Goal: Task Accomplishment & Management: Complete application form

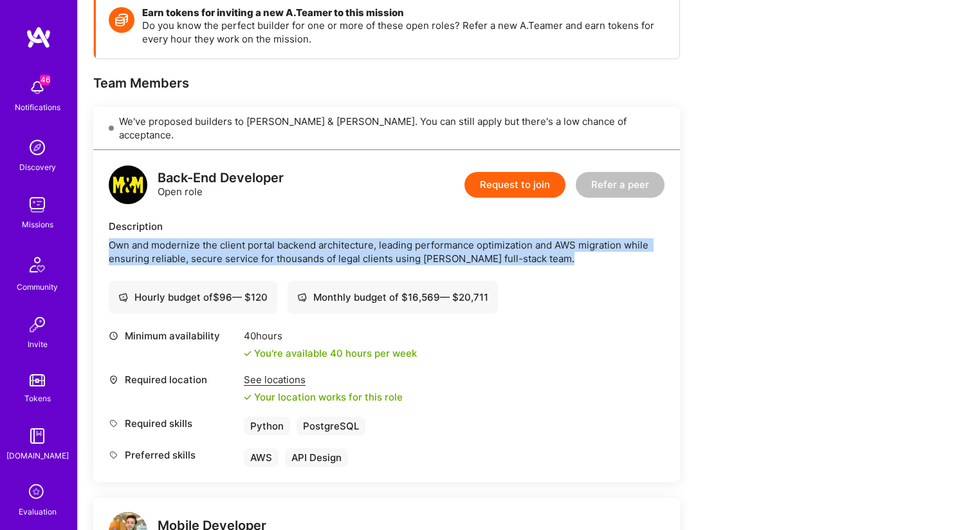
scroll to position [208, 0]
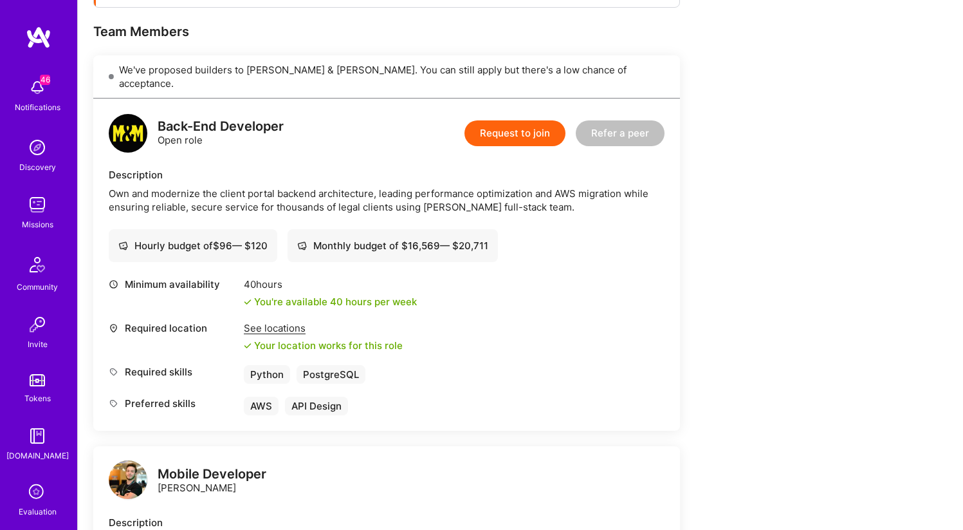
scroll to position [262, 0]
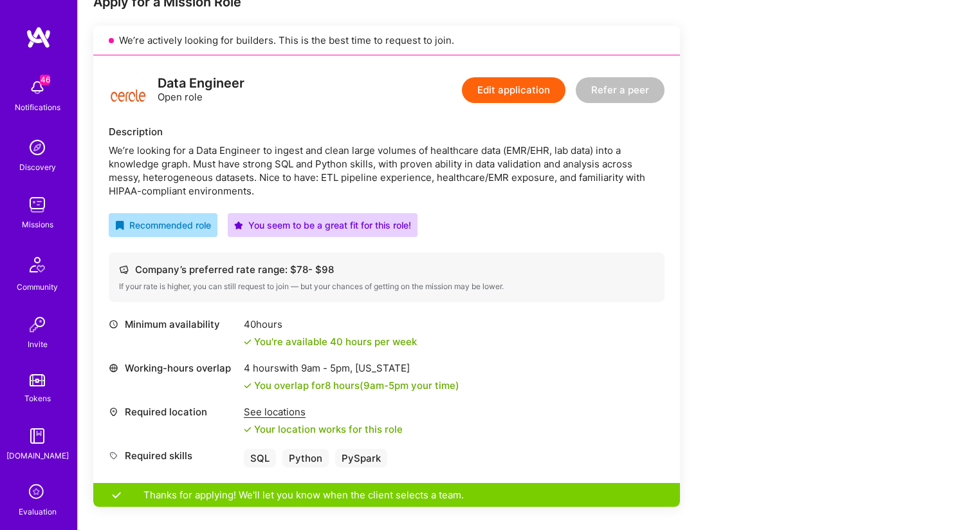
scroll to position [273, 0]
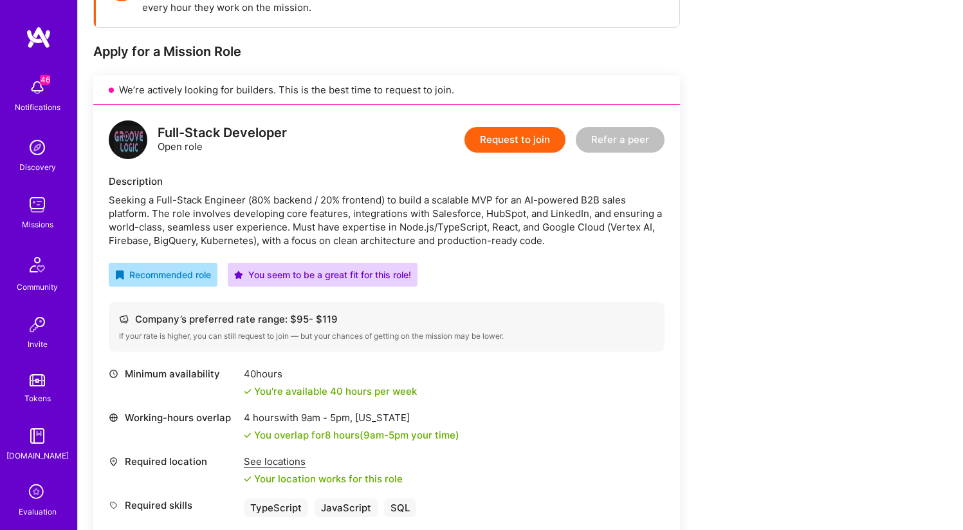
scroll to position [224, 0]
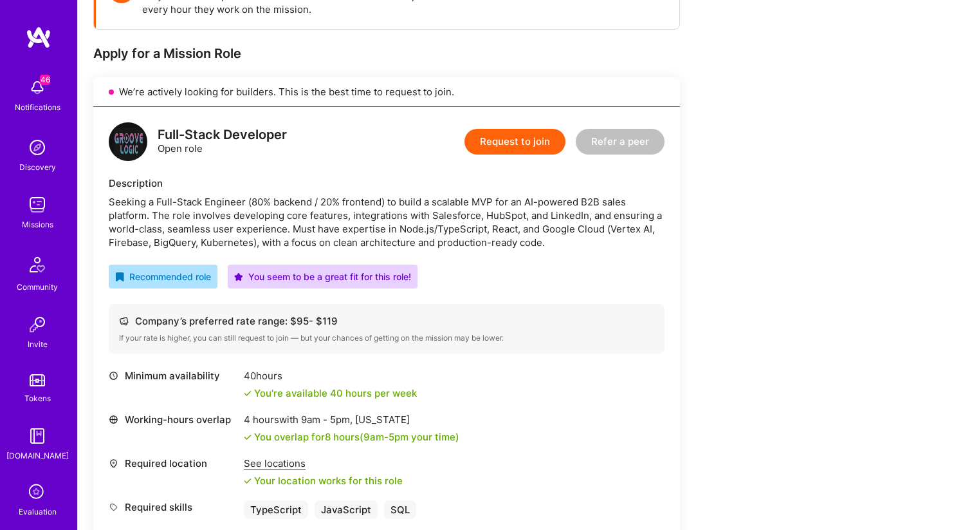
click at [422, 247] on div "Seeking a Full-Stack Engineer (80% backend / 20% frontend) to build a scalable …" at bounding box center [387, 222] width 556 height 54
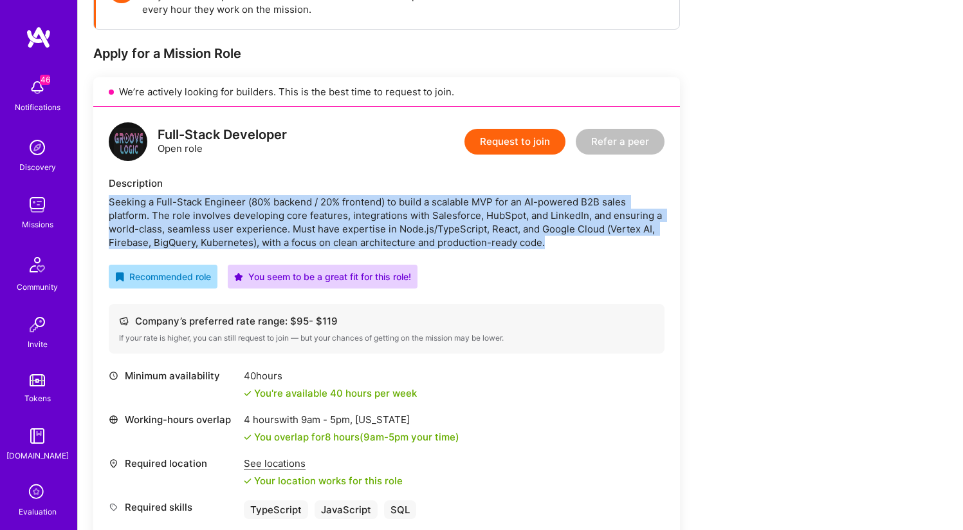
click at [422, 247] on div "Seeking a Full-Stack Engineer (80% backend / 20% frontend) to build a scalable …" at bounding box center [387, 222] width 556 height 54
copy div "Seeking a Full-Stack Engineer (80% backend / 20% frontend) to build a scalable …"
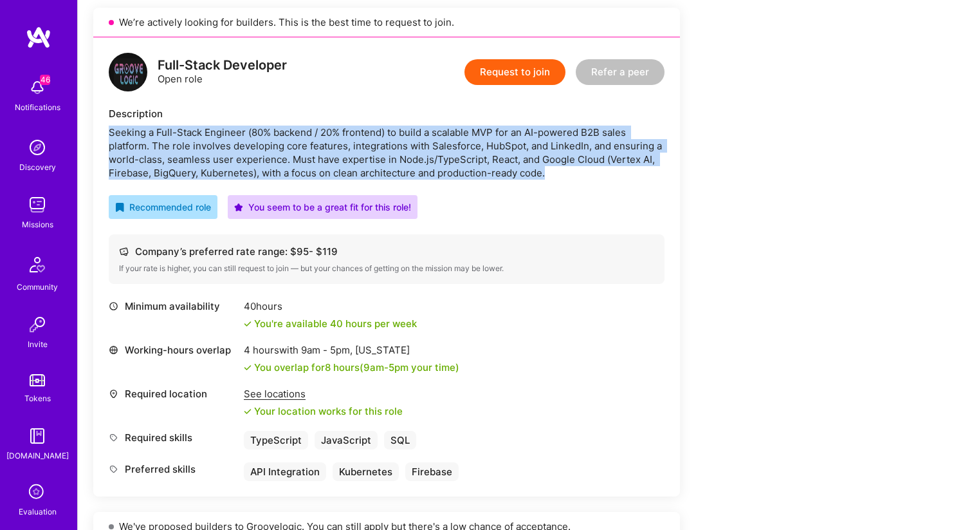
scroll to position [0, 0]
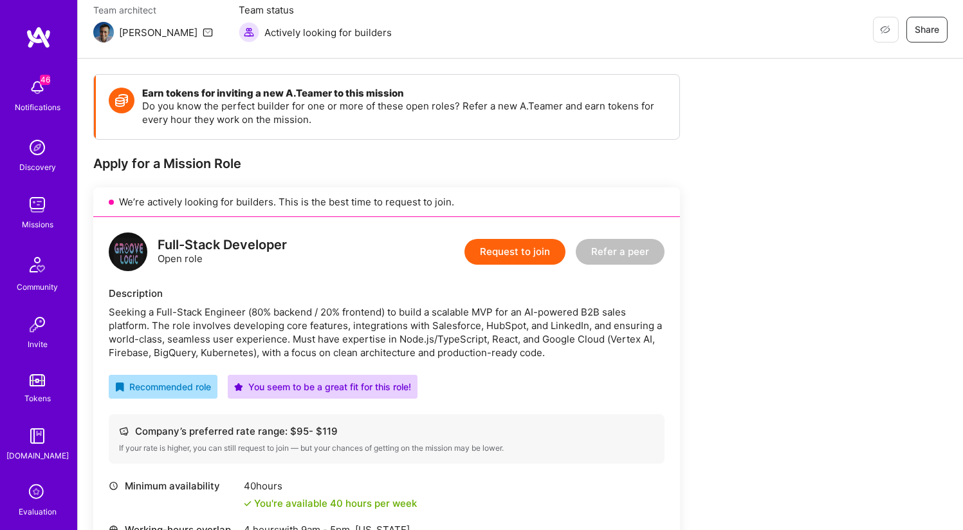
click at [545, 97] on h4 "Earn tokens for inviting a new A.Teamer to this mission" at bounding box center [404, 94] width 524 height 12
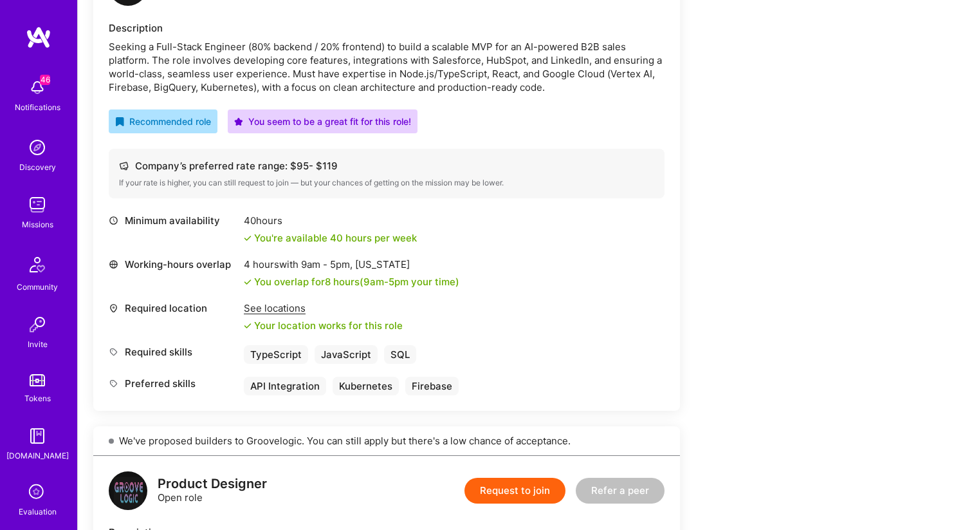
scroll to position [391, 0]
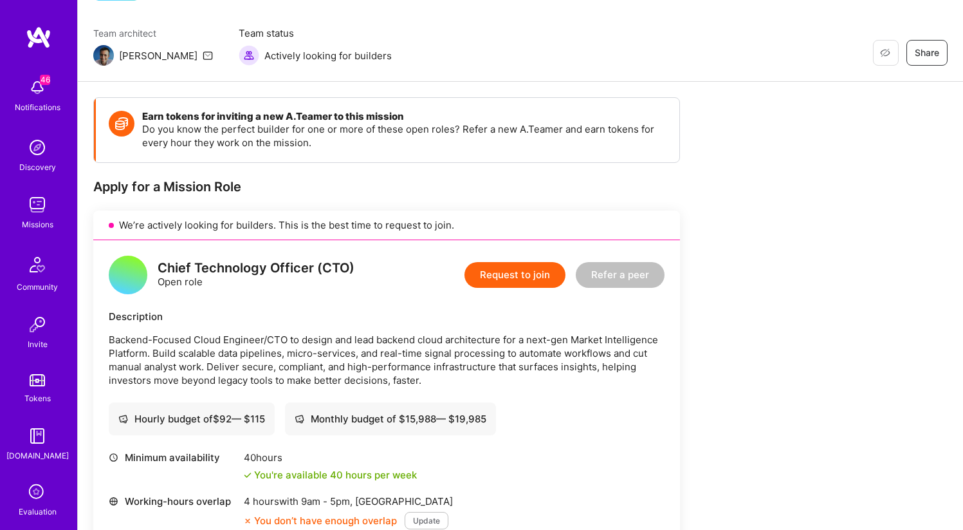
scroll to position [116, 0]
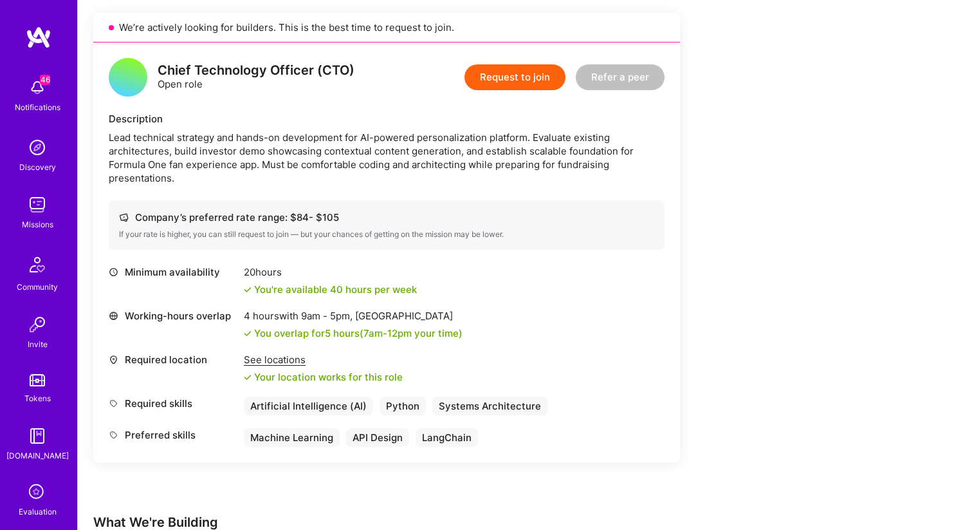
scroll to position [277, 0]
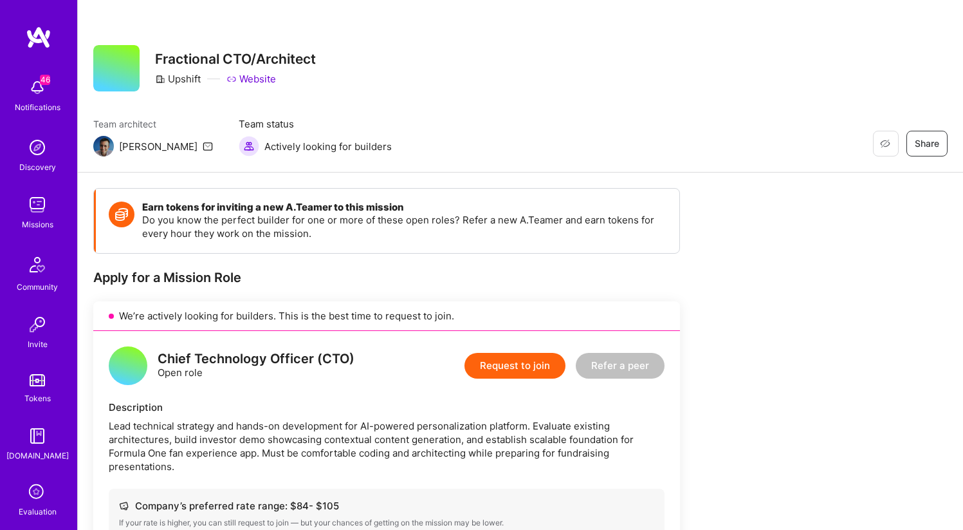
click at [261, 82] on link "Website" at bounding box center [252, 79] width 50 height 14
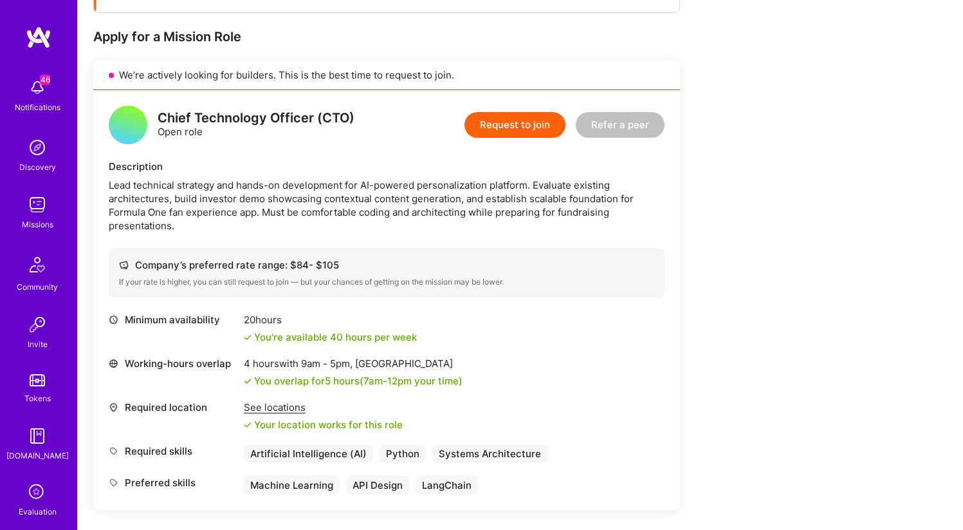
scroll to position [207, 0]
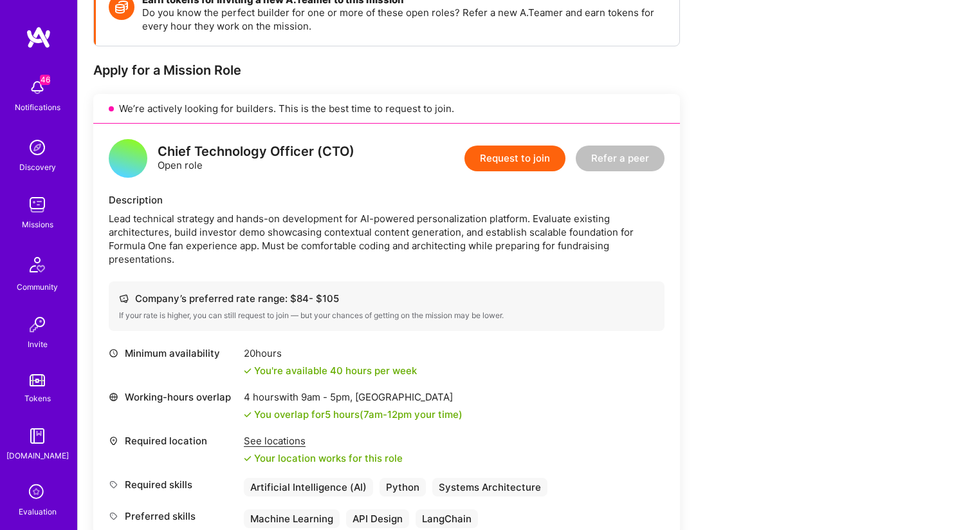
click at [533, 162] on button "Request to join" at bounding box center [515, 158] width 101 height 26
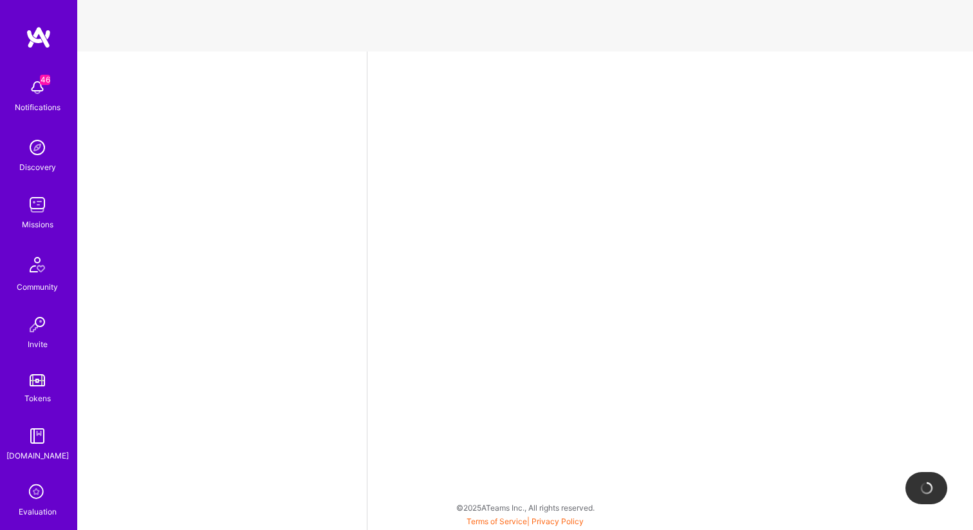
select select "US"
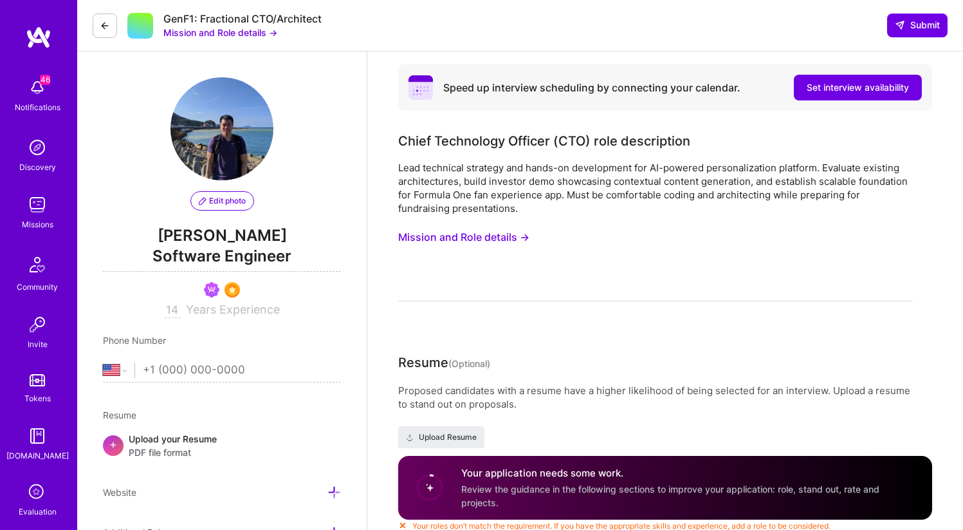
click at [568, 185] on div "Lead technical strategy and hands-on development for AI-powered personalization…" at bounding box center [655, 188] width 515 height 54
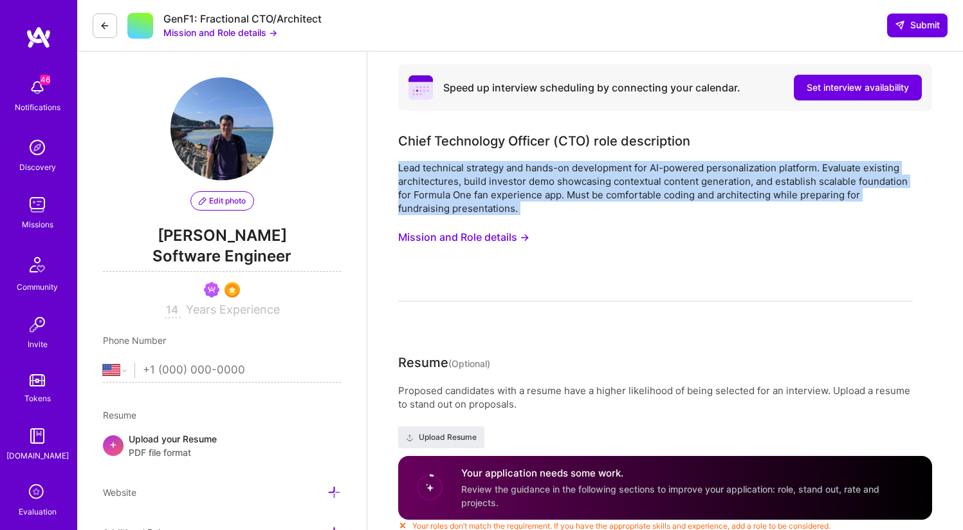
click at [568, 185] on div "Lead technical strategy and hands-on development for AI-powered personalization…" at bounding box center [655, 188] width 515 height 54
copy div "Lead technical strategy and hands-on development for AI-powered personalization…"
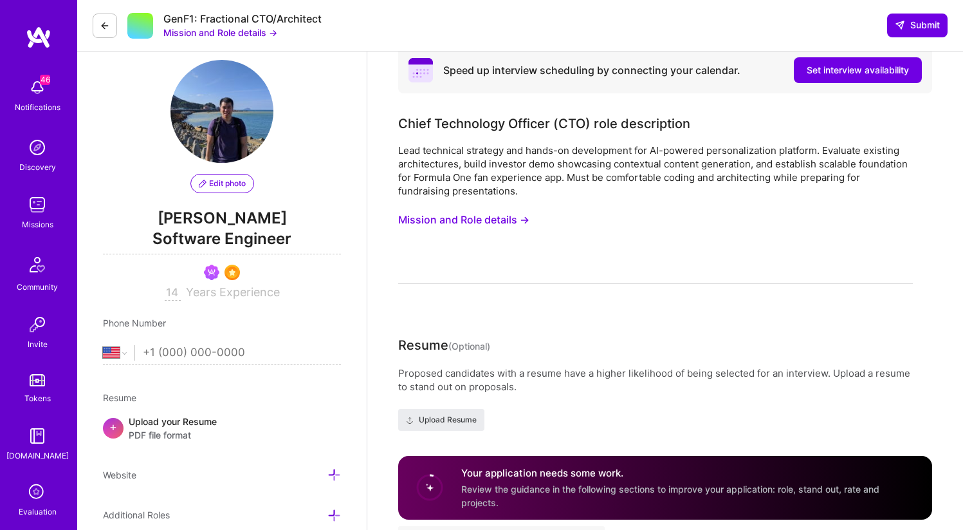
click at [511, 361] on div "Resume (Optional) Proposed candidates with a resume have a higher likelihood of…" at bounding box center [655, 382] width 515 height 95
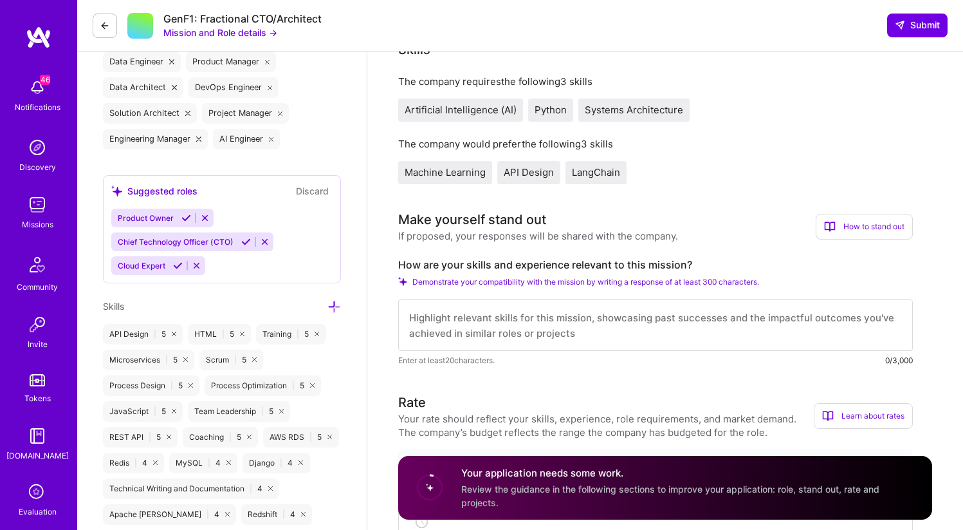
scroll to position [558, 0]
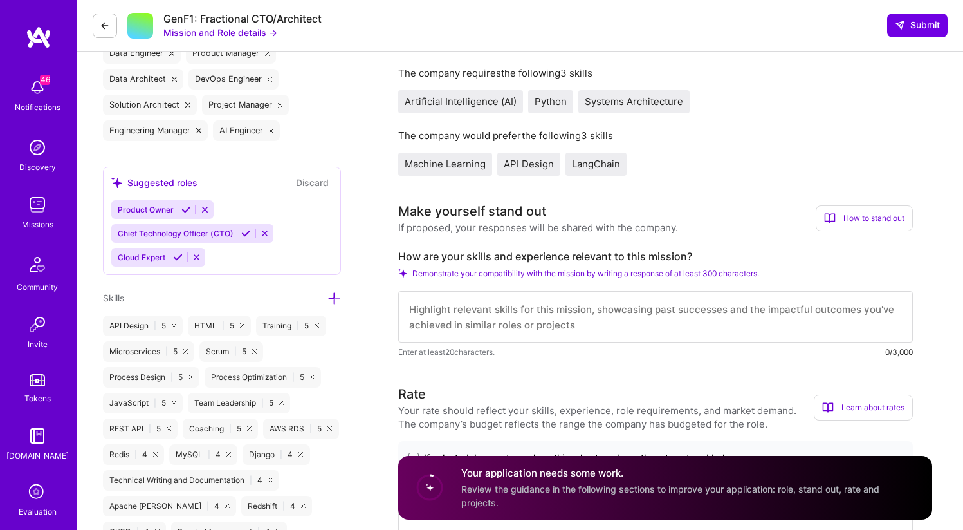
click at [529, 327] on textarea at bounding box center [655, 316] width 515 height 51
click at [530, 310] on textarea at bounding box center [655, 316] width 515 height 51
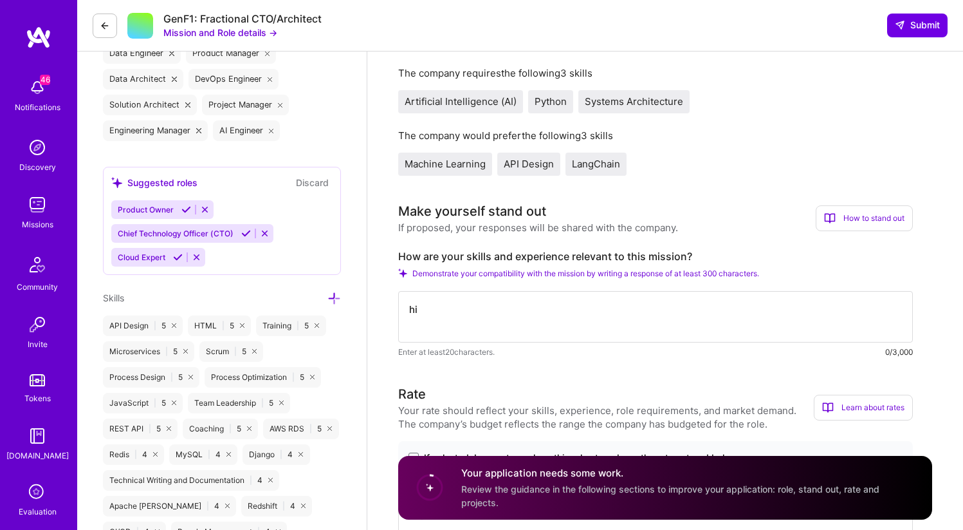
scroll to position [0, 0]
type textarea "h"
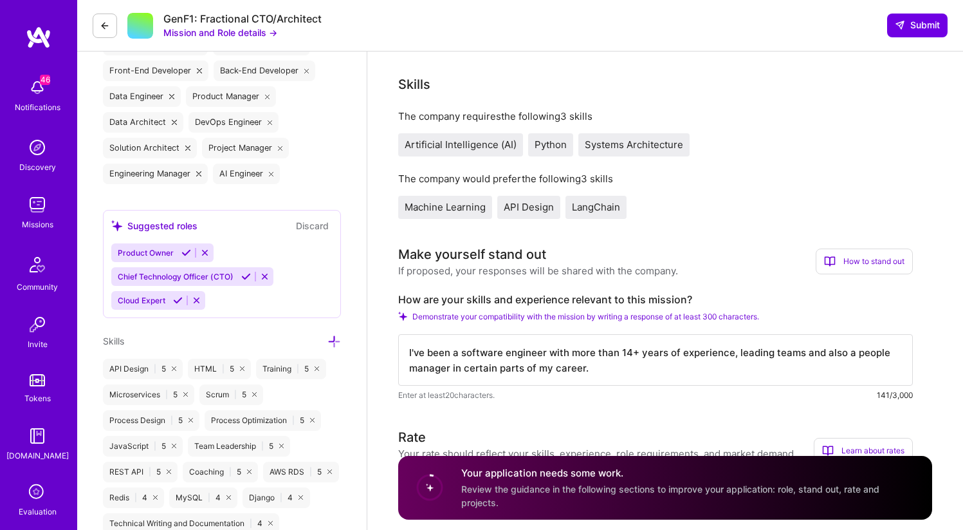
scroll to position [539, 0]
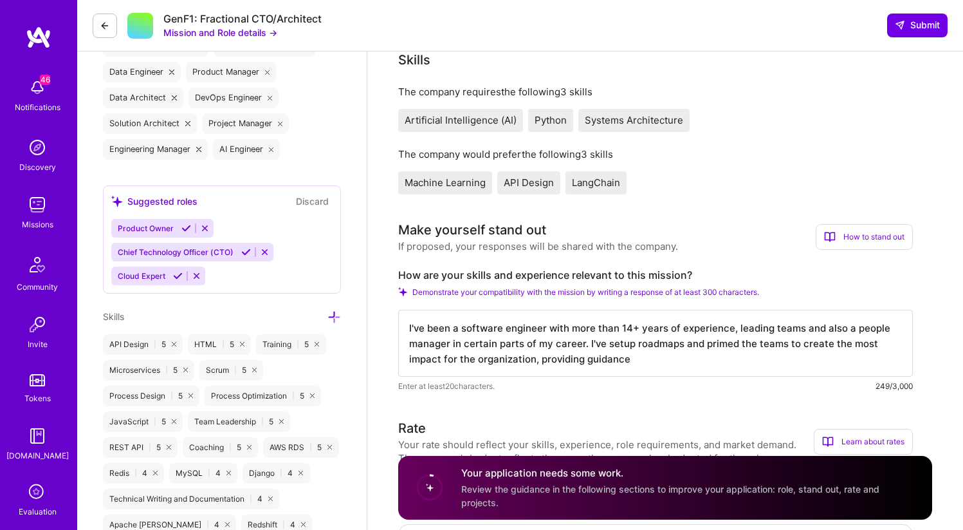
type textarea "I've been a software engineer with more than 14+ years of experience, leading t…"
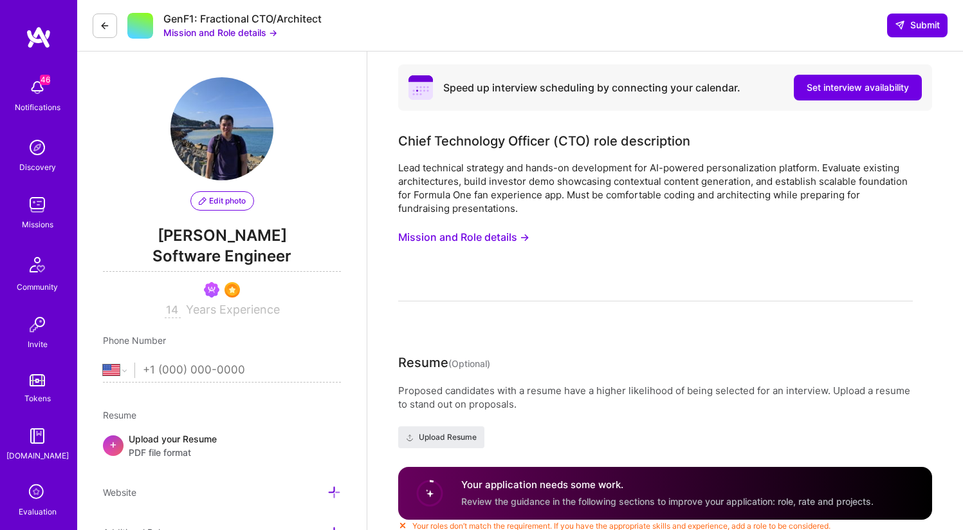
select select "US"
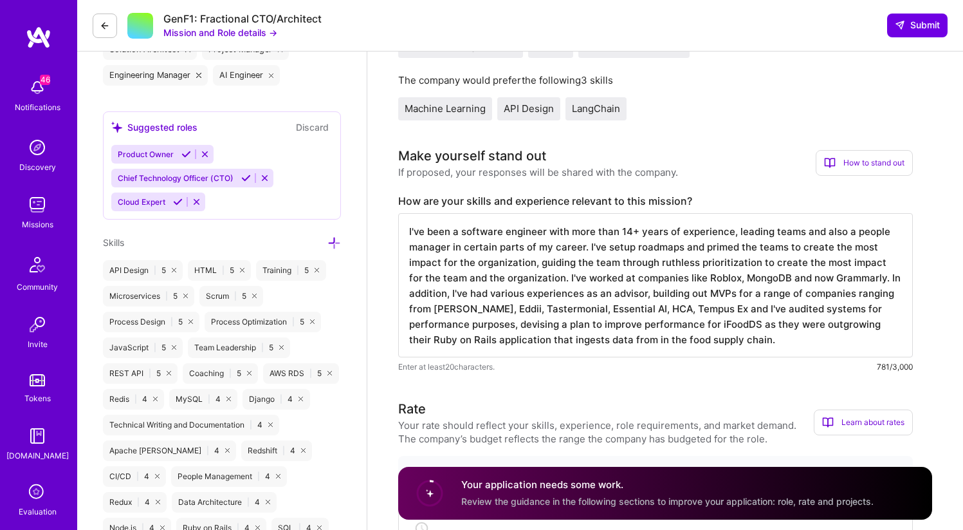
scroll to position [611, 0]
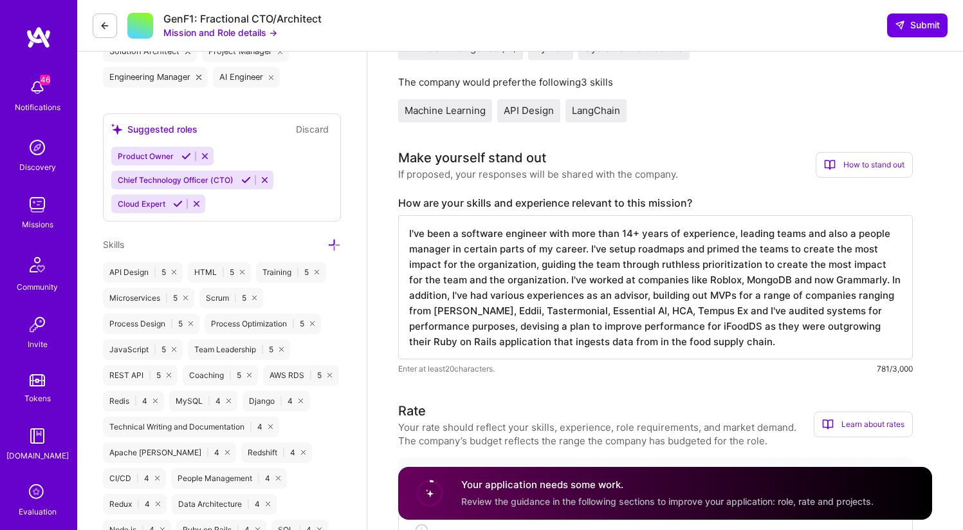
click at [580, 297] on textarea "I've been a software engineer with more than 14+ years of experience, leading t…" at bounding box center [655, 287] width 515 height 144
click at [632, 296] on textarea "I've been a software engineer with more than 14+ years of experience, leading t…" at bounding box center [655, 287] width 515 height 144
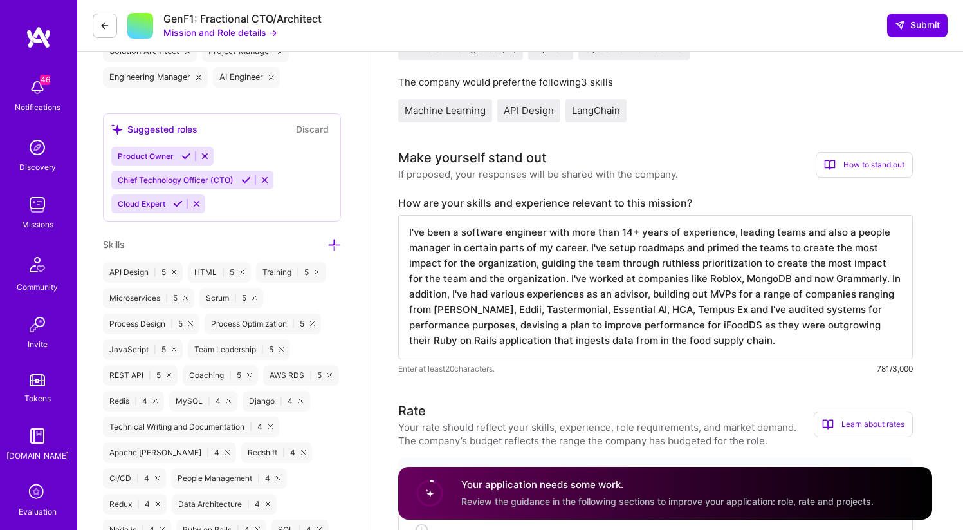
click at [625, 363] on div "Enter at least 20 characters. 781/3,000" at bounding box center [655, 369] width 515 height 14
click at [627, 330] on textarea "I've been a software engineer with more than 14+ years of experience, leading t…" at bounding box center [655, 287] width 515 height 144
paste textarea "bring 14+ years of experience as a software engineer and technical leader, with…"
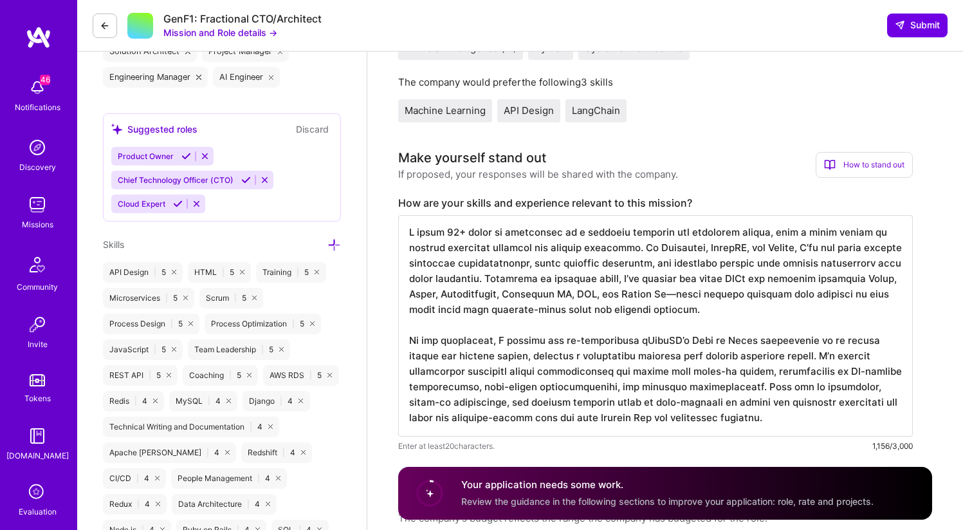
click at [577, 372] on textarea at bounding box center [655, 325] width 515 height 221
click at [458, 354] on textarea at bounding box center [655, 325] width 515 height 221
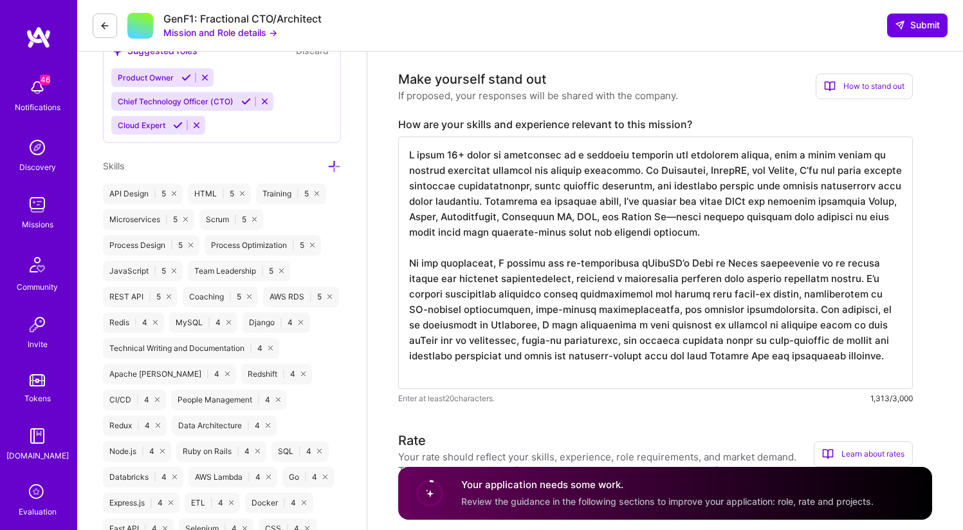
scroll to position [691, 0]
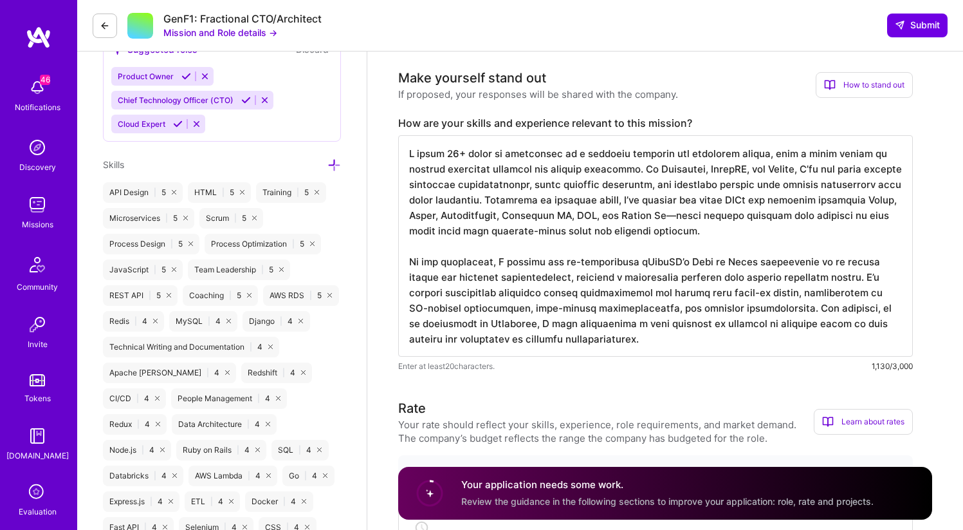
click at [620, 252] on textarea at bounding box center [655, 245] width 515 height 221
click at [575, 299] on textarea at bounding box center [655, 245] width 515 height 221
paste textarea "At Grammarly, I implemented a data pipeline that generated an identity graph to…"
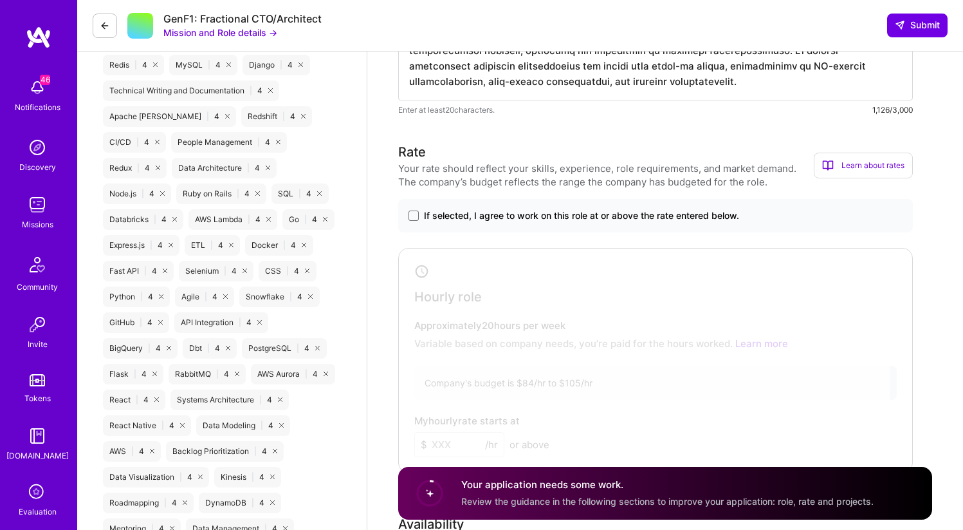
scroll to position [949, 0]
type textarea "I bring 14+ years of experience as a software engineer and technical leader, wi…"
click at [638, 211] on span "If selected, I agree to work on this role at or above the rate entered below." at bounding box center [581, 213] width 315 height 13
click at [0, 0] on input "If selected, I agree to work on this role at or above the rate entered below." at bounding box center [0, 0] width 0 height 0
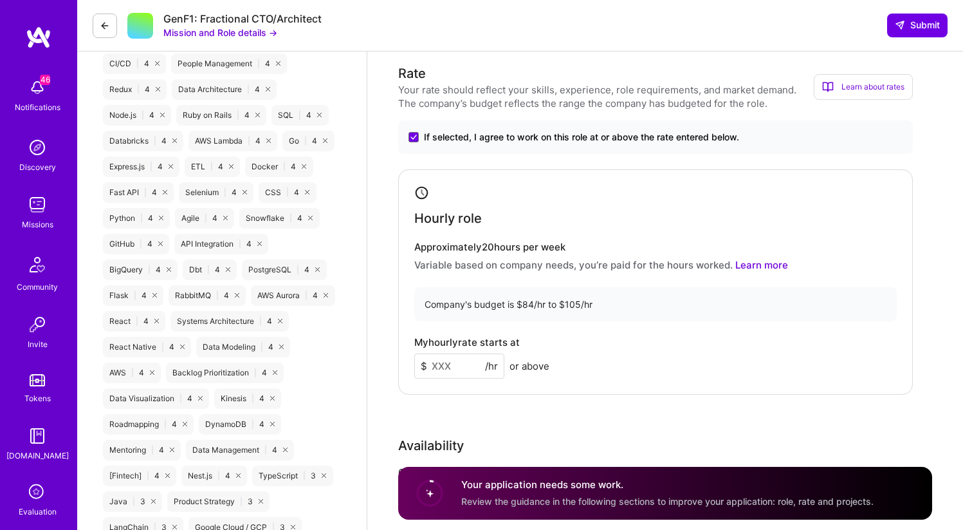
scroll to position [1041, 0]
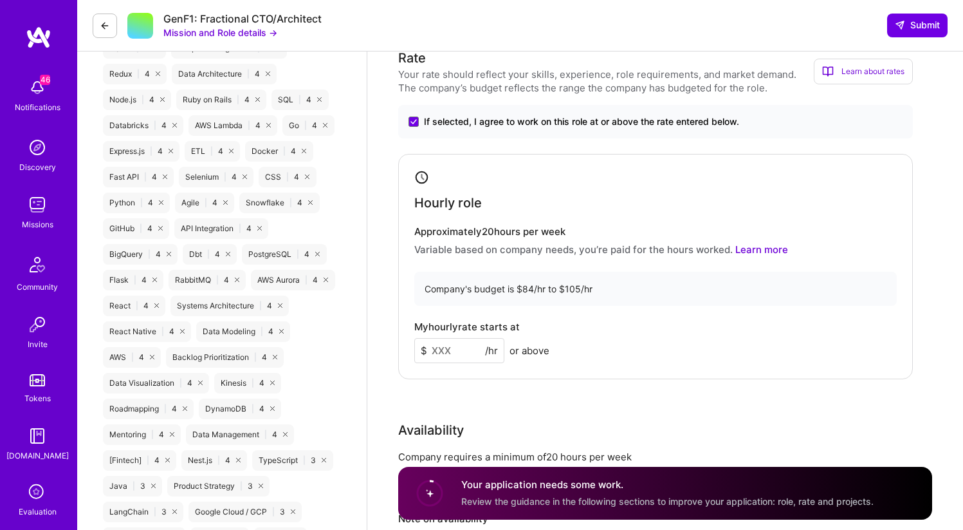
click at [465, 330] on h4 "My hourly rate starts at" at bounding box center [467, 327] width 106 height 12
click at [457, 346] on input at bounding box center [459, 350] width 90 height 25
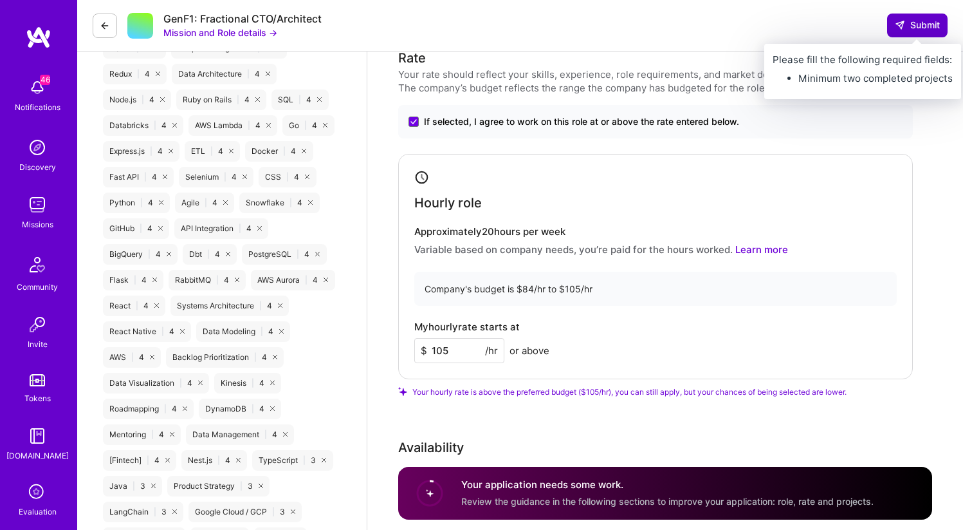
type input "105"
click at [914, 21] on span "Submit" at bounding box center [917, 25] width 45 height 13
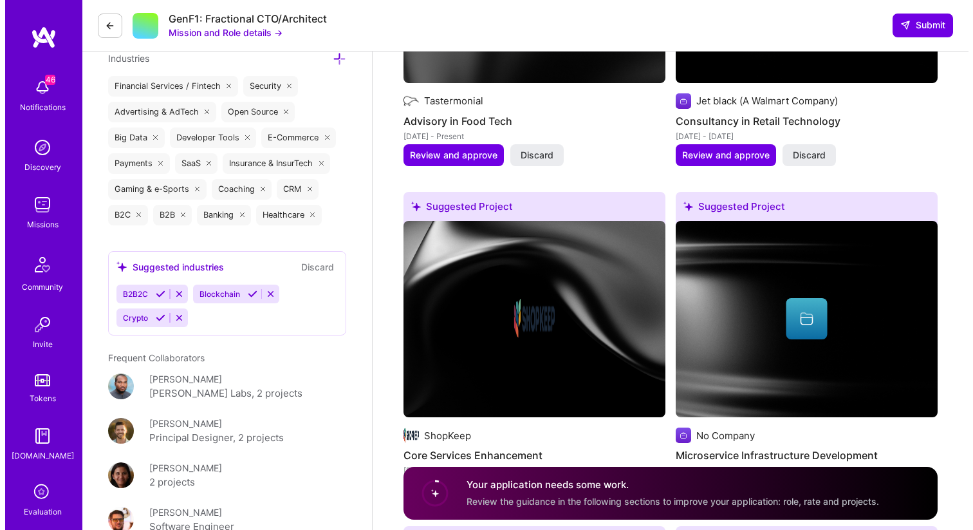
scroll to position [2079, 0]
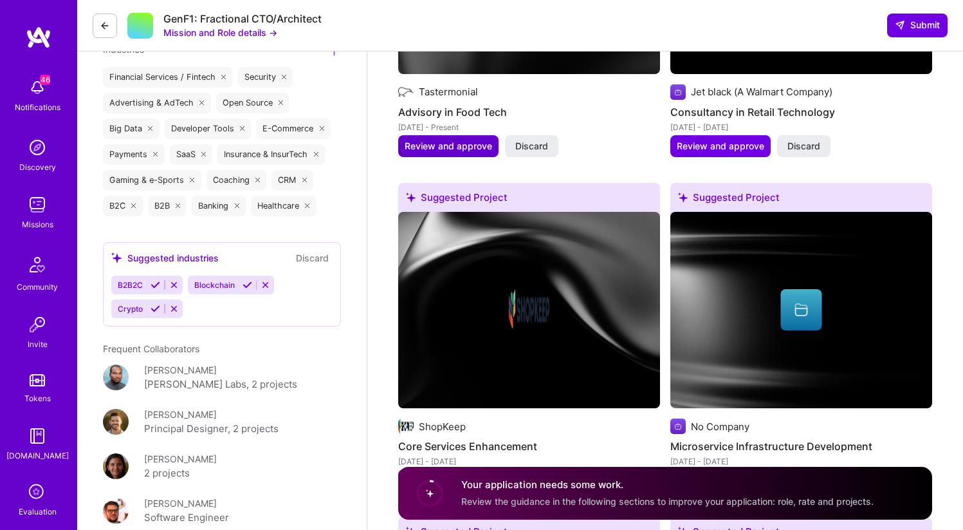
click at [481, 140] on span "Review and approve" at bounding box center [449, 146] width 88 height 13
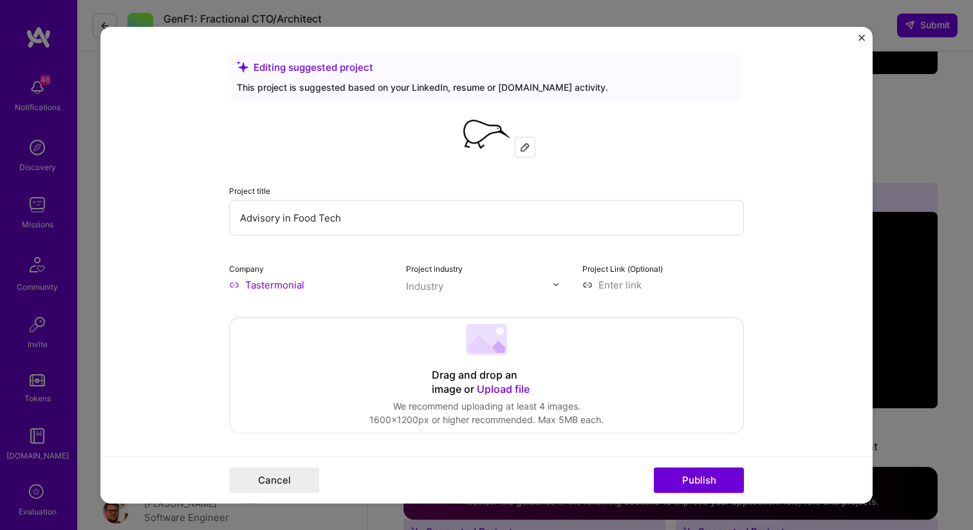
scroll to position [2, 0]
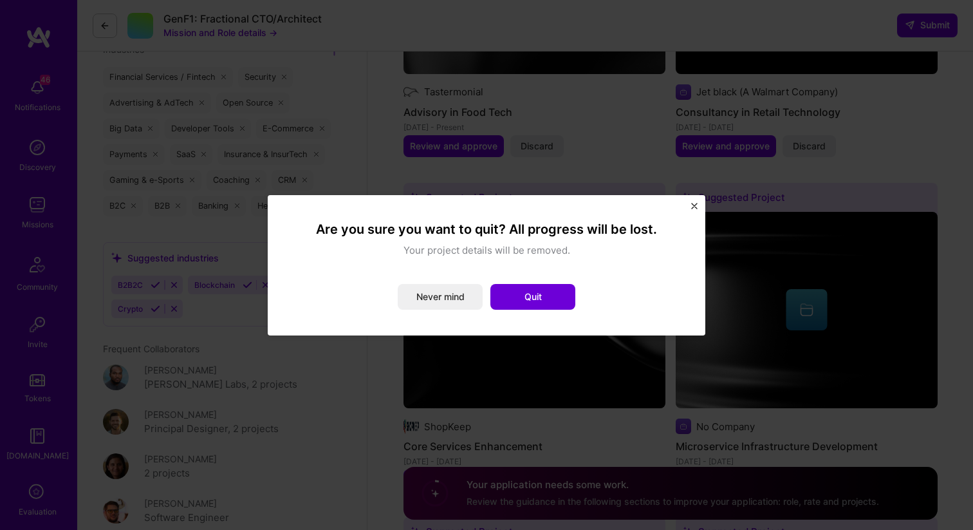
click at [693, 205] on img "Close" at bounding box center [694, 206] width 6 height 6
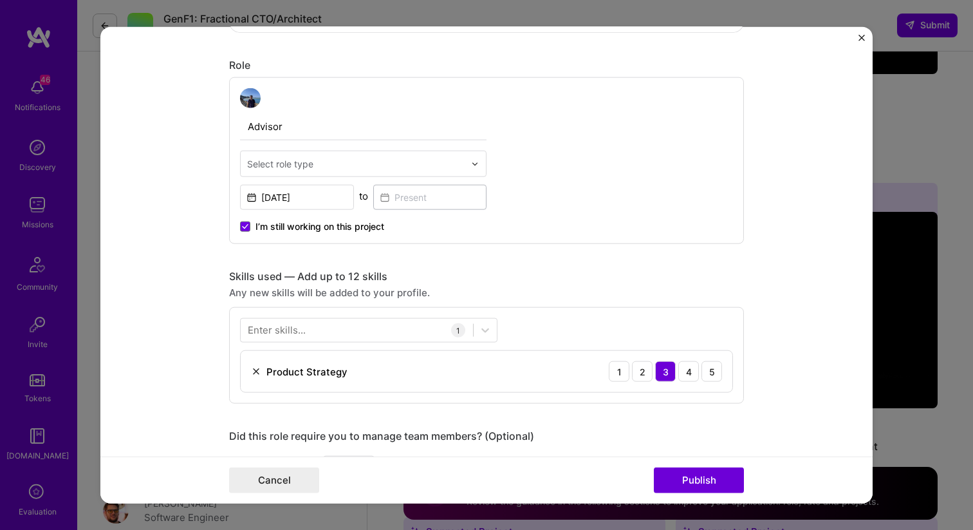
scroll to position [420, 0]
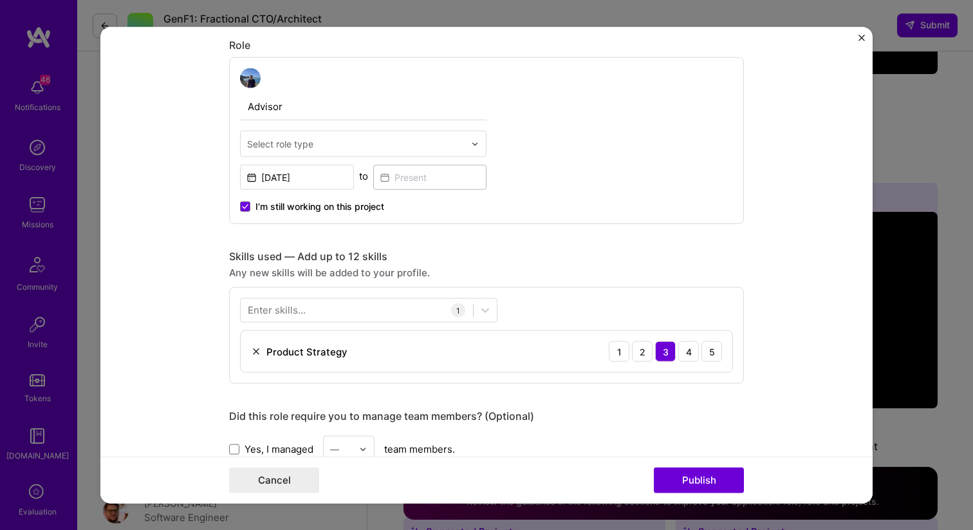
click at [351, 203] on span "I’m still working on this project" at bounding box center [319, 206] width 129 height 13
click at [0, 0] on input "I’m still working on this project" at bounding box center [0, 0] width 0 height 0
click at [279, 176] on input "Jul, 2019" at bounding box center [297, 177] width 114 height 25
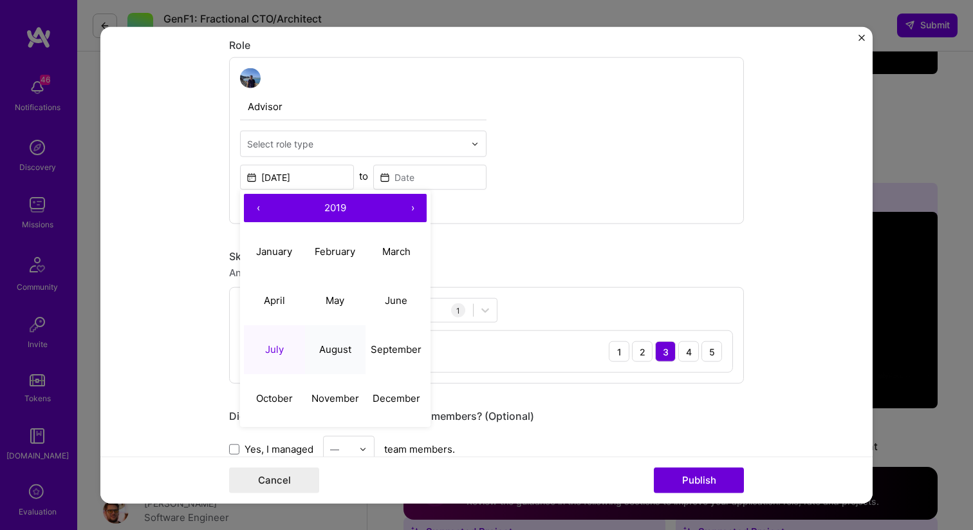
click at [339, 349] on abbr "August" at bounding box center [335, 349] width 32 height 12
type input "Aug, 2019"
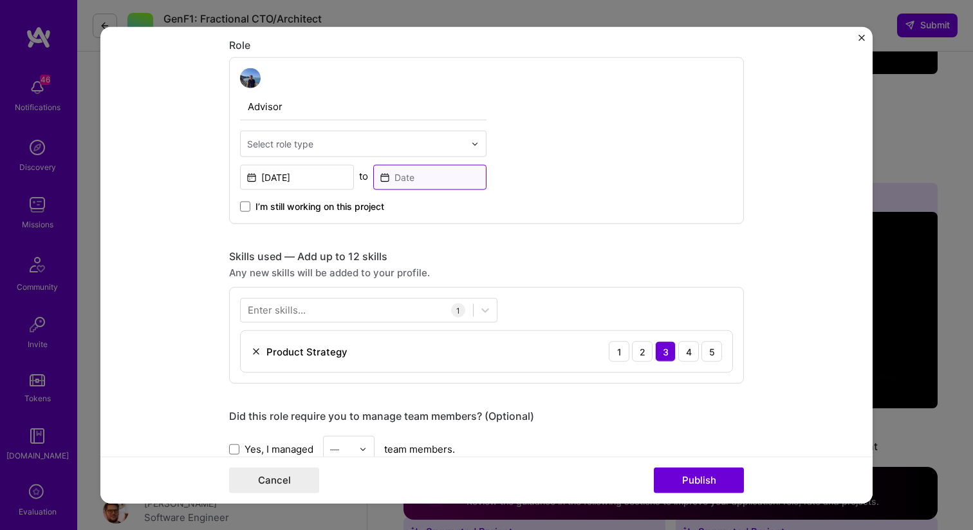
click at [426, 178] on input at bounding box center [430, 177] width 114 height 25
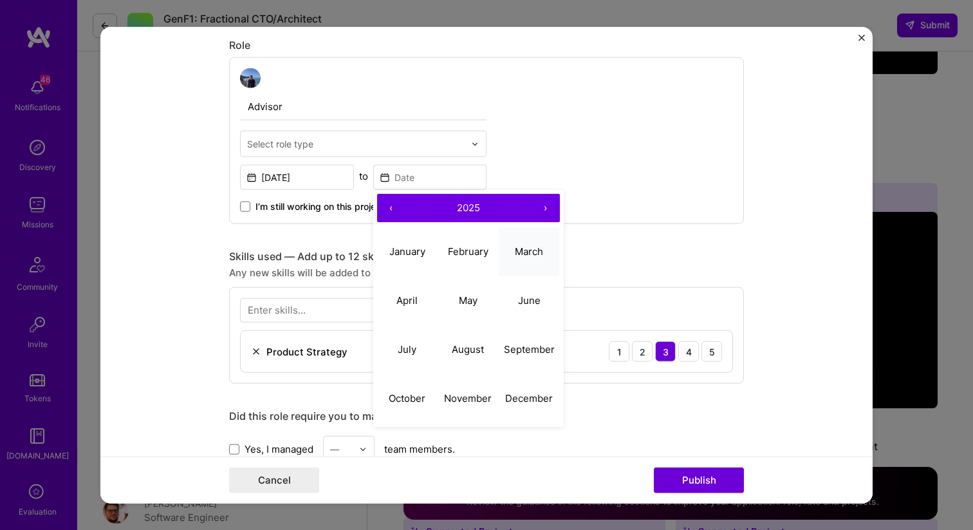
click at [506, 248] on button "March" at bounding box center [529, 251] width 61 height 49
type input "Mar, 2025"
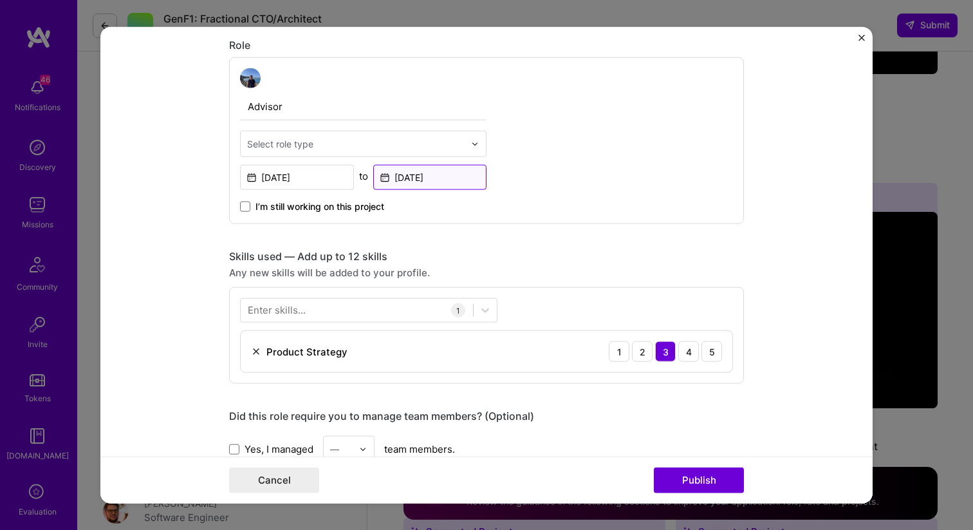
click at [425, 176] on input "Mar, 2025" at bounding box center [430, 177] width 114 height 25
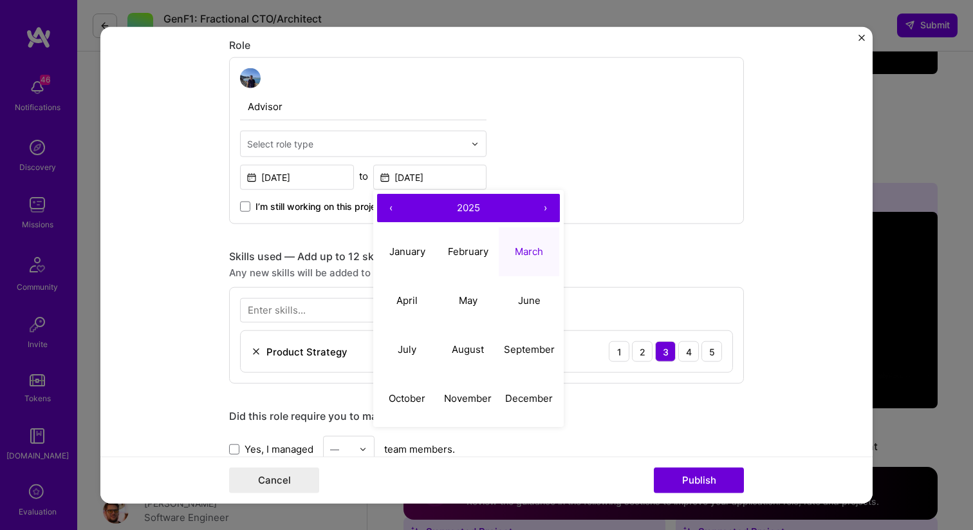
click at [464, 208] on span "2025" at bounding box center [468, 207] width 23 height 12
click at [525, 257] on button "2023" at bounding box center [529, 251] width 61 height 49
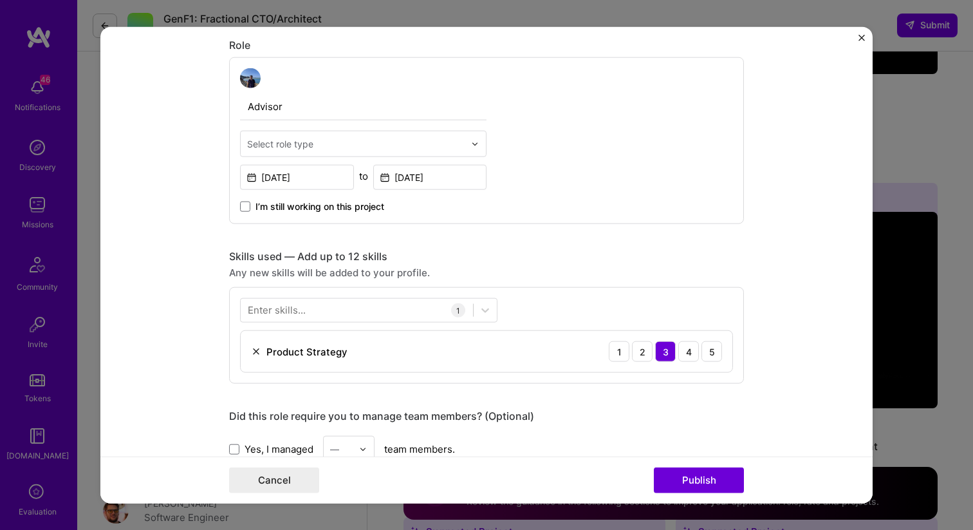
click at [636, 194] on div "Advisor Select role type Aug, 2019 to Mar, 2025 I’m still working on this proje…" at bounding box center [486, 140] width 515 height 167
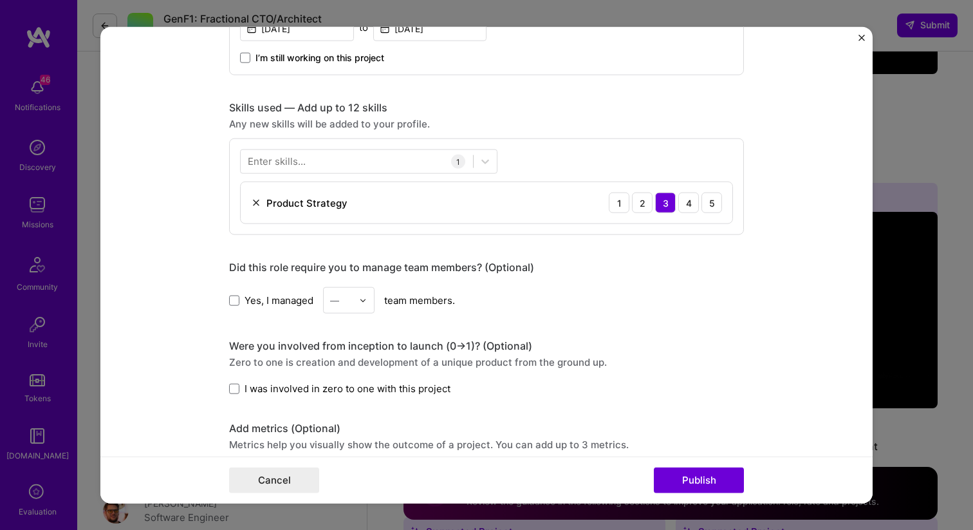
scroll to position [557, 0]
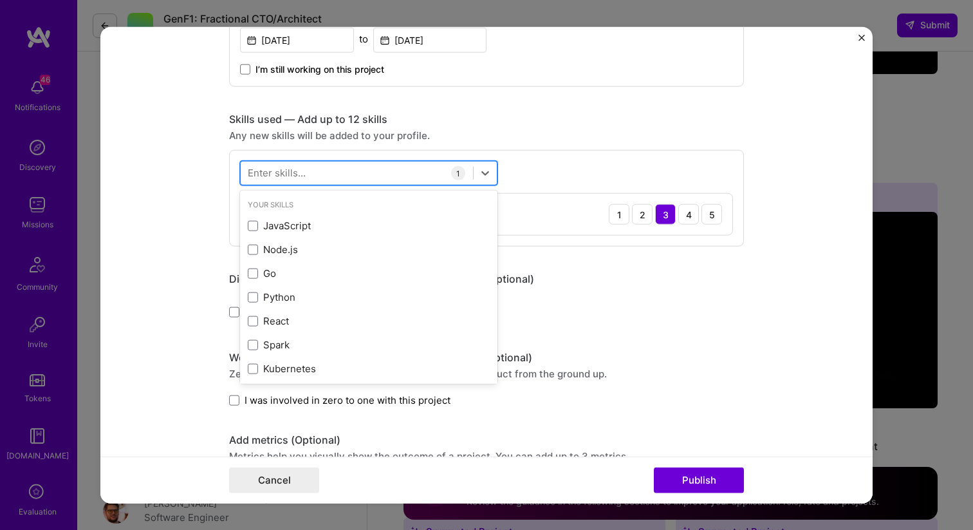
click at [367, 165] on div at bounding box center [357, 173] width 232 height 21
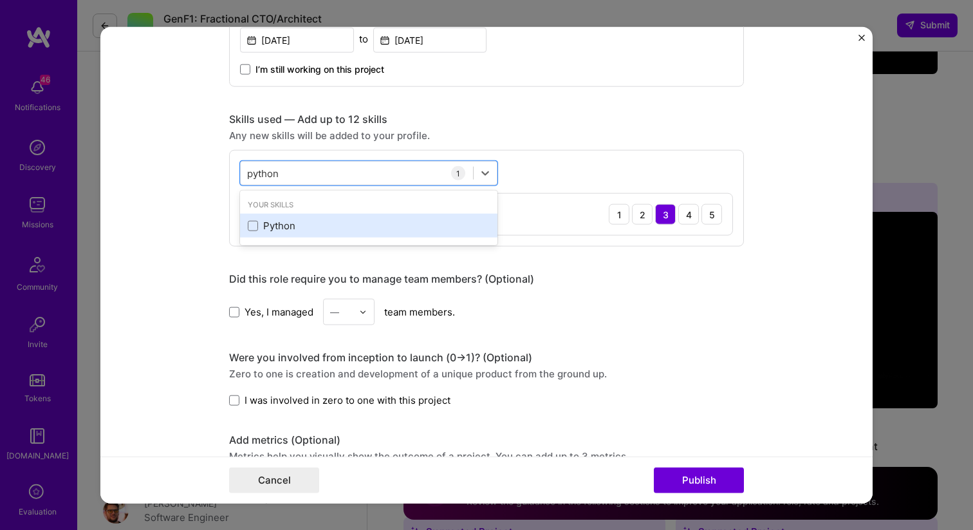
click at [371, 227] on div "Python" at bounding box center [369, 226] width 242 height 14
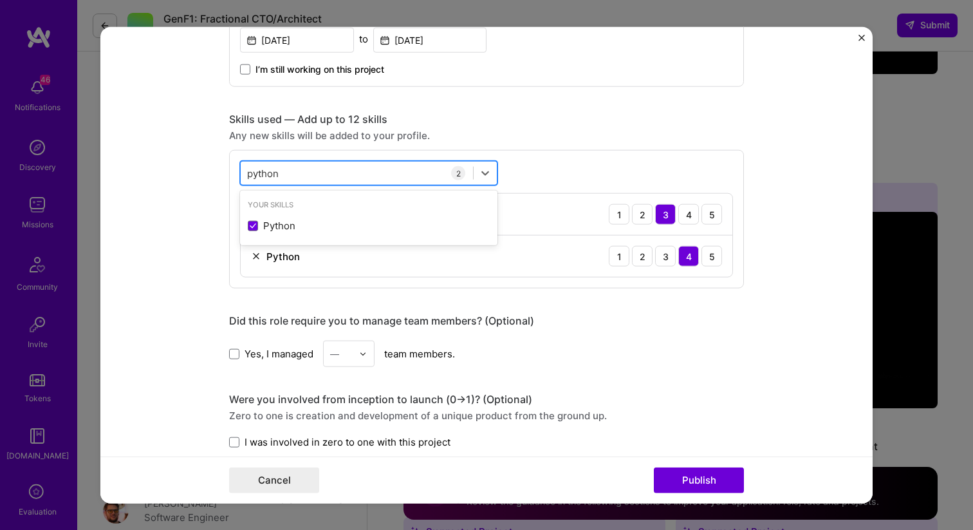
click at [372, 170] on div "python python" at bounding box center [357, 173] width 232 height 21
type input "pythonf"
type input "firebase"
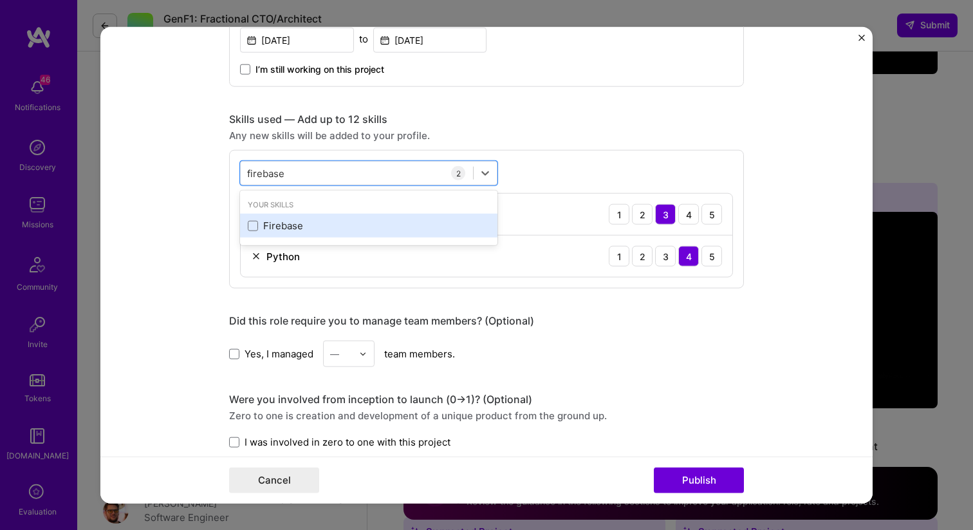
click at [270, 225] on div "Firebase" at bounding box center [369, 226] width 242 height 14
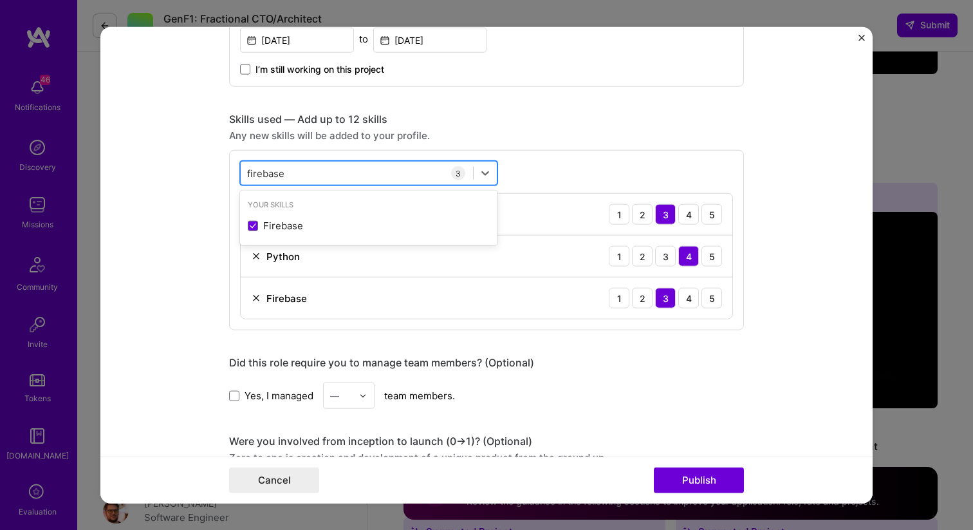
click at [299, 179] on div "firebase firebase" at bounding box center [357, 173] width 232 height 21
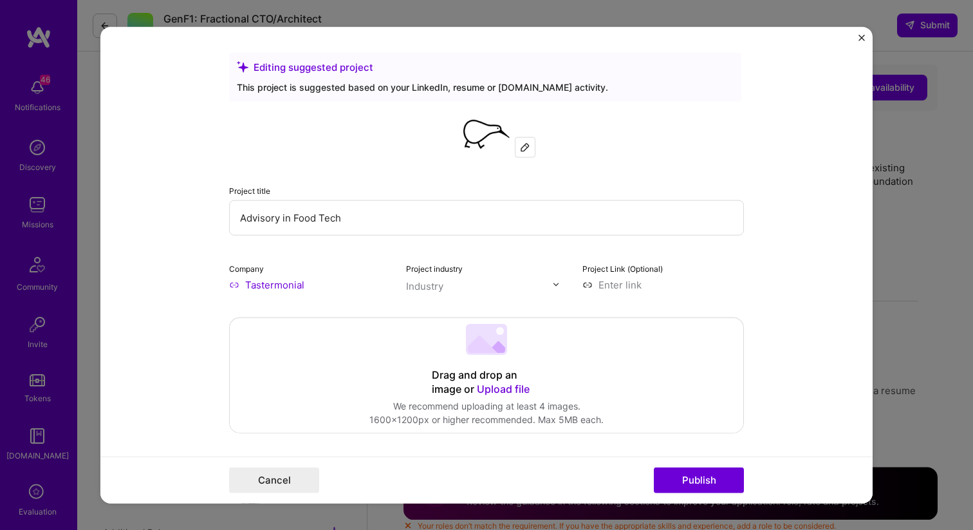
select select "US"
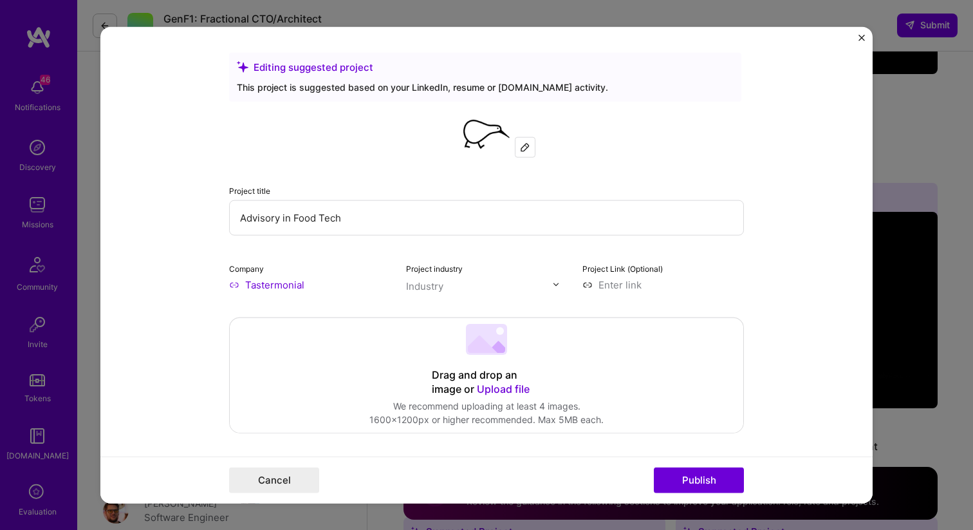
scroll to position [557, 0]
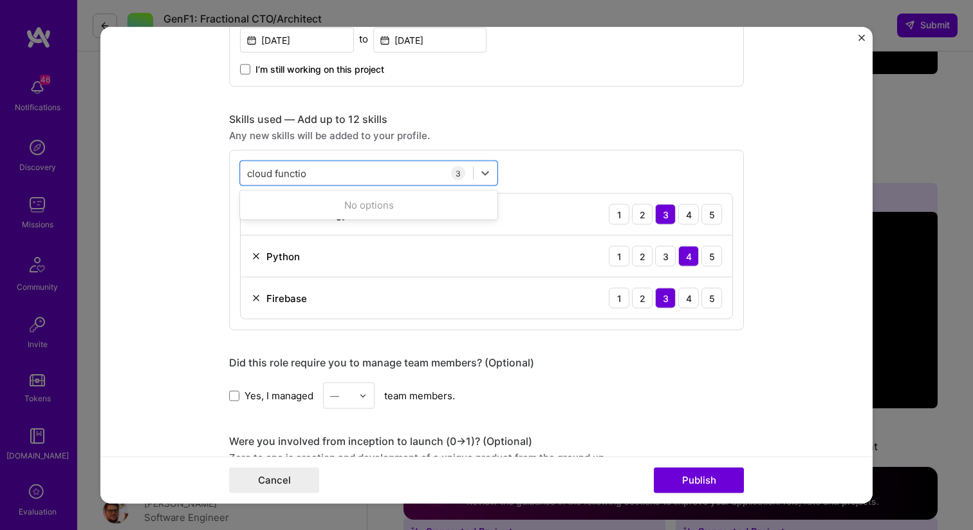
type input "cloud function"
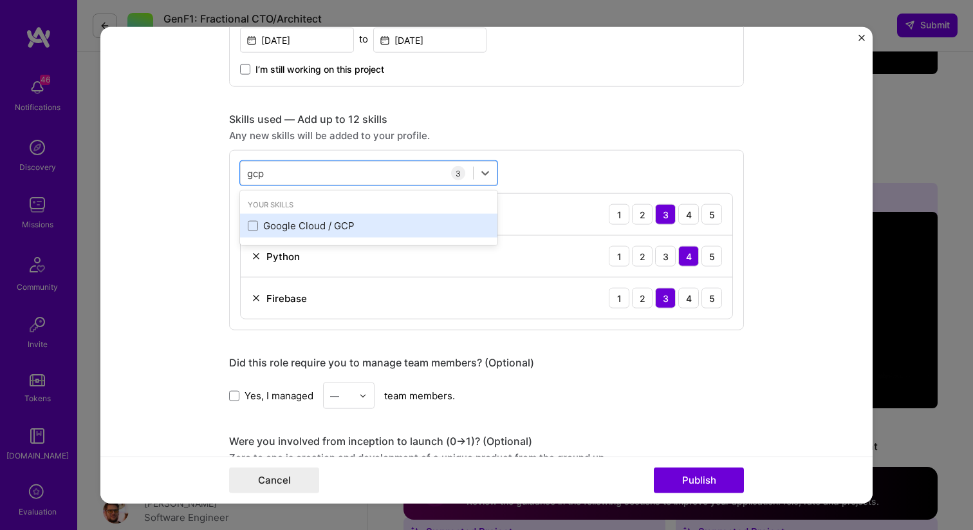
click at [324, 229] on div "Google Cloud / GCP" at bounding box center [369, 226] width 242 height 14
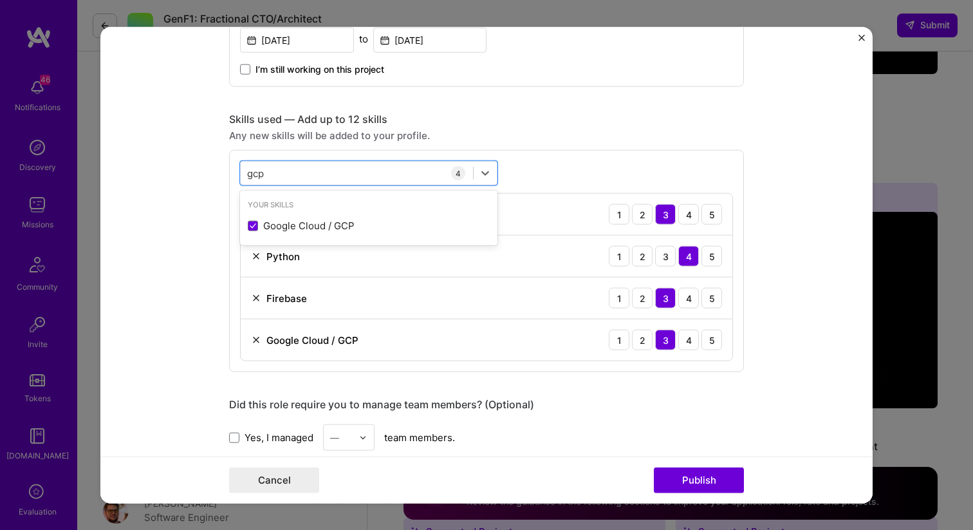
type input "gcp"
click at [163, 235] on form "Editing suggested project This project is suggested based on your LinkedIn, res…" at bounding box center [486, 264] width 772 height 477
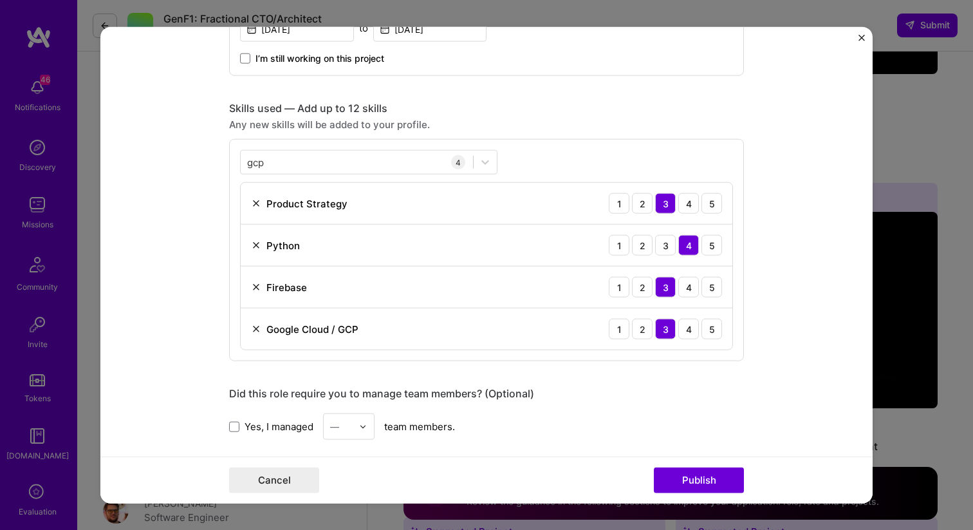
scroll to position [568, 0]
click at [313, 163] on div "gcp gcp" at bounding box center [357, 163] width 232 height 21
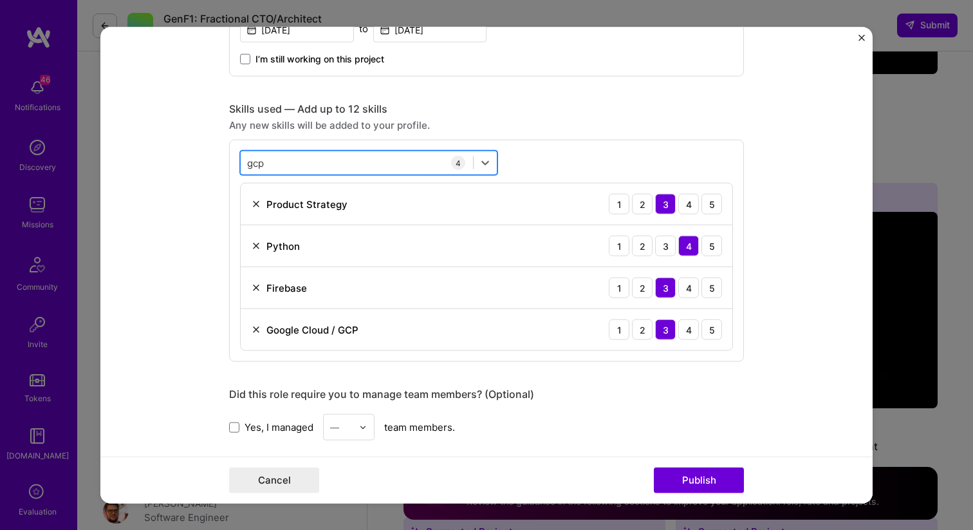
click at [313, 163] on div "gcp gcp" at bounding box center [357, 163] width 232 height 21
type input "auth"
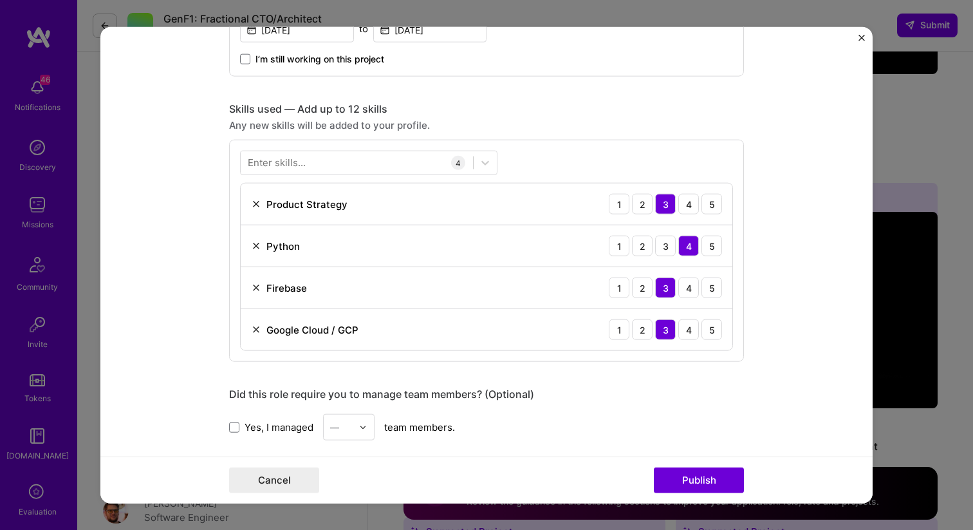
click at [174, 171] on form "Editing suggested project This project is suggested based on your LinkedIn, res…" at bounding box center [486, 264] width 772 height 477
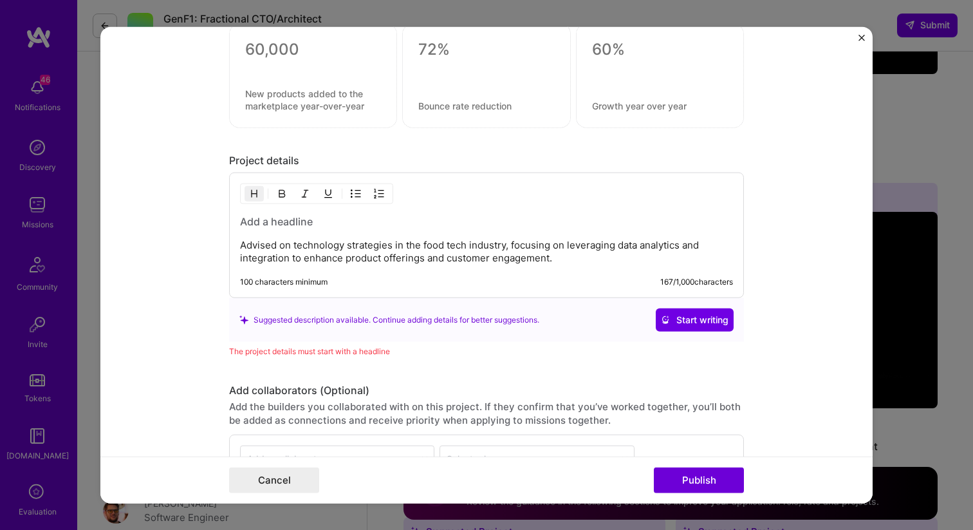
scroll to position [1115, 0]
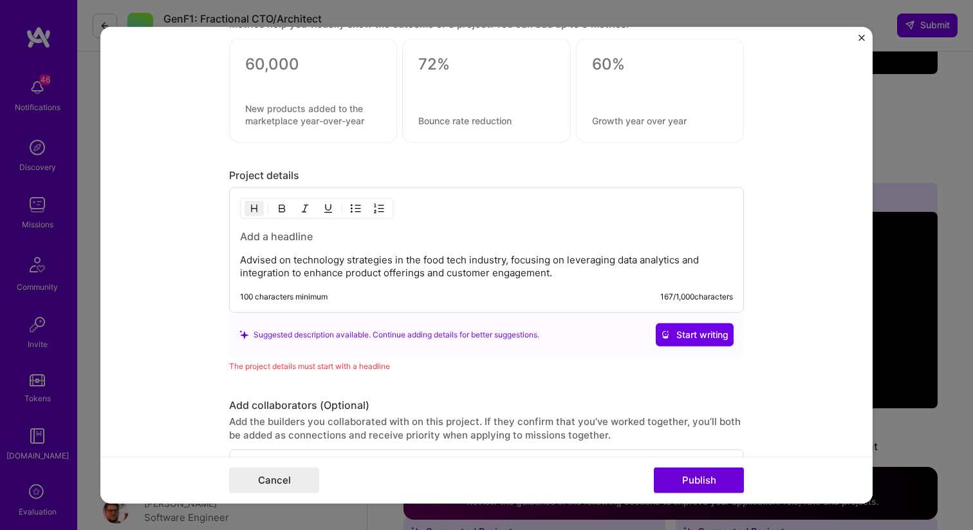
click at [376, 281] on div "Advised on technology strategies in the food tech industry, focusing on leverag…" at bounding box center [486, 249] width 515 height 125
click at [400, 272] on p "Advised on technology strategies in the food tech industry, focusing on leverag…" at bounding box center [486, 267] width 493 height 26
click at [367, 240] on h3 at bounding box center [486, 236] width 493 height 14
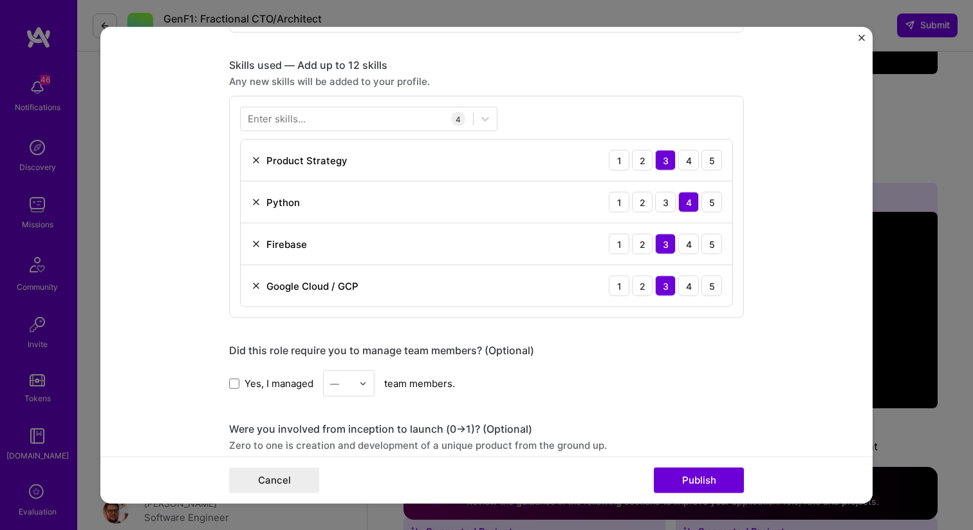
scroll to position [607, 0]
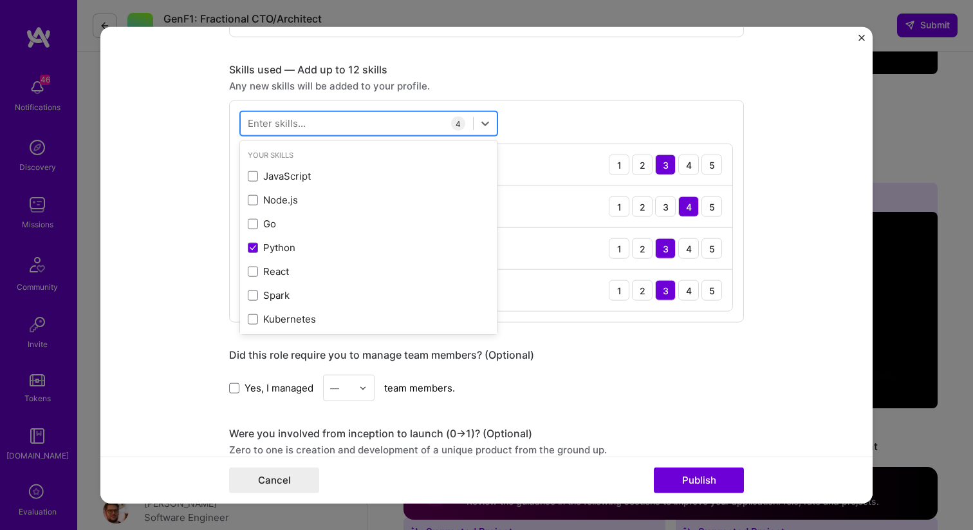
click at [319, 125] on div at bounding box center [357, 123] width 232 height 21
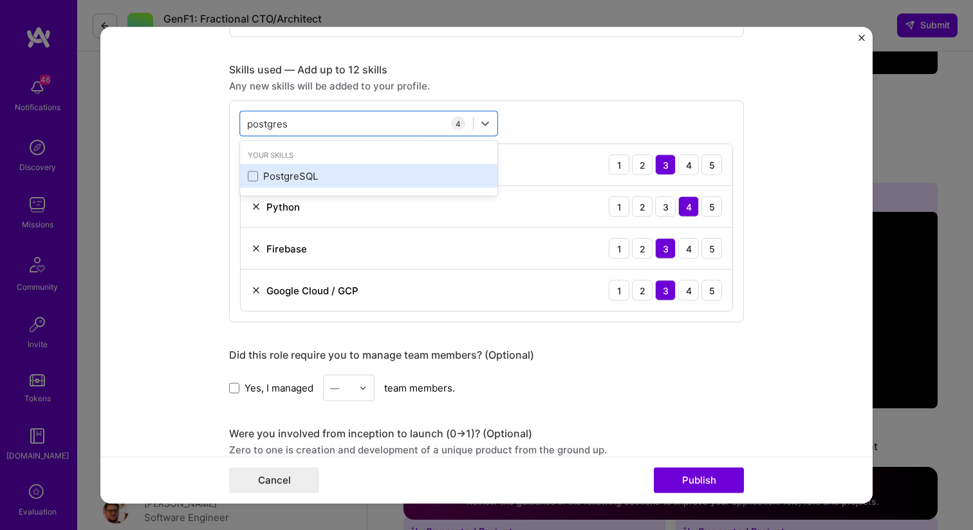
click at [312, 174] on div "PostgreSQL" at bounding box center [369, 176] width 242 height 14
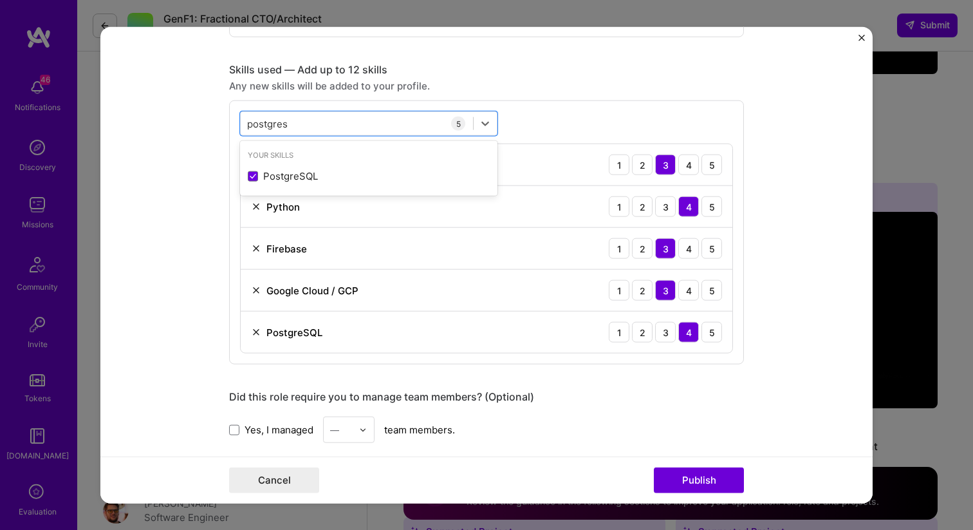
type input "postgres"
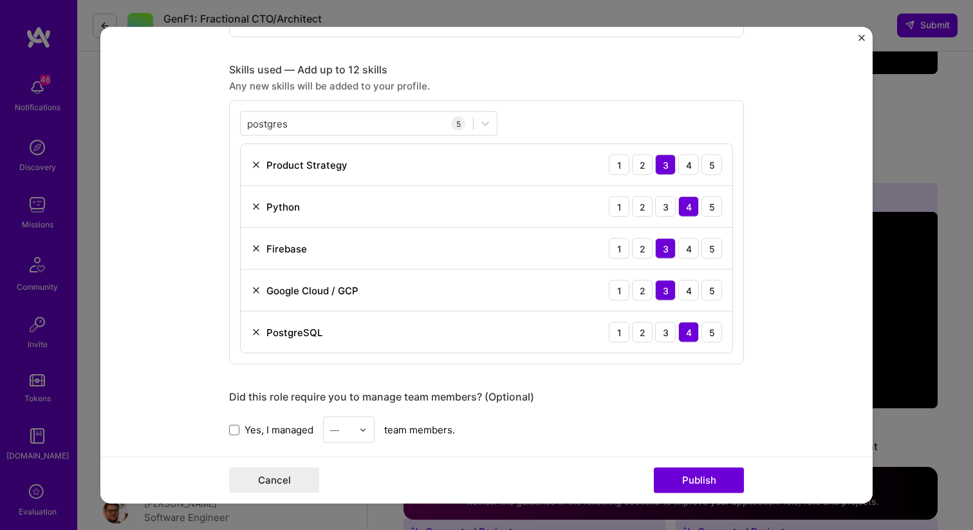
click at [133, 155] on form "Editing suggested project This project is suggested based on your LinkedIn, res…" at bounding box center [486, 264] width 772 height 477
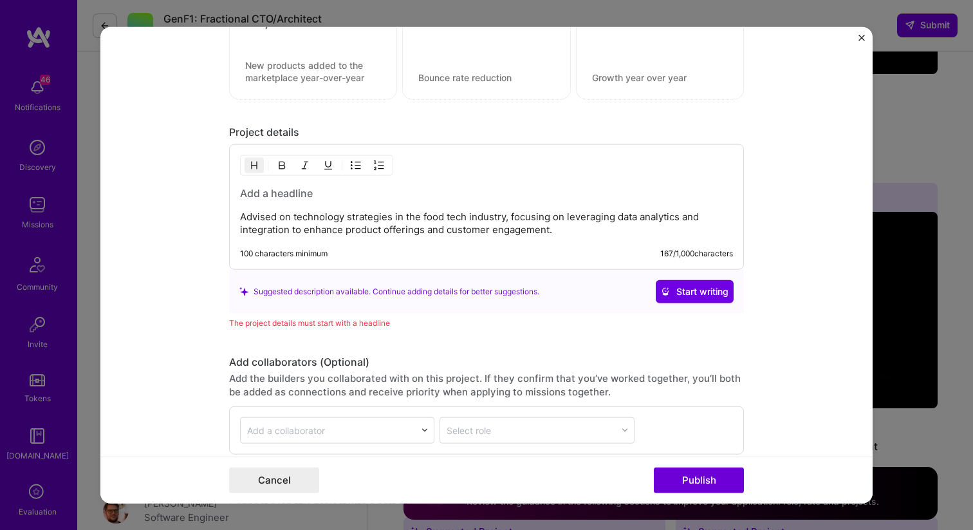
scroll to position [1216, 0]
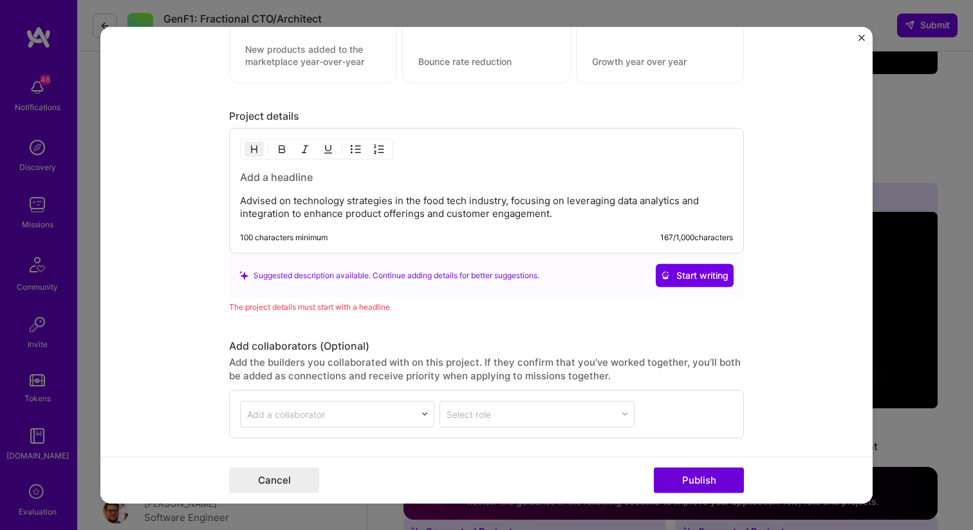
click at [286, 178] on h3 at bounding box center [486, 177] width 493 height 14
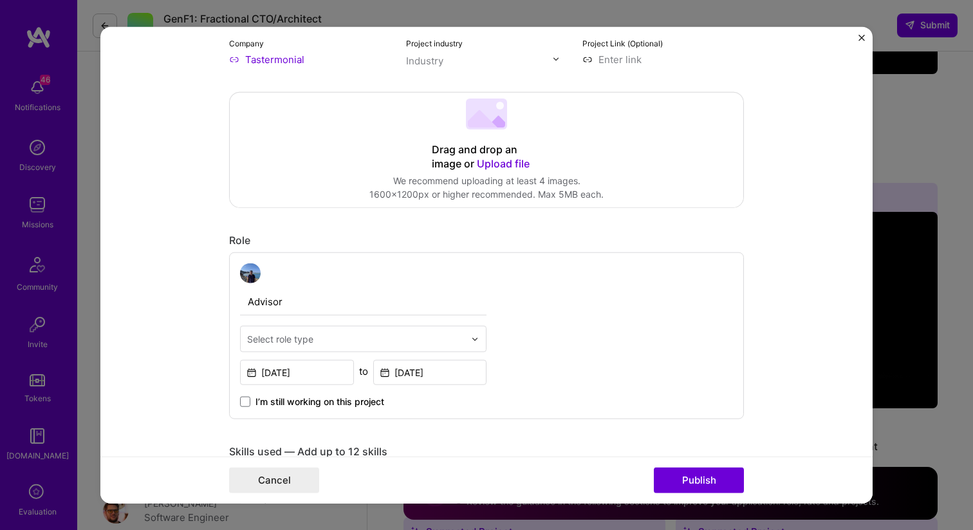
scroll to position [282, 0]
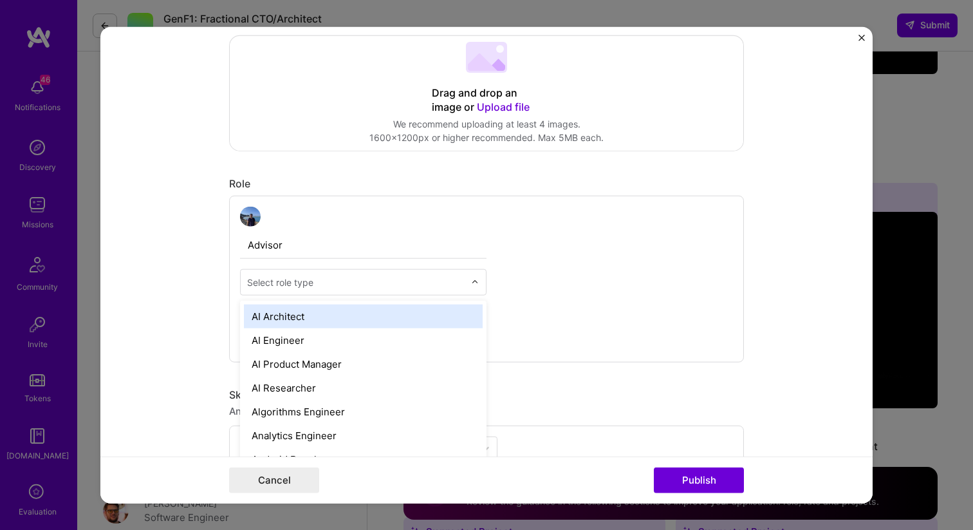
click at [436, 284] on input "text" at bounding box center [356, 282] width 218 height 14
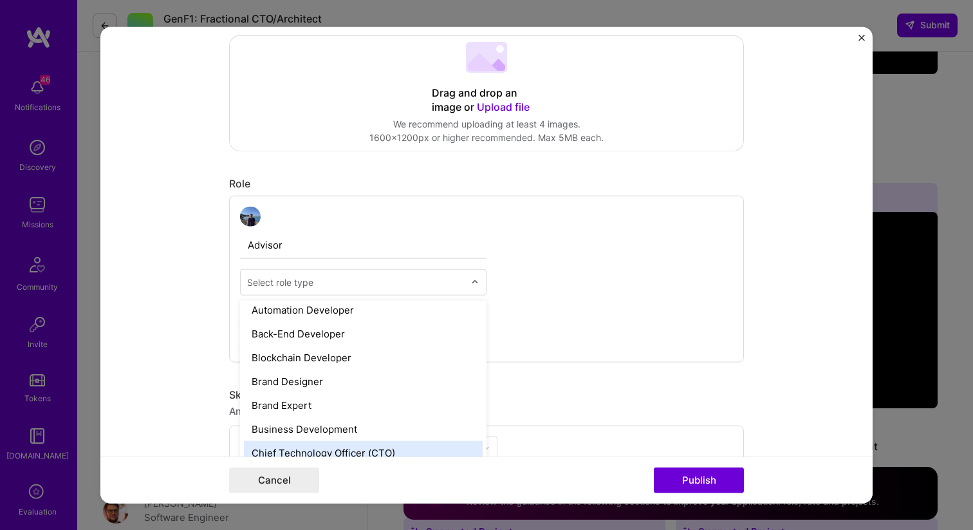
scroll to position [182, 0]
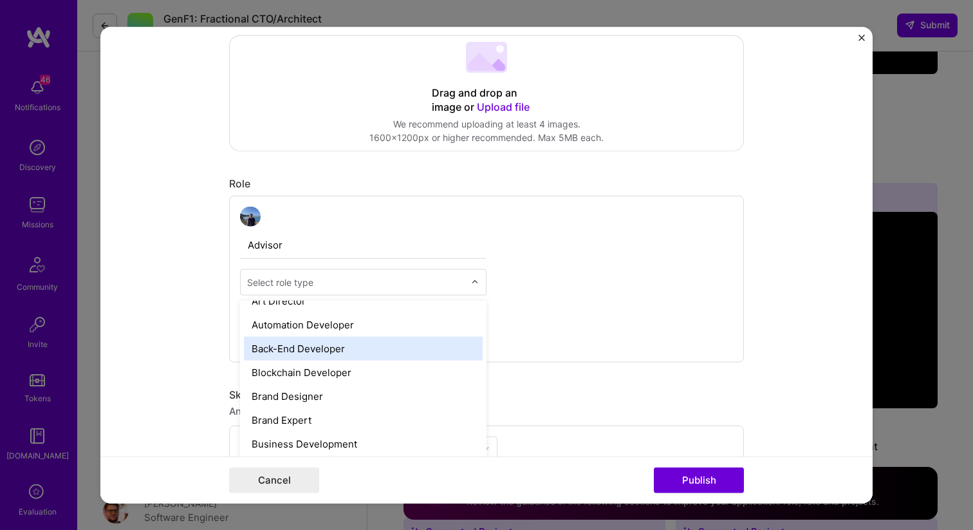
click at [390, 353] on div "Back-End Developer" at bounding box center [363, 349] width 239 height 24
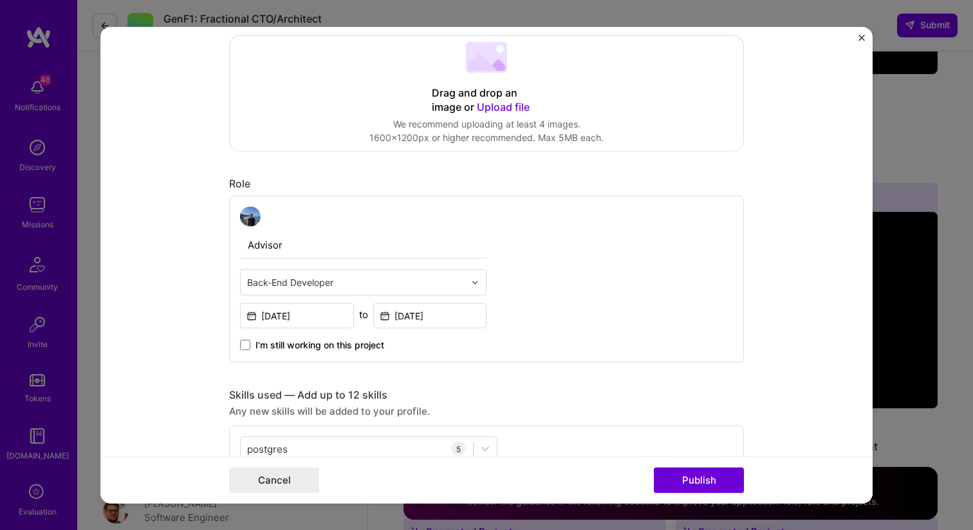
click at [531, 295] on div "Advisor option Back-End Developer, selected. Select is focused ,type to refine …" at bounding box center [486, 278] width 515 height 167
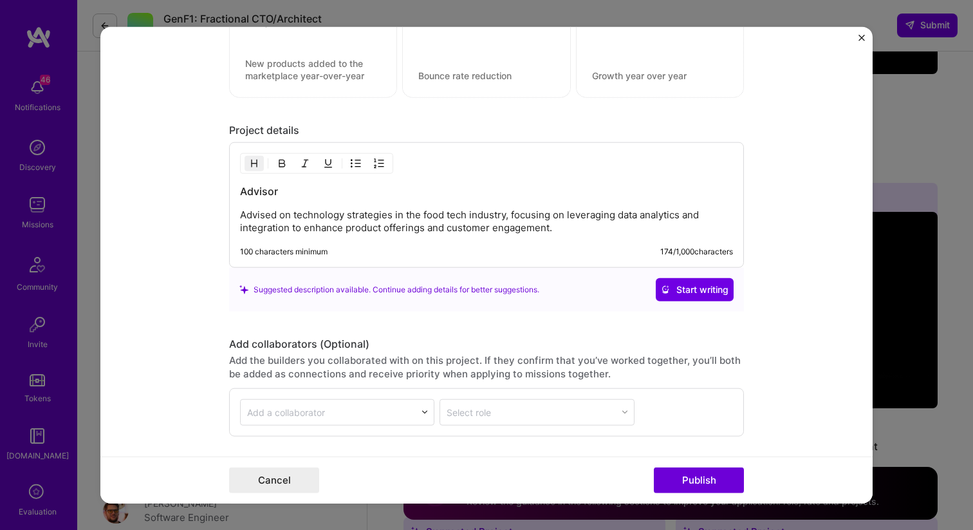
scroll to position [1078, 0]
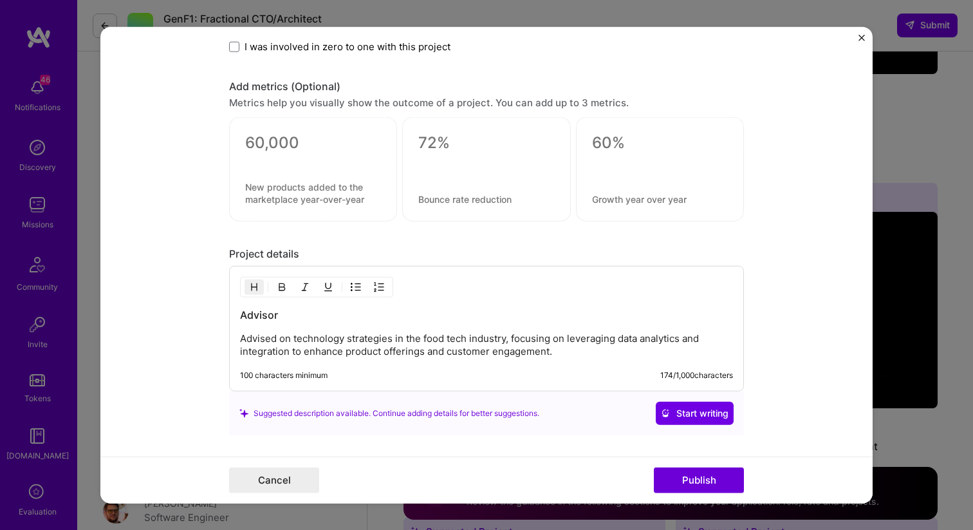
click at [252, 317] on h3 "Advisor" at bounding box center [486, 315] width 493 height 14
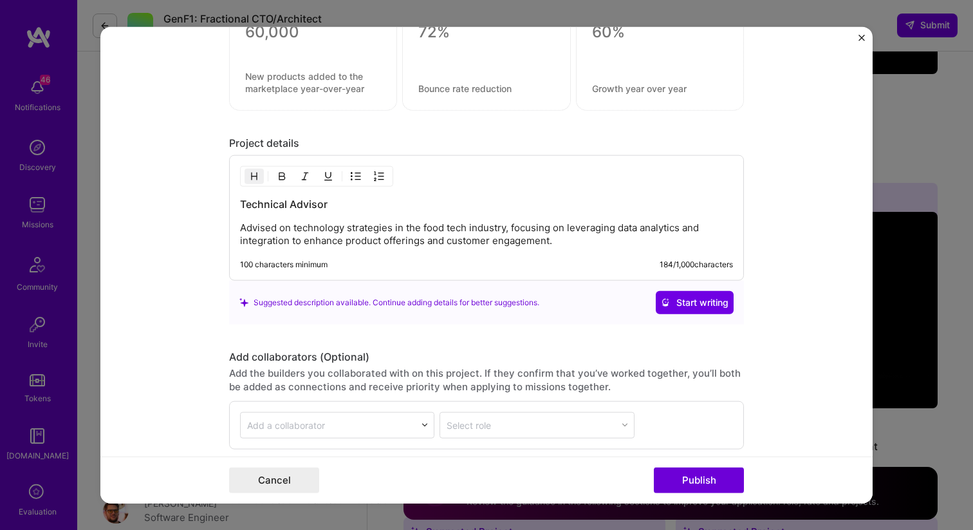
scroll to position [1298, 0]
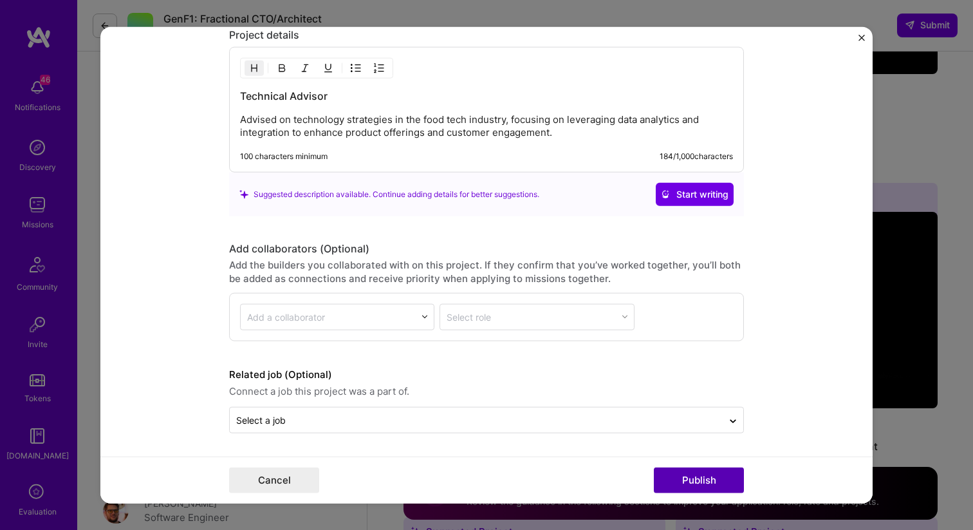
click at [712, 483] on button "Publish" at bounding box center [699, 480] width 90 height 26
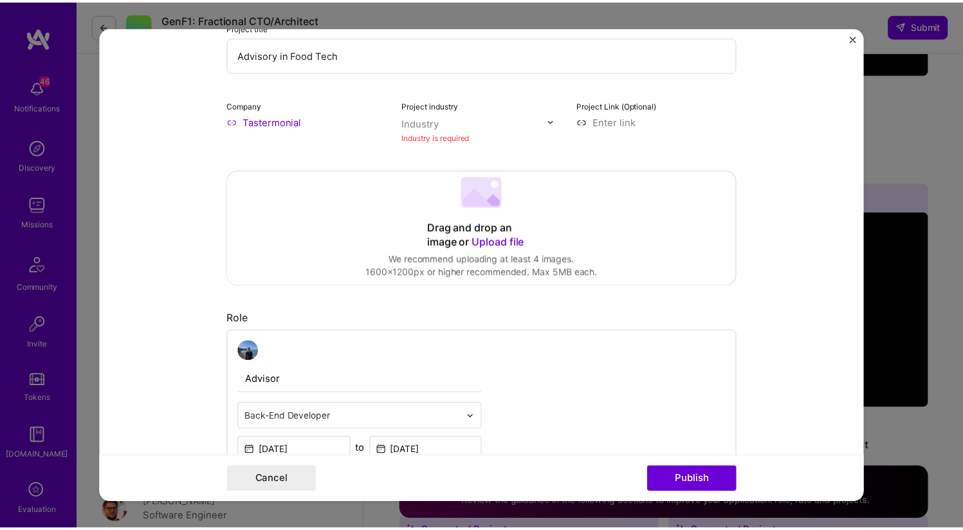
scroll to position [84, 0]
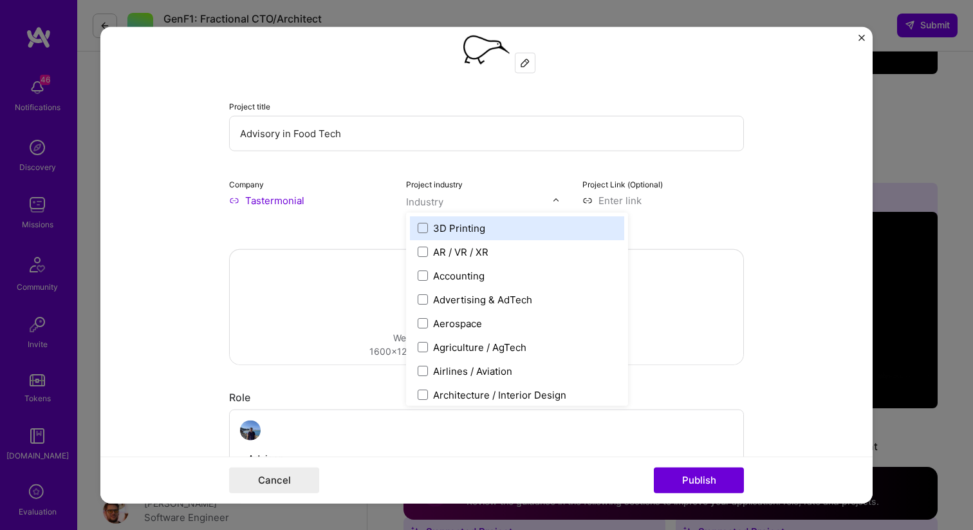
click at [492, 198] on input "text" at bounding box center [479, 201] width 147 height 14
type input "food"
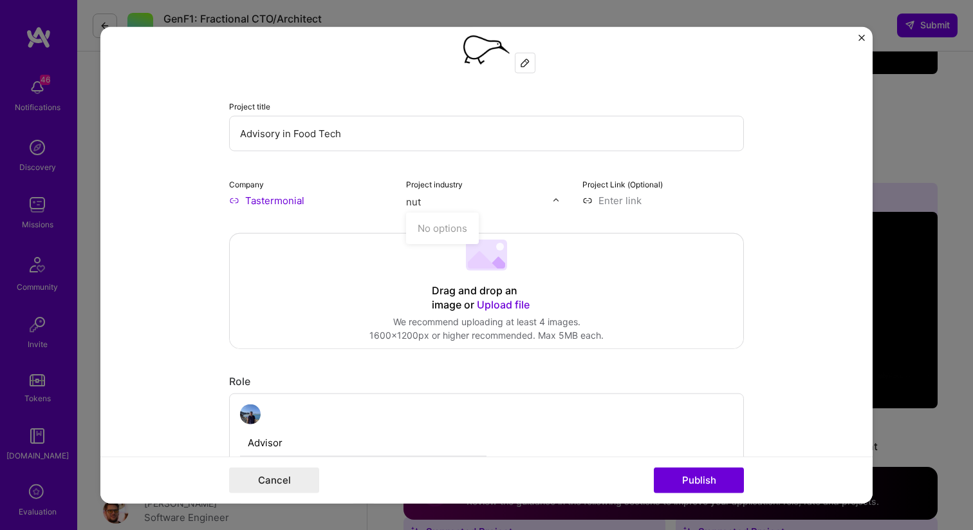
type input "nu"
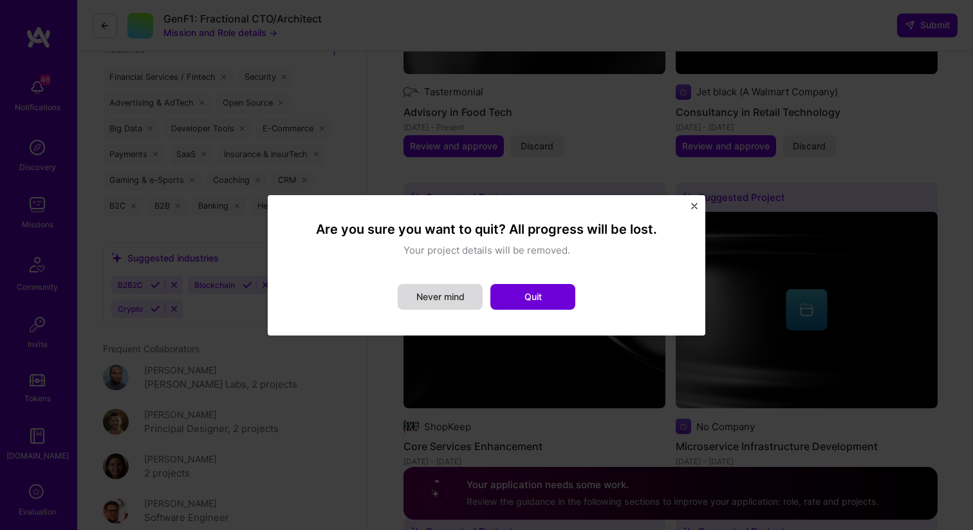
click at [430, 295] on button "Never mind" at bounding box center [440, 297] width 85 height 26
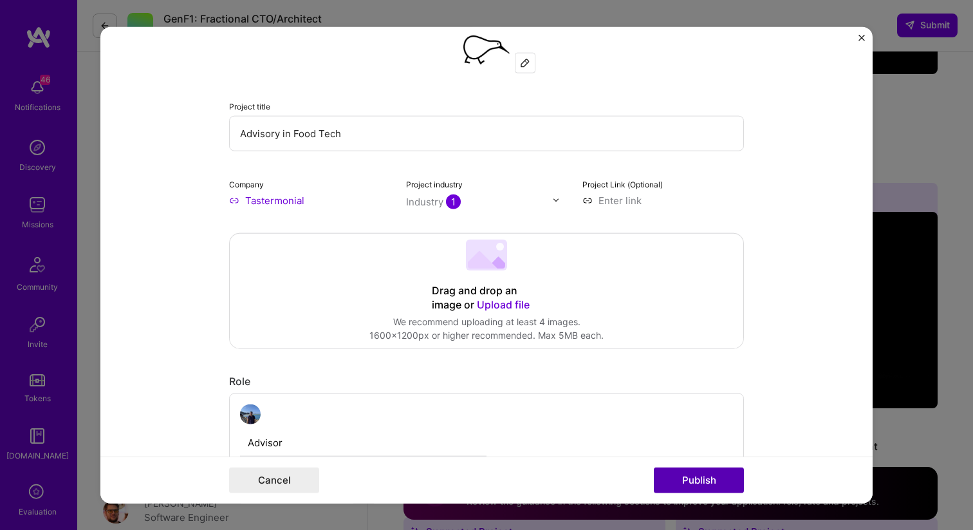
click at [692, 481] on button "Publish" at bounding box center [699, 480] width 90 height 26
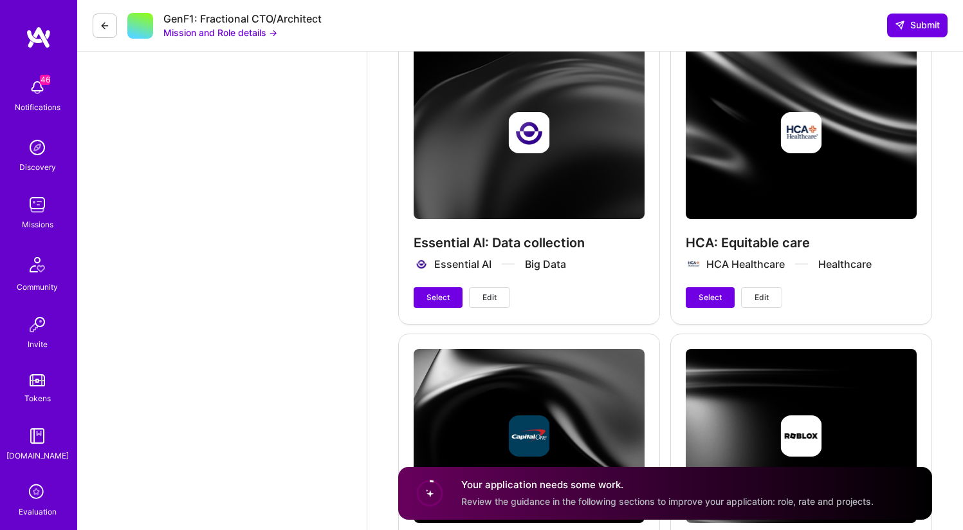
scroll to position [3825, 0]
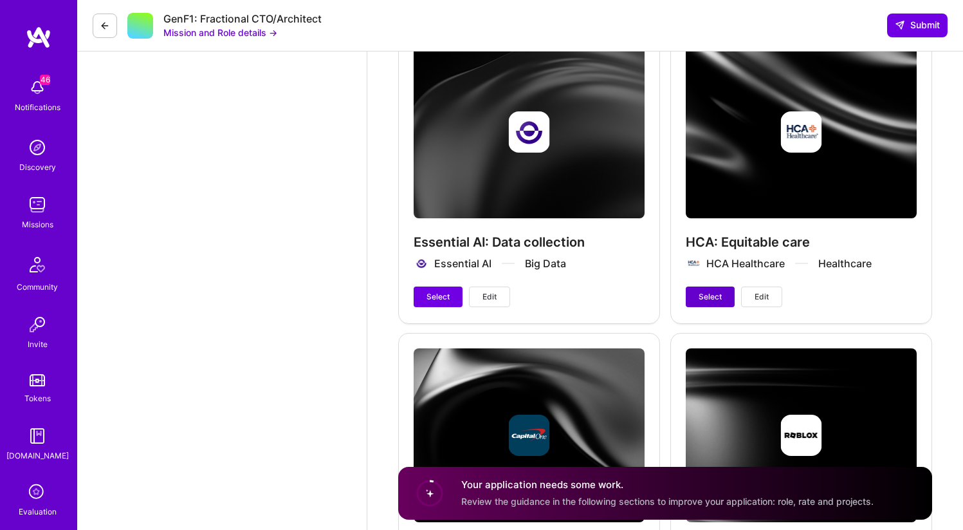
click at [714, 293] on span "Select" at bounding box center [710, 297] width 23 height 12
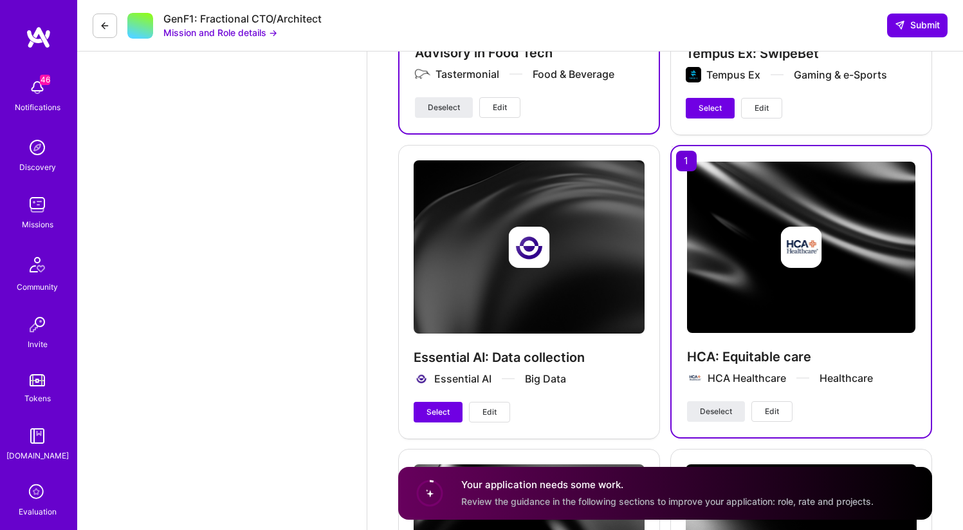
scroll to position [3759, 0]
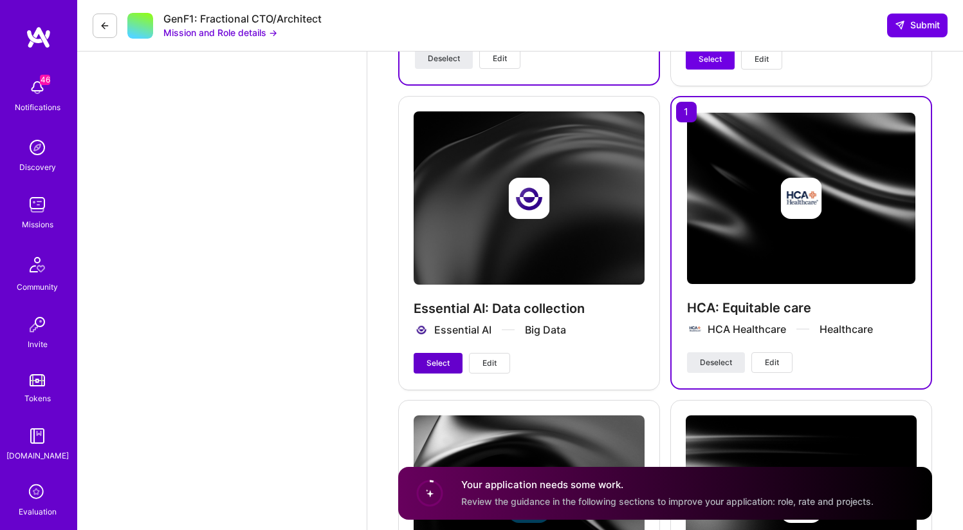
click at [434, 353] on button "Select" at bounding box center [438, 363] width 49 height 21
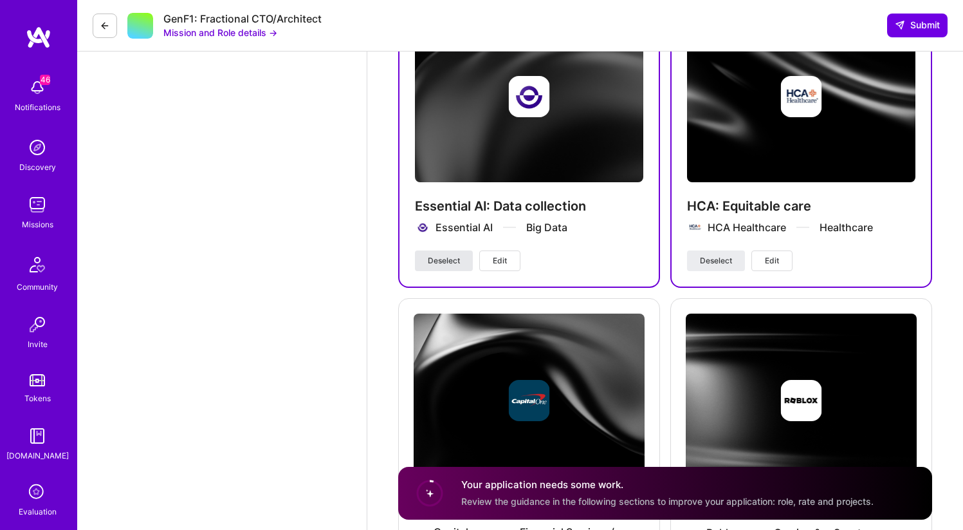
click at [441, 256] on span "Deselect" at bounding box center [444, 261] width 32 height 12
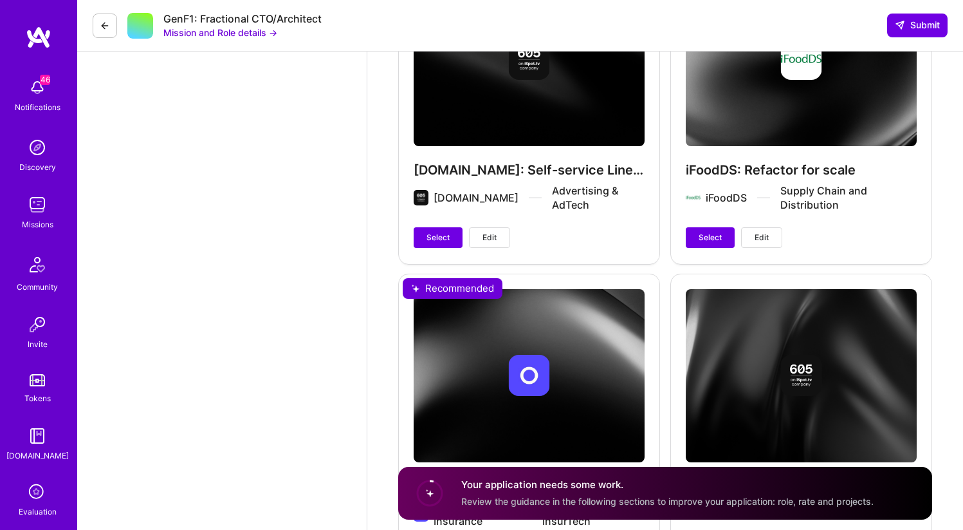
scroll to position [4525, 0]
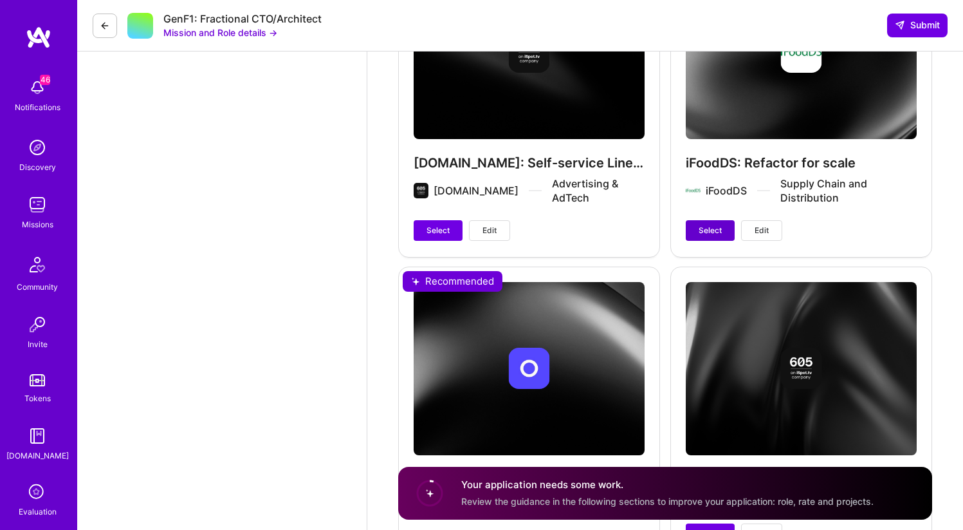
click at [714, 226] on span "Select" at bounding box center [710, 231] width 23 height 12
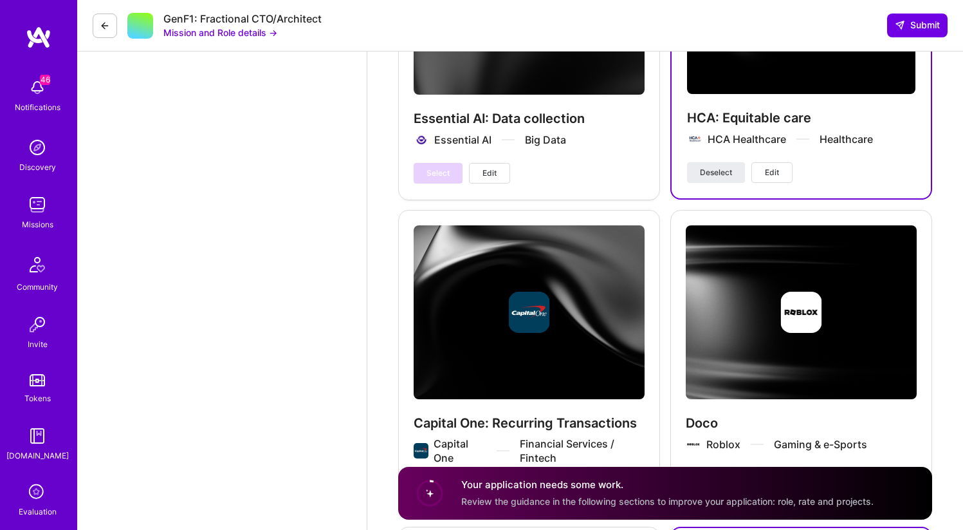
scroll to position [3718, 0]
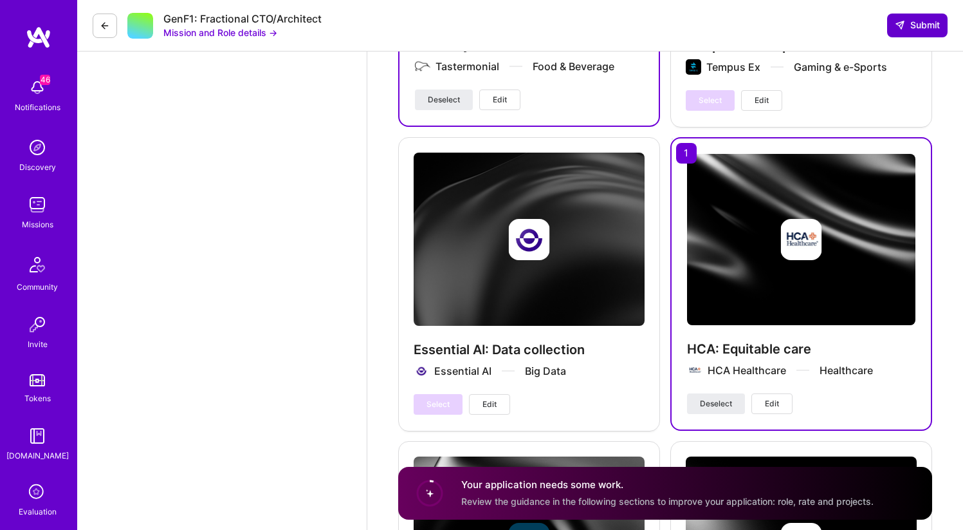
click at [918, 15] on button "Submit" at bounding box center [917, 25] width 60 height 23
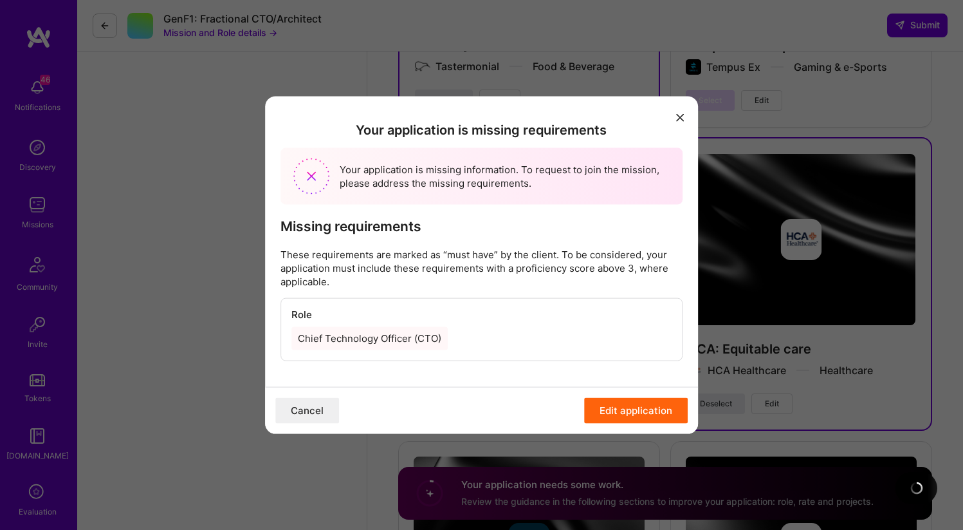
click at [402, 340] on div "Chief Technology Officer (CTO)" at bounding box center [370, 338] width 156 height 23
click at [636, 411] on button "Edit application" at bounding box center [636, 411] width 104 height 26
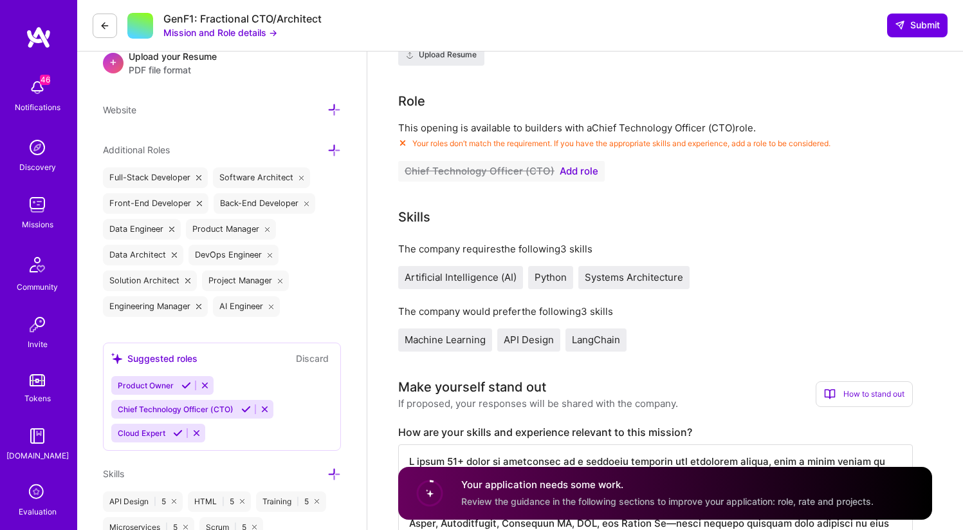
scroll to position [373, 0]
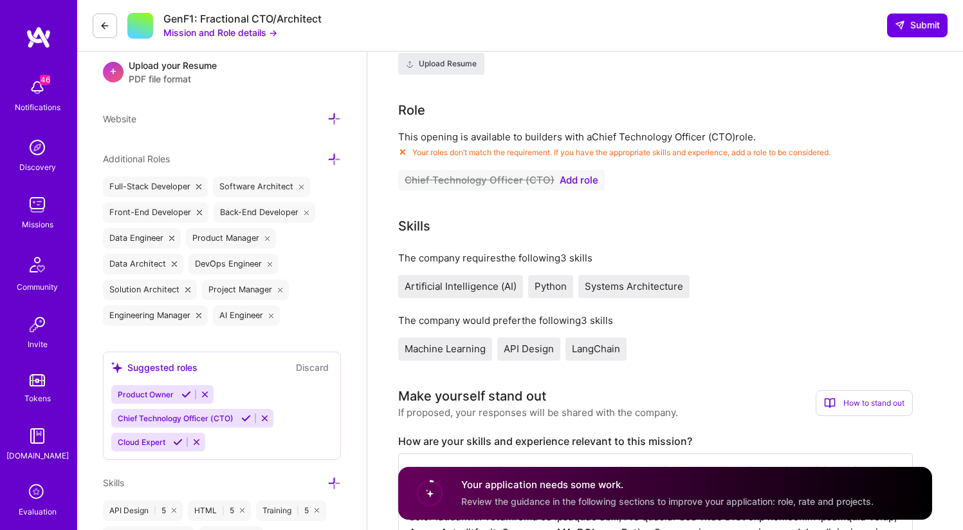
click at [582, 180] on span "Add role" at bounding box center [579, 180] width 39 height 10
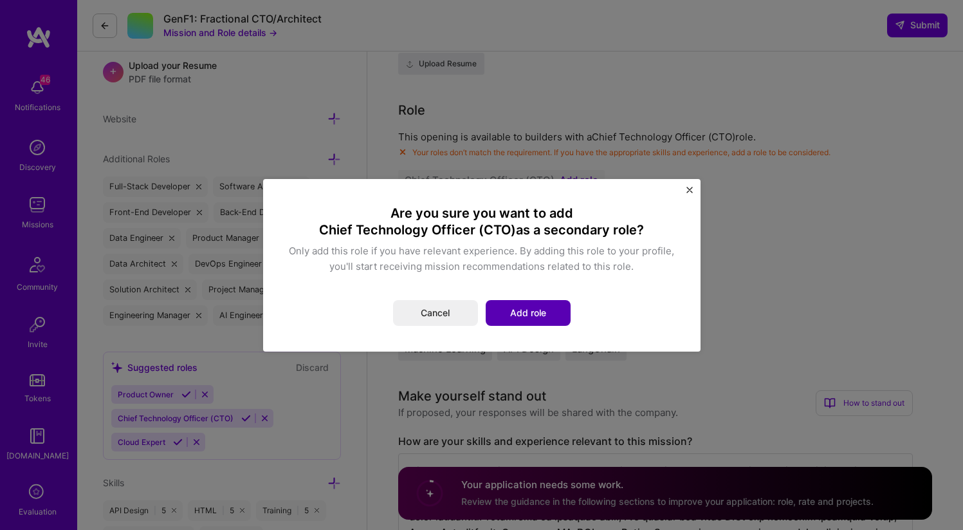
click at [524, 308] on button "Add role" at bounding box center [528, 313] width 85 height 26
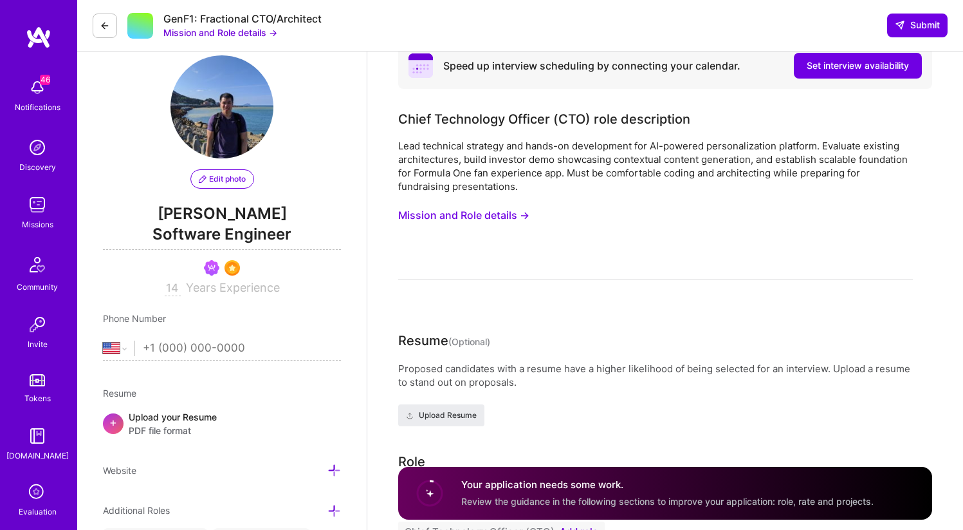
scroll to position [0, 0]
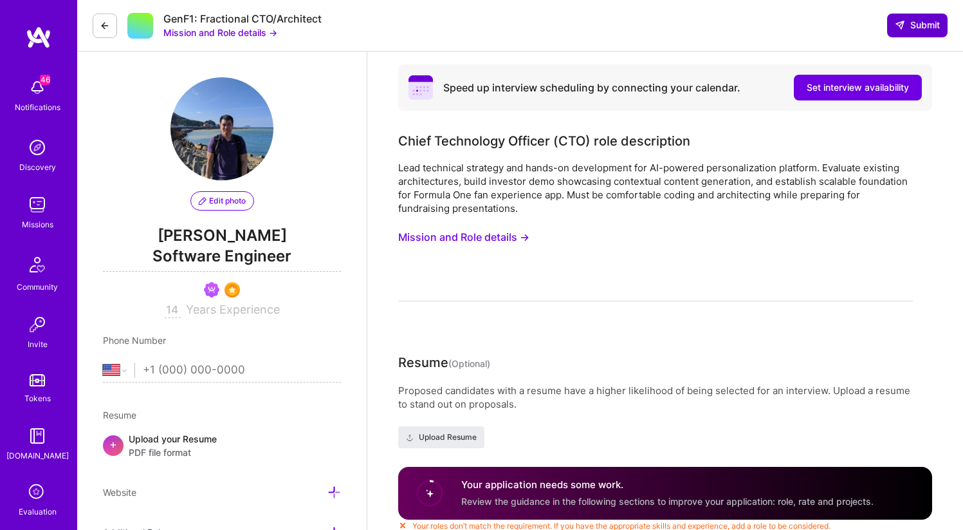
click at [907, 20] on span "Submit" at bounding box center [917, 25] width 45 height 13
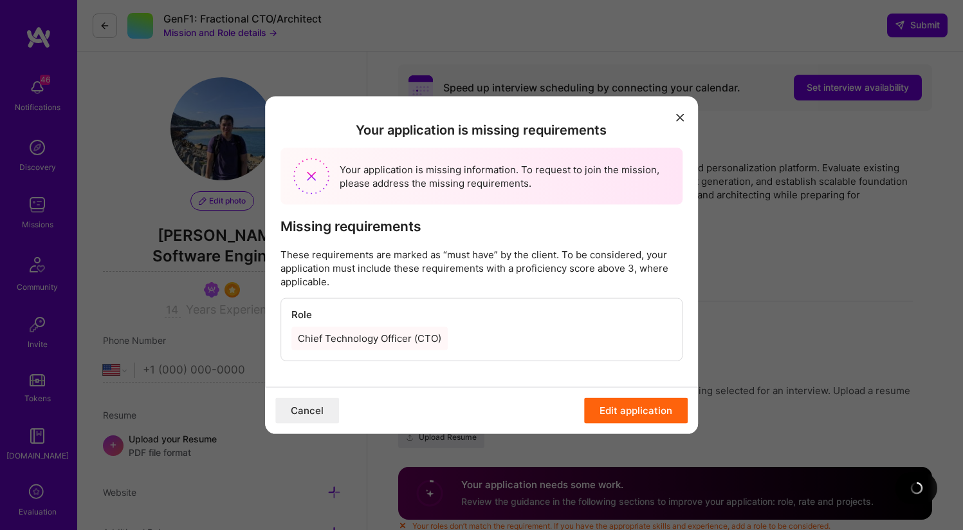
click at [675, 116] on button "modal" at bounding box center [679, 116] width 15 height 21
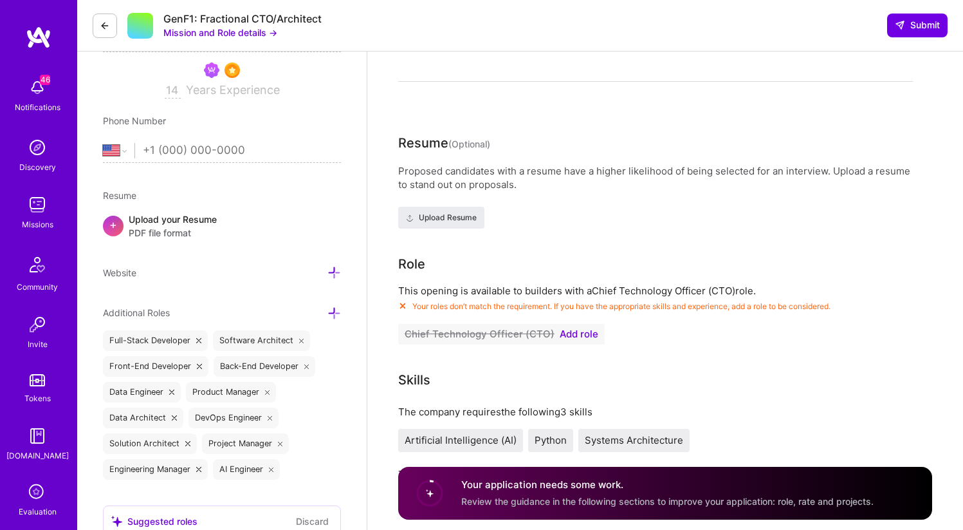
scroll to position [221, 0]
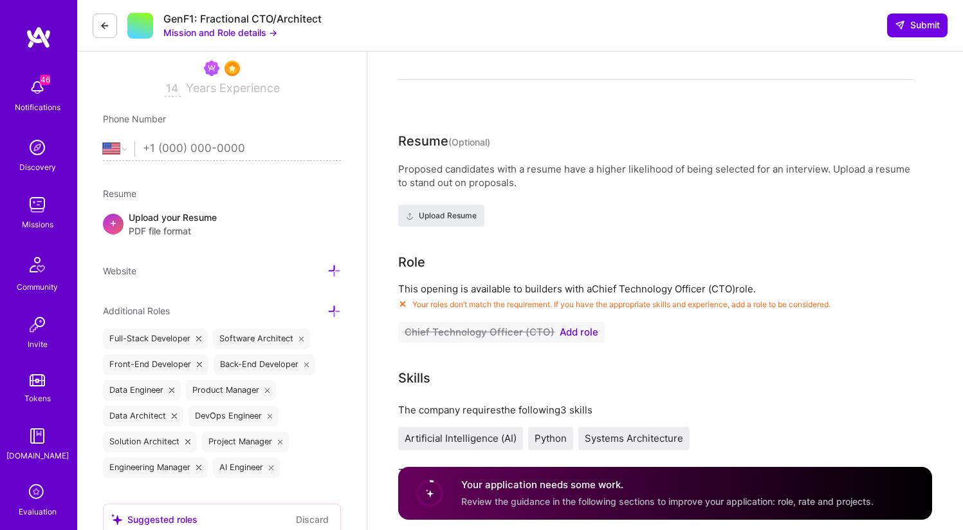
click at [579, 336] on span "Add role" at bounding box center [579, 332] width 39 height 10
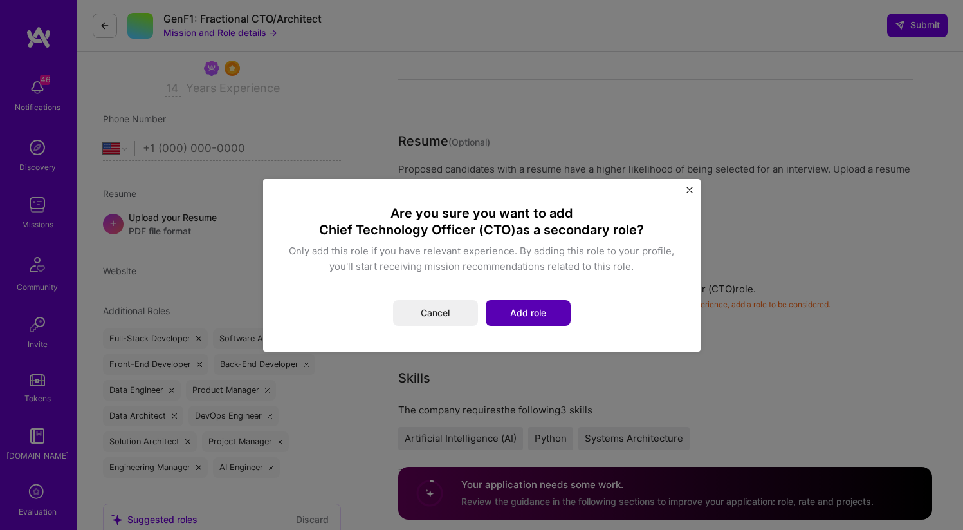
click at [536, 319] on button "Add role" at bounding box center [528, 313] width 85 height 26
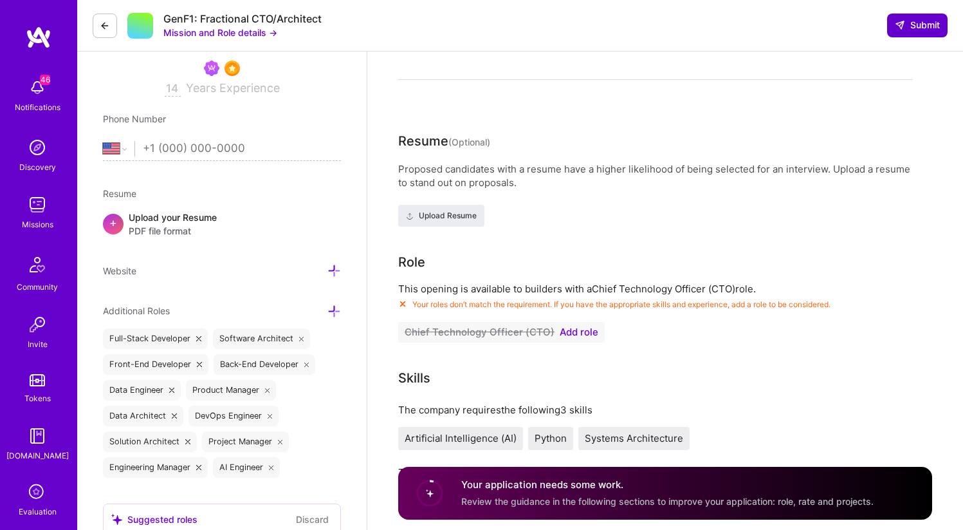
click at [934, 22] on span "Submit" at bounding box center [917, 25] width 45 height 13
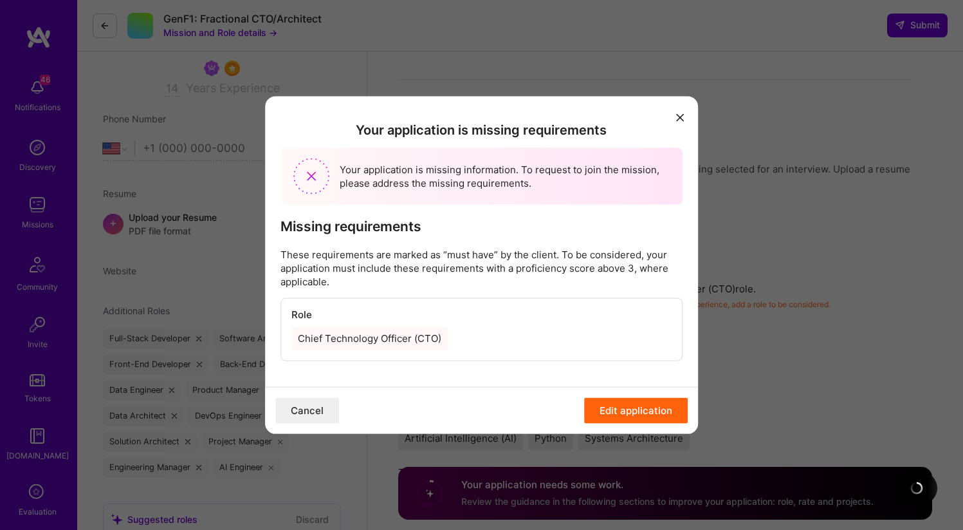
click at [680, 120] on icon "modal" at bounding box center [680, 118] width 8 height 8
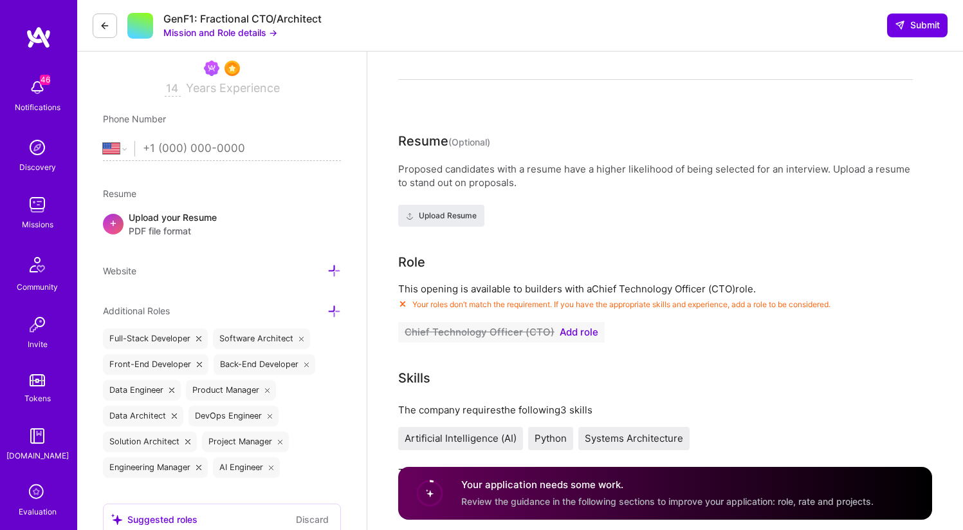
scroll to position [243, 0]
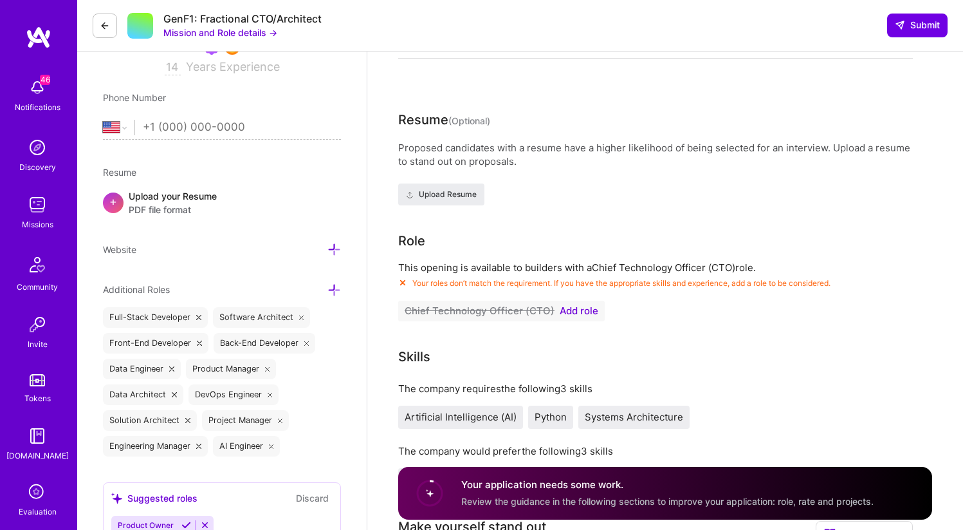
click at [331, 295] on icon at bounding box center [335, 290] width 14 height 14
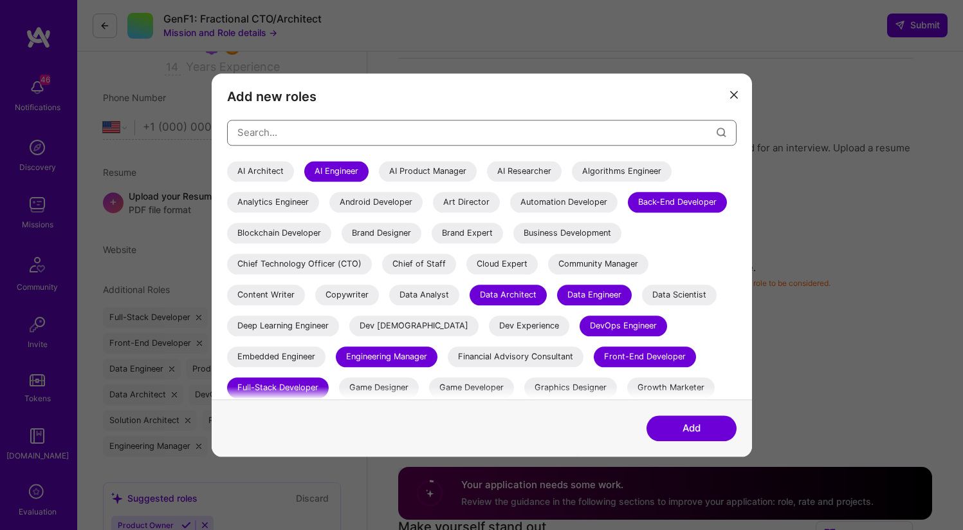
click at [367, 130] on input "modal" at bounding box center [476, 132] width 479 height 33
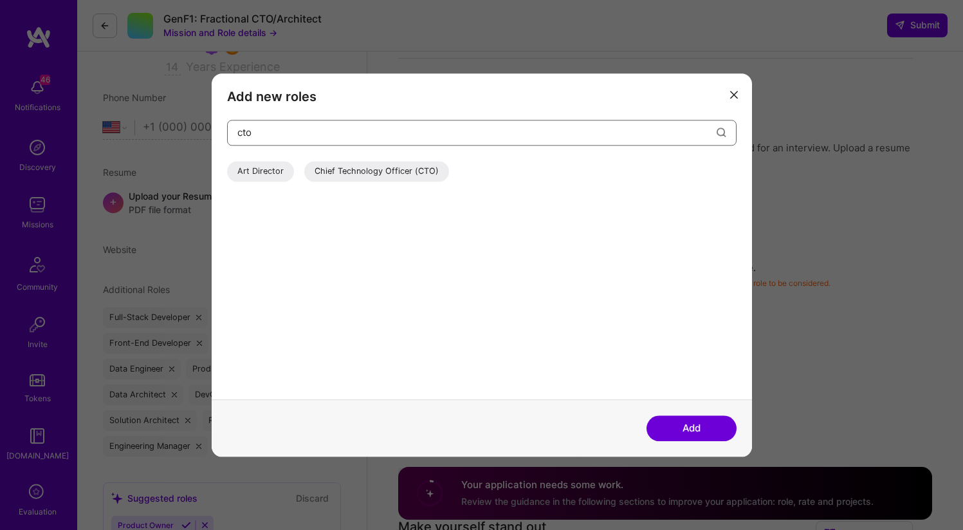
type input "cto"
click at [407, 171] on div "Chief Technology Officer (CTO)" at bounding box center [376, 171] width 145 height 21
click at [699, 428] on button "Add" at bounding box center [692, 428] width 90 height 26
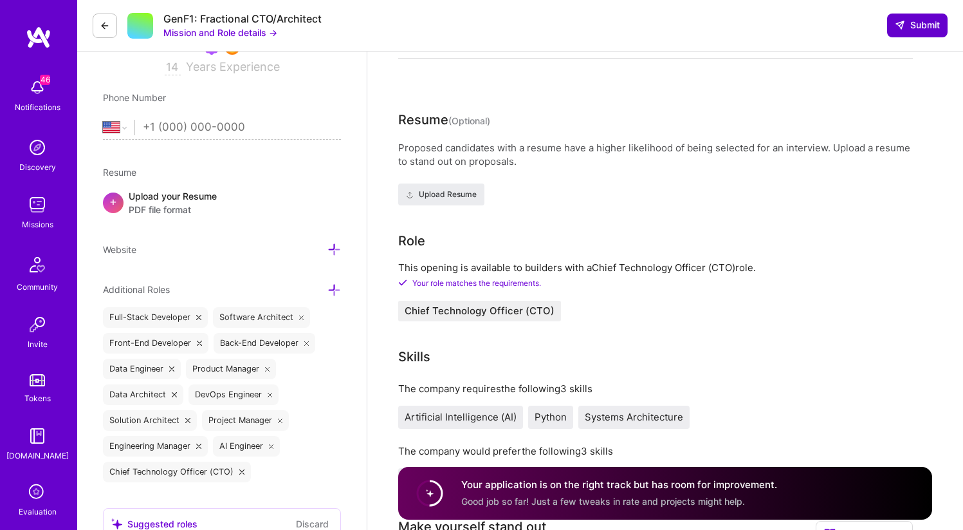
click at [902, 30] on icon at bounding box center [900, 25] width 10 height 10
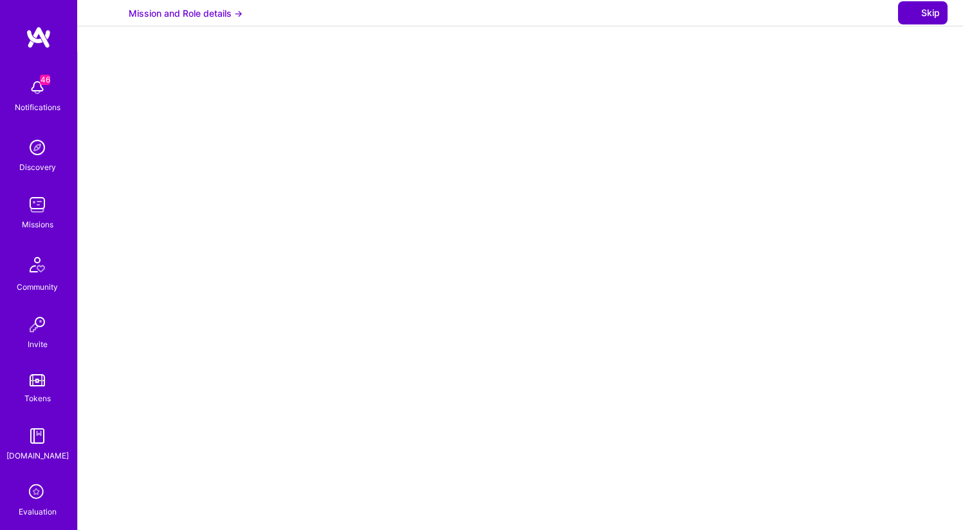
click at [920, 19] on span "Skip" at bounding box center [923, 12] width 34 height 13
select select "US"
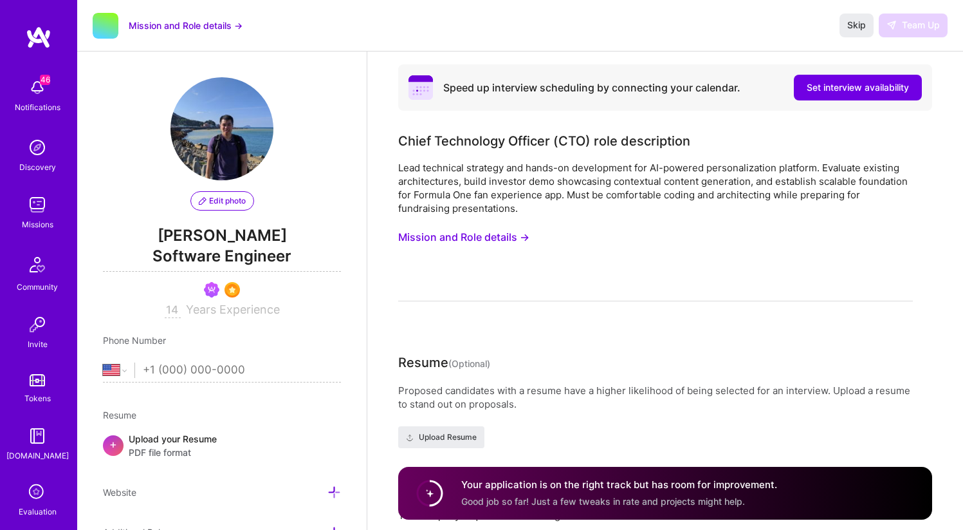
select select "US"
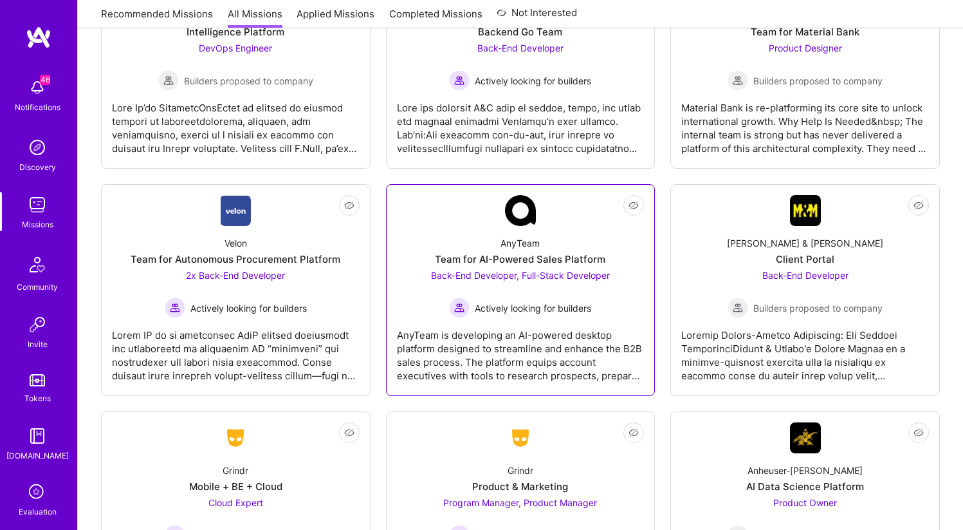
scroll to position [3375, 0]
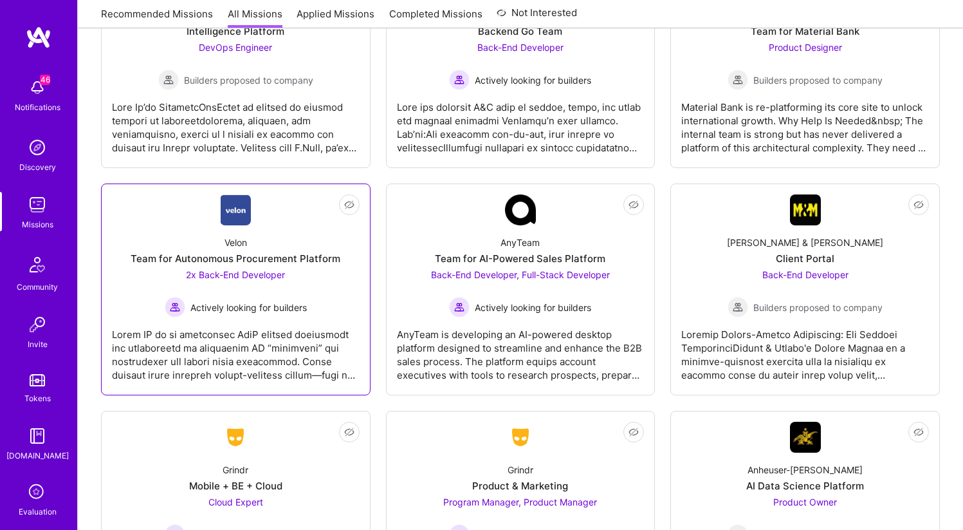
click at [220, 221] on link "Not Interested Velon Team for Autonomous Procurement Platform 2x Back-End Devel…" at bounding box center [236, 289] width 248 height 190
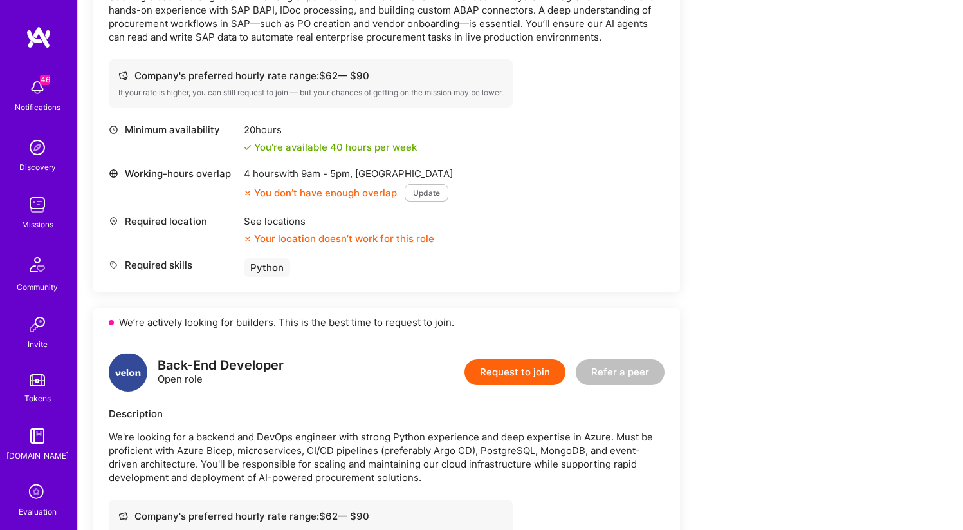
scroll to position [476, 0]
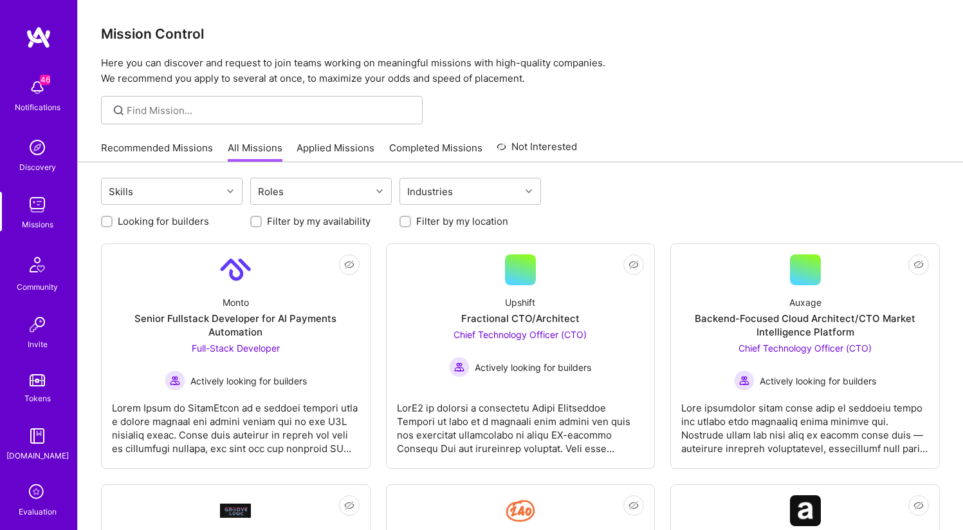
click at [504, 221] on label "Filter by my location" at bounding box center [462, 221] width 92 height 14
click at [411, 221] on input "Filter by my location" at bounding box center [406, 222] width 9 height 9
checkbox input "true"
click at [344, 222] on label "Filter by my availability" at bounding box center [319, 221] width 104 height 14
click at [262, 222] on input "Filter by my availability" at bounding box center [257, 222] width 9 height 9
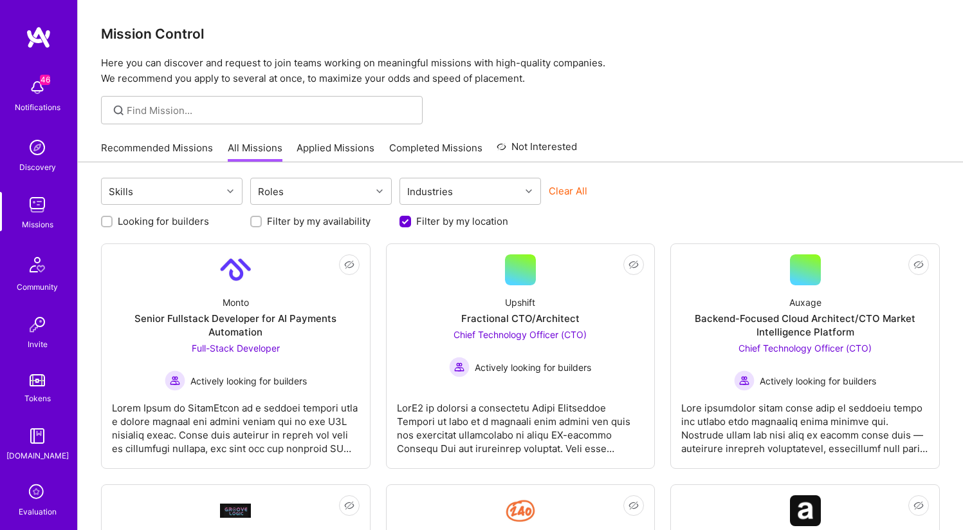
checkbox input "true"
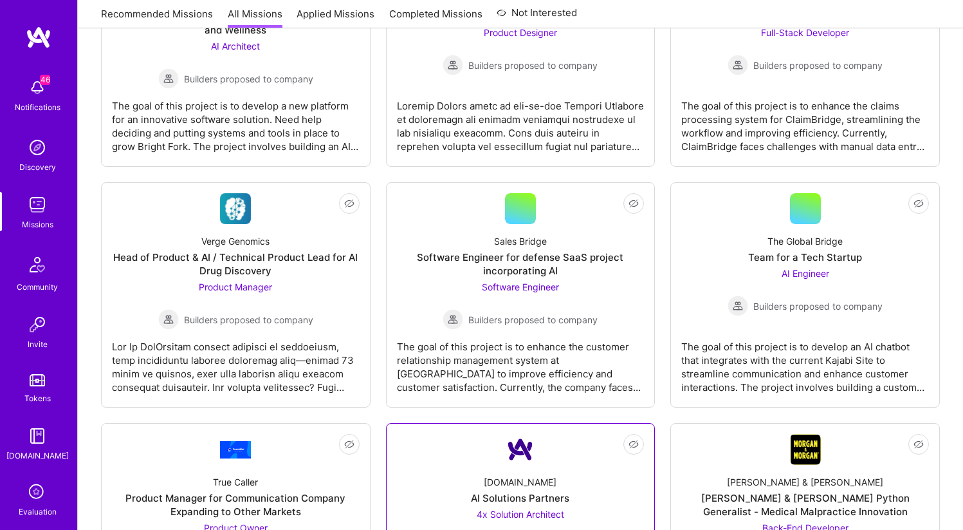
scroll to position [2452, 0]
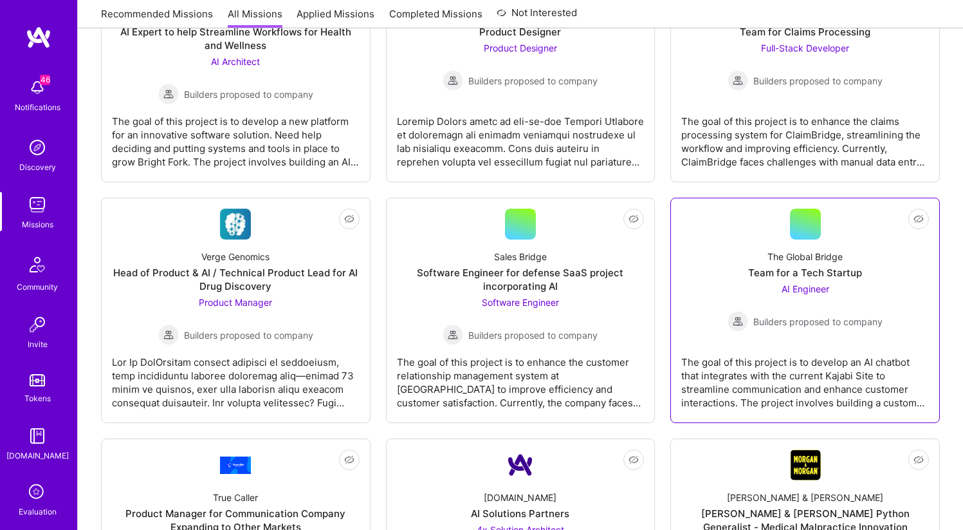
click at [775, 235] on link "Not Interested The Global Bridge Team for a Tech Startup AI Engineer Builders p…" at bounding box center [805, 309] width 248 height 203
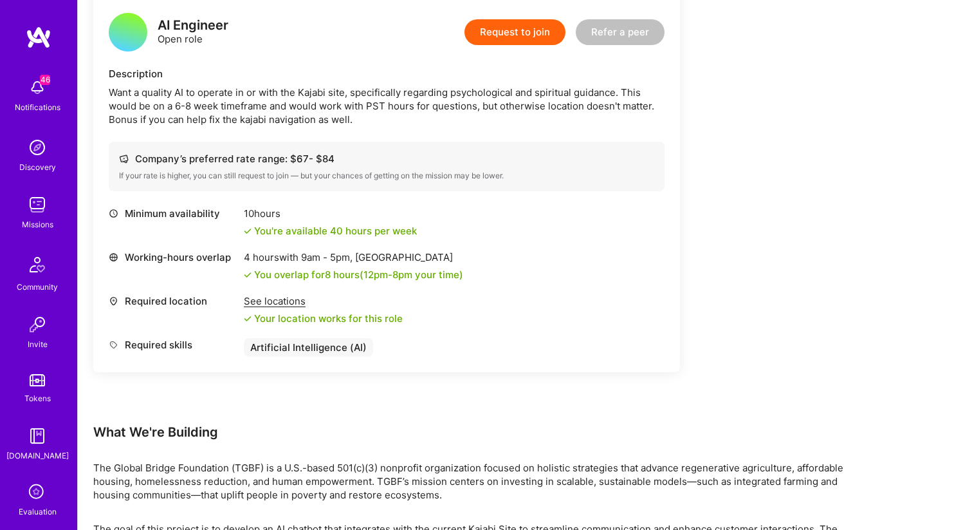
scroll to position [283, 0]
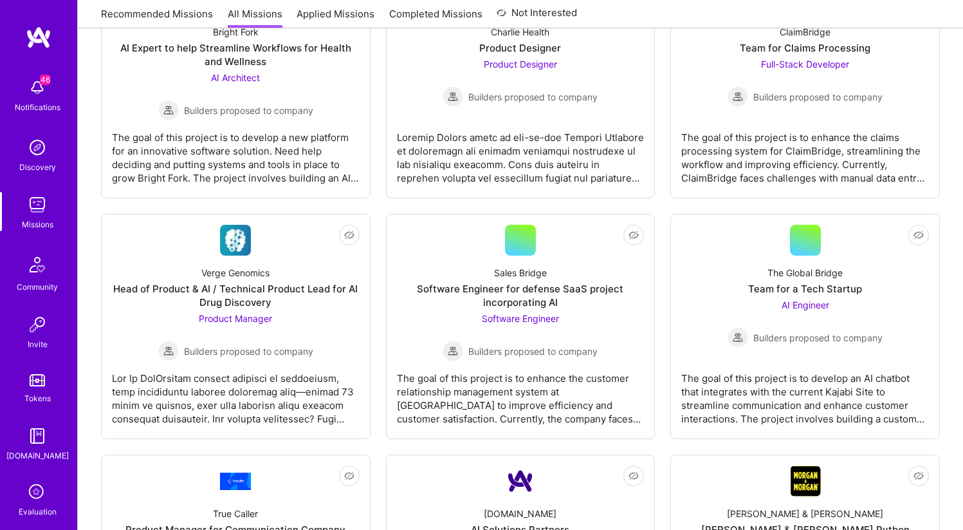
scroll to position [2425, 0]
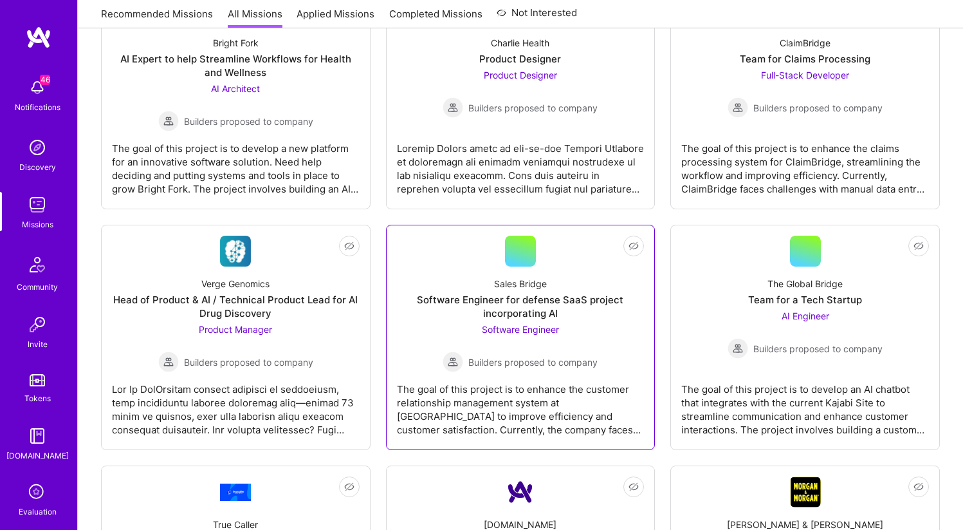
click at [555, 273] on div "Sales Bridge Software Engineer for defense SaaS project incorporating AI Softwa…" at bounding box center [521, 319] width 248 height 106
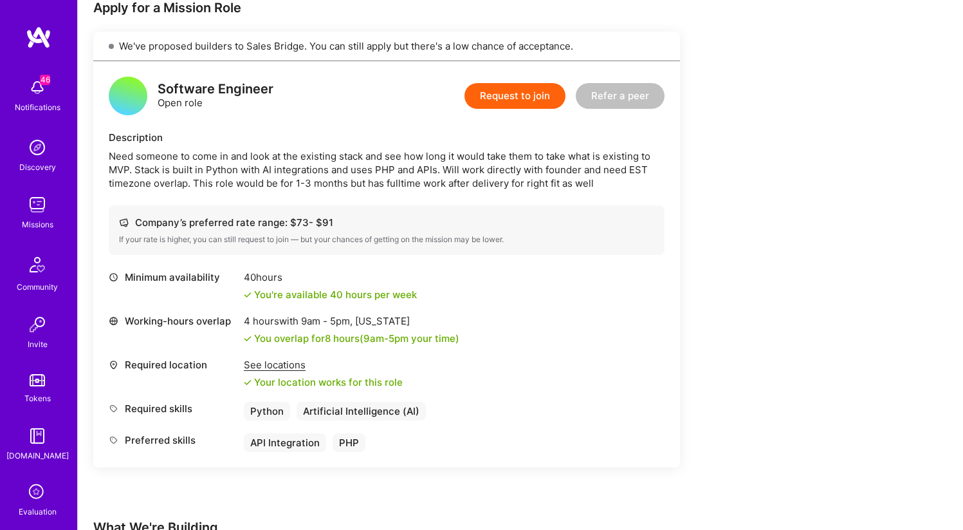
scroll to position [492, 0]
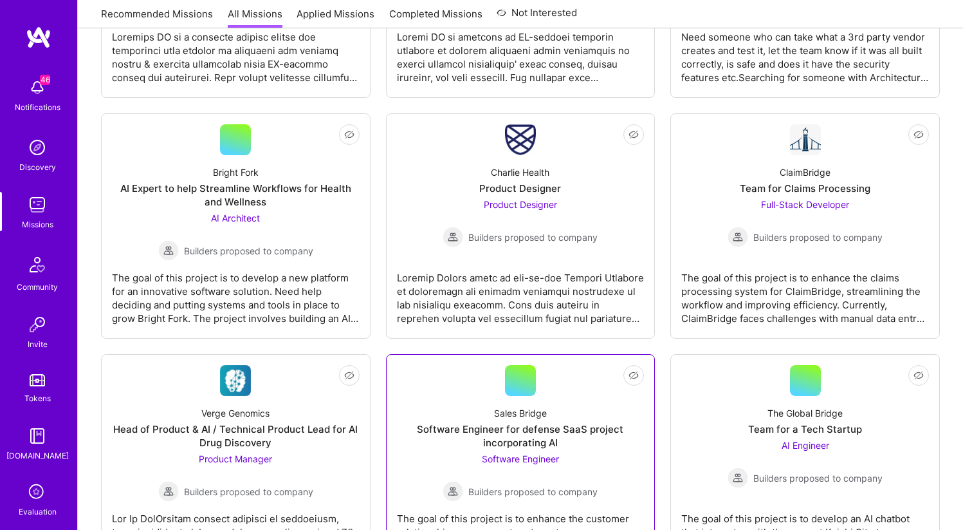
scroll to position [2292, 0]
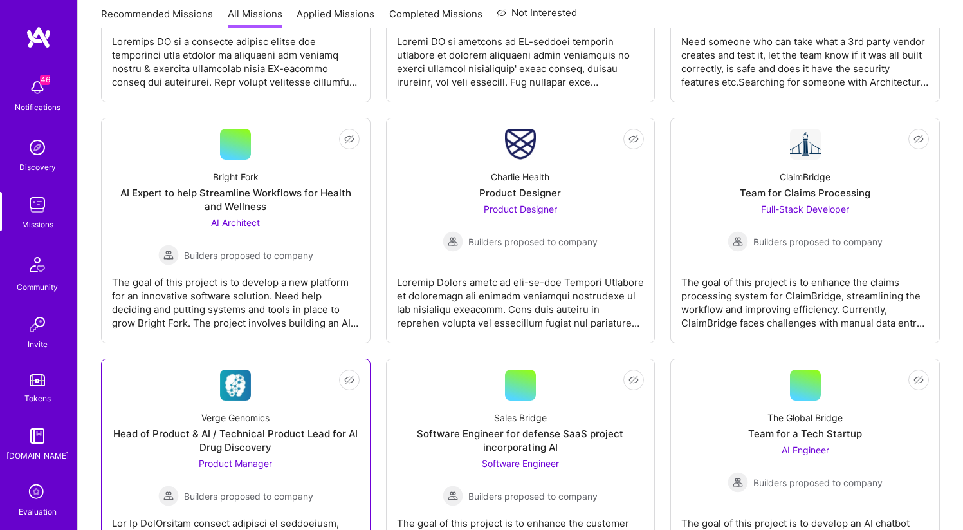
click at [302, 408] on div "Verge Genomics Head of Product & AI / Technical Product Lead for AI Drug Discov…" at bounding box center [236, 453] width 248 height 106
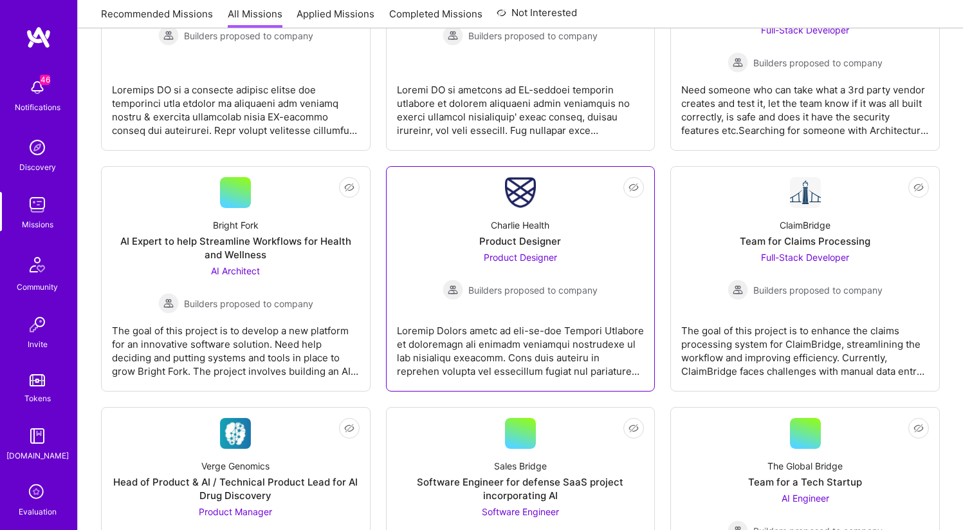
scroll to position [2236, 0]
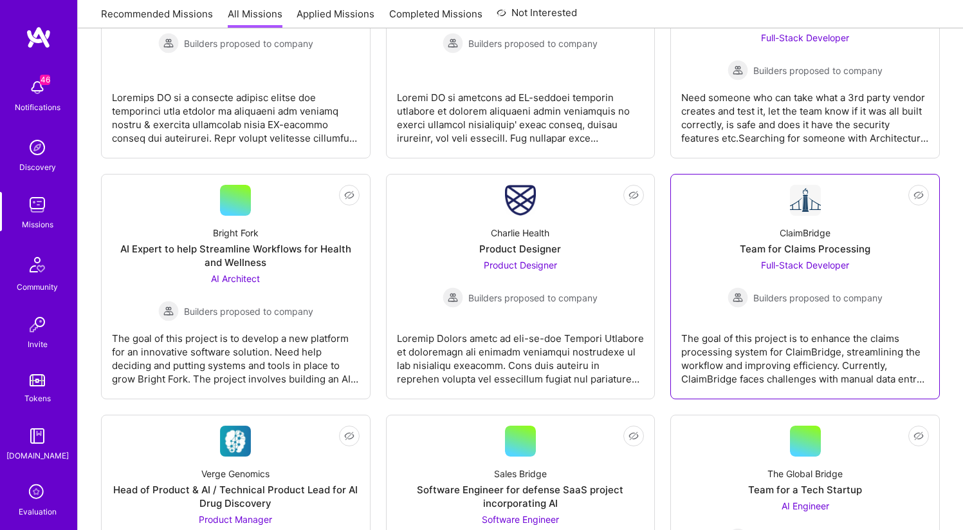
click at [746, 243] on div "Team for Claims Processing" at bounding box center [805, 249] width 131 height 14
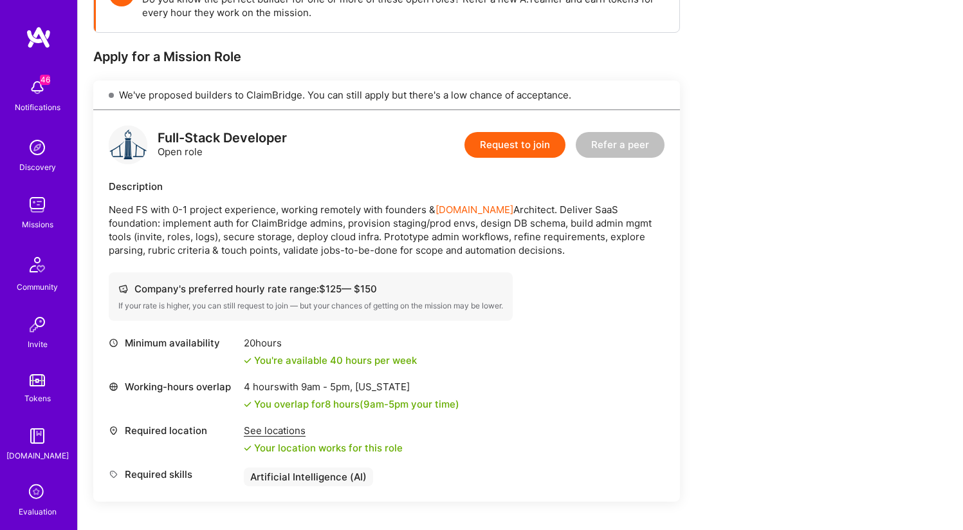
scroll to position [225, 0]
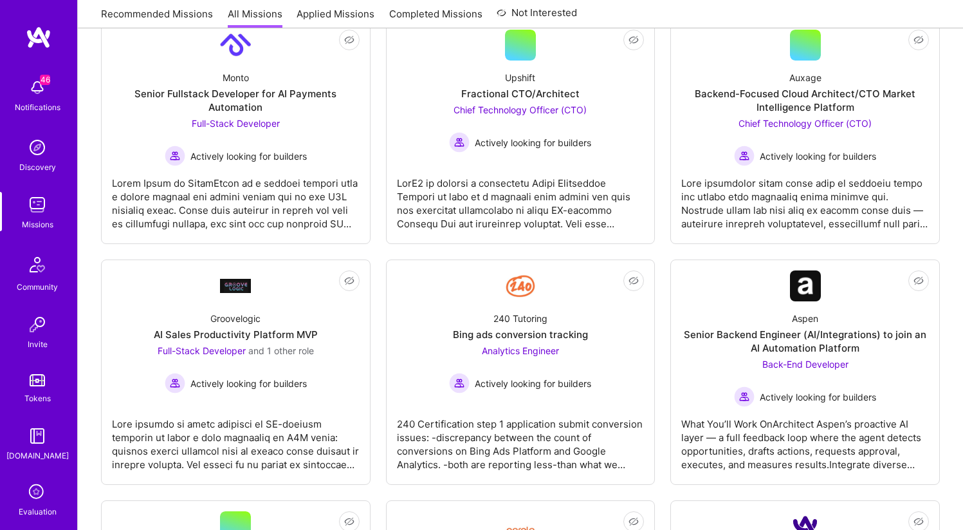
scroll to position [2236, 0]
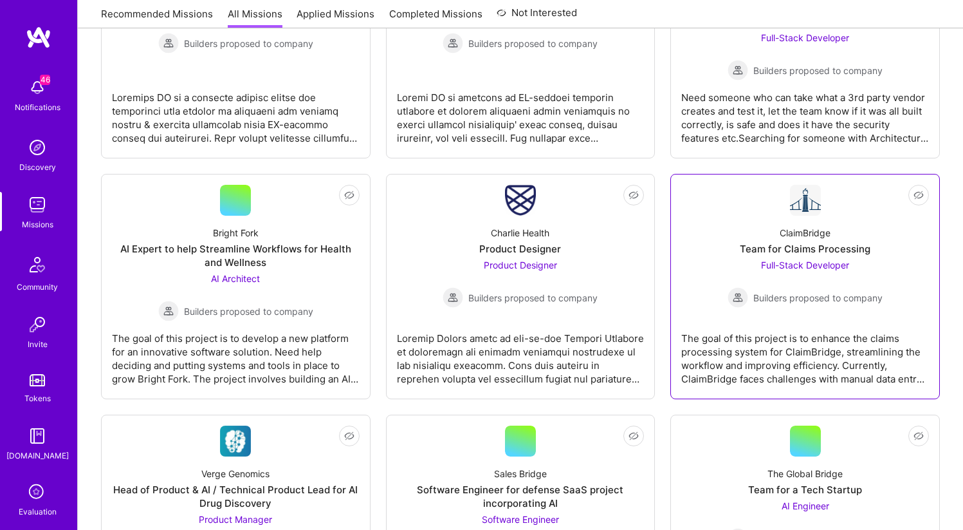
click at [811, 256] on div "ClaimBridge Team for Claims Processing Full-Stack Developer Builders proposed t…" at bounding box center [805, 262] width 248 height 92
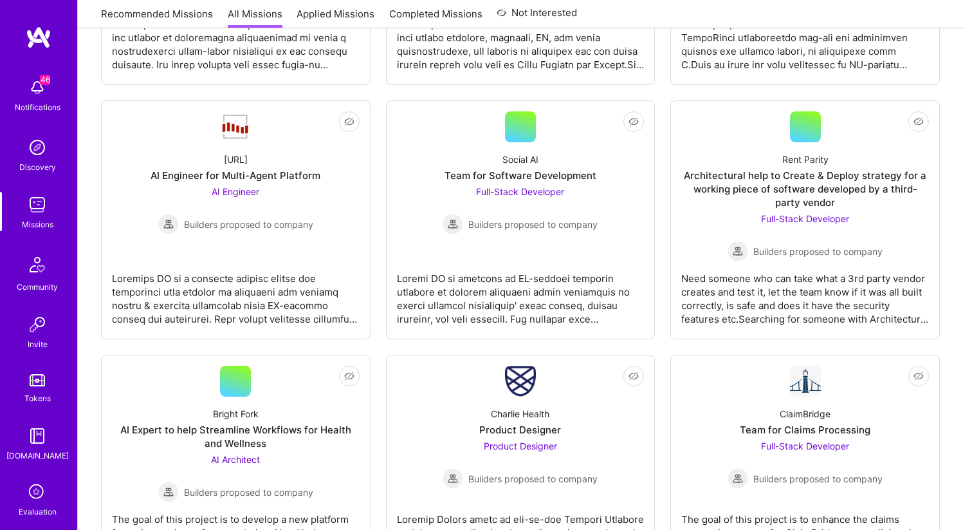
scroll to position [2044, 0]
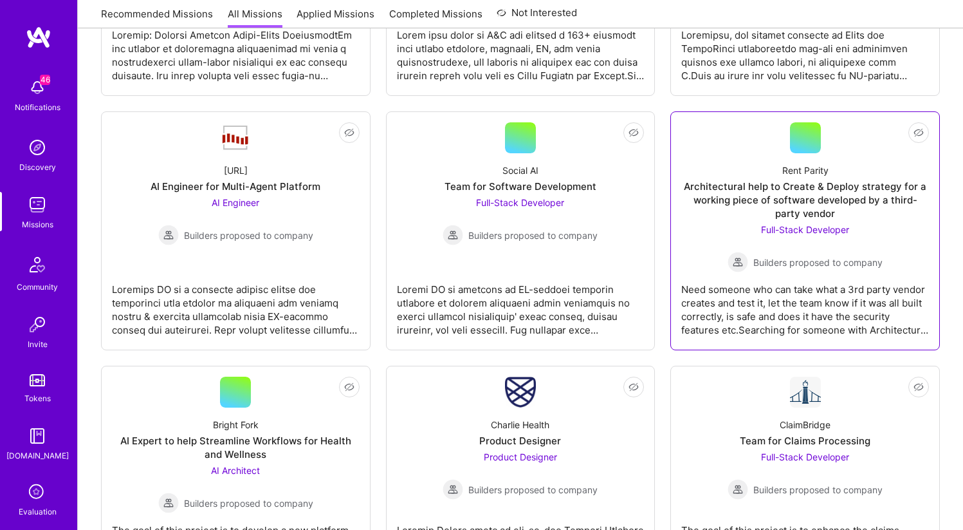
click at [710, 181] on div "Architectural help to Create & Deploy strategy for a working piece of software …" at bounding box center [805, 200] width 248 height 41
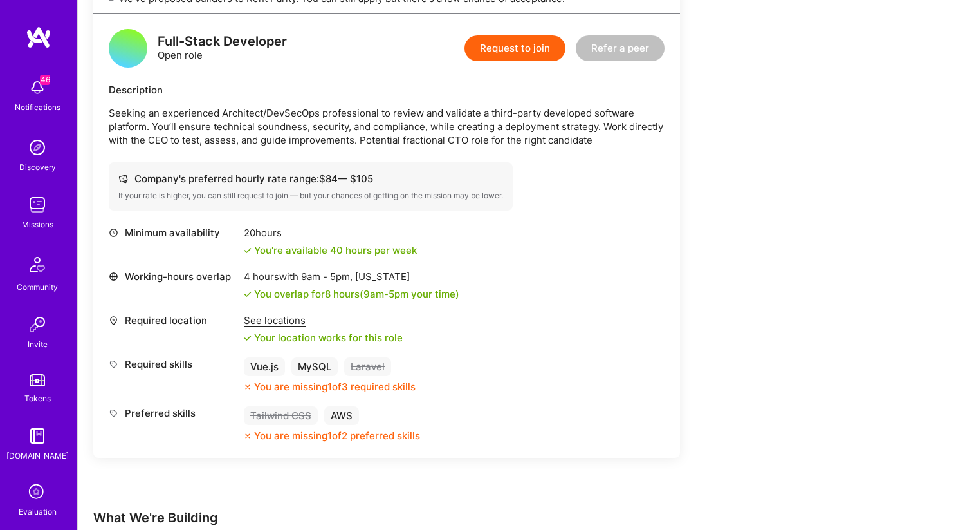
scroll to position [298, 0]
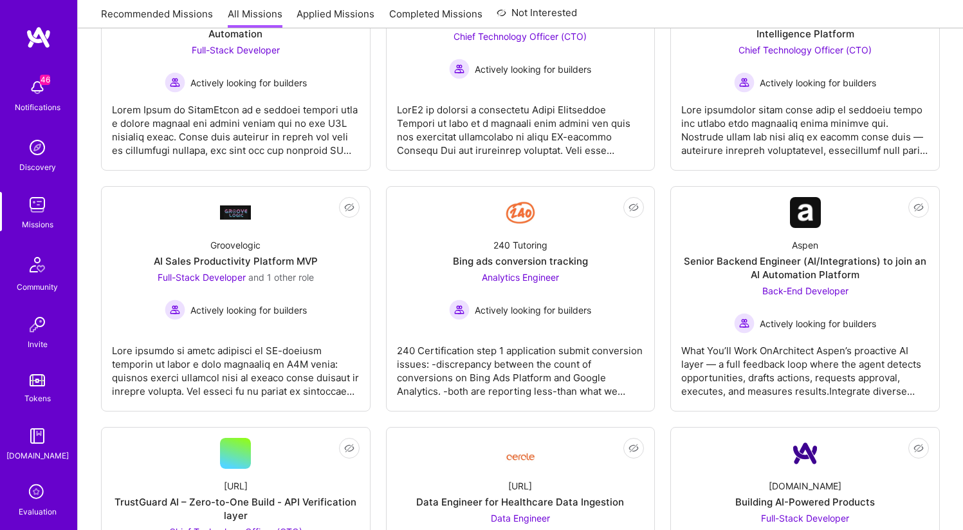
scroll to position [2044, 0]
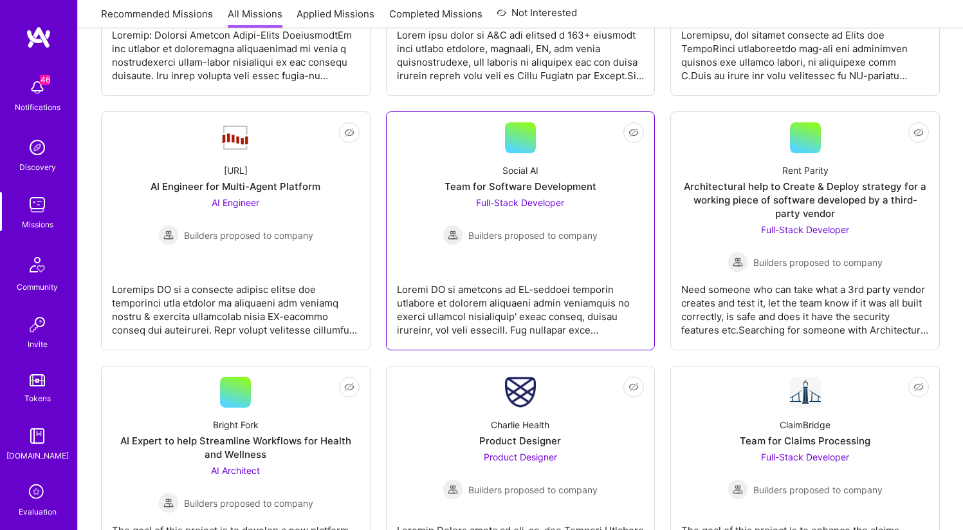
click at [531, 198] on span "Full-Stack Developer" at bounding box center [520, 202] width 88 height 11
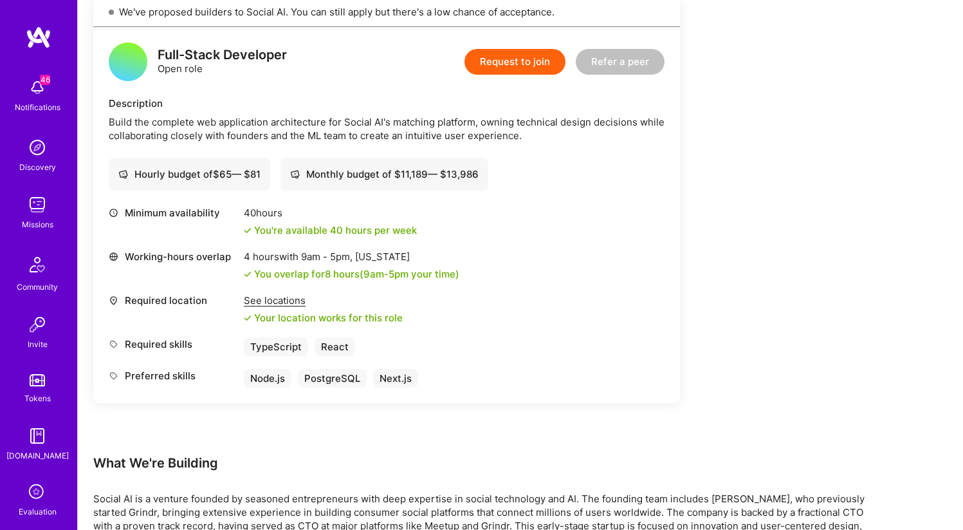
scroll to position [304, 0]
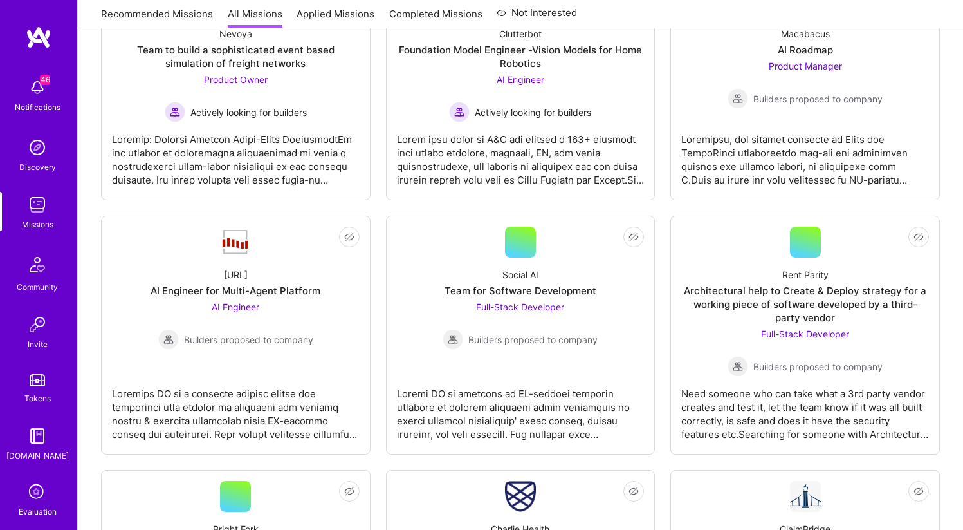
scroll to position [1934, 0]
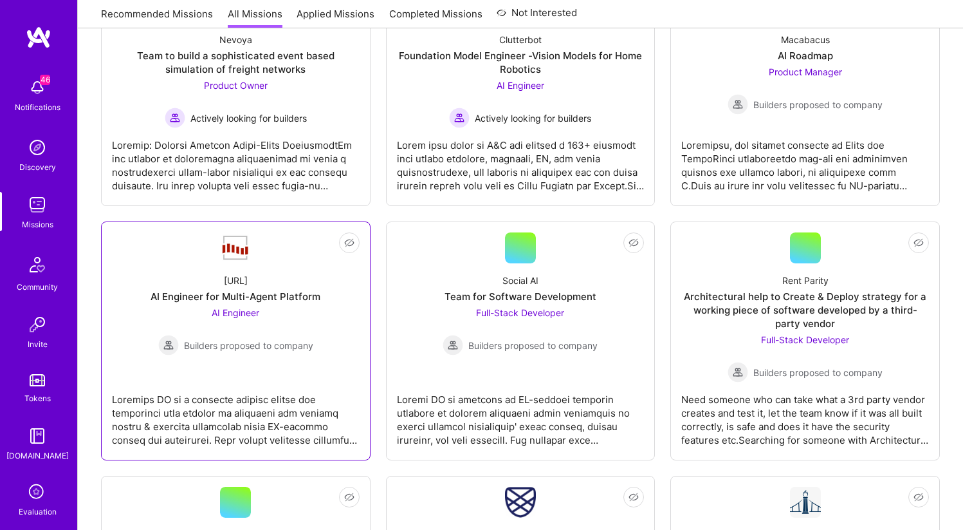
click at [230, 276] on div "Steelbay.ai" at bounding box center [236, 280] width 24 height 14
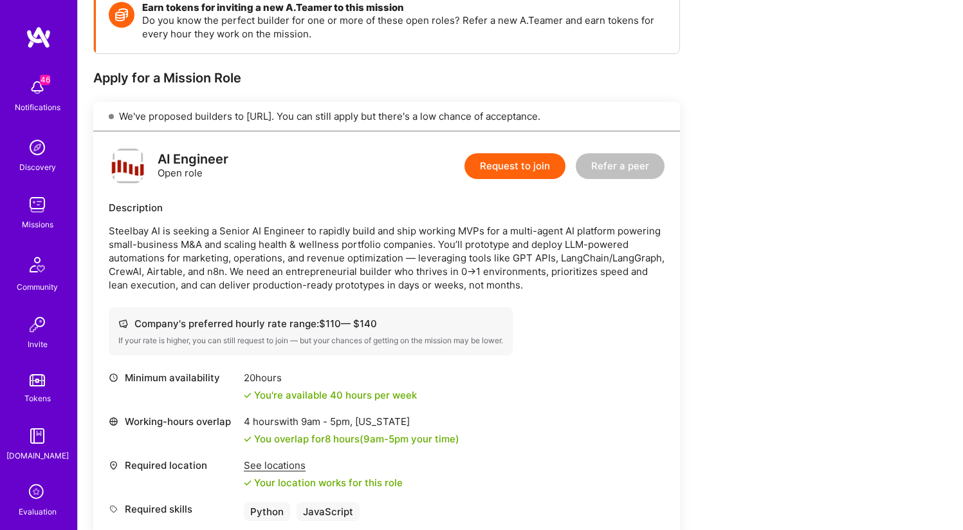
scroll to position [188, 0]
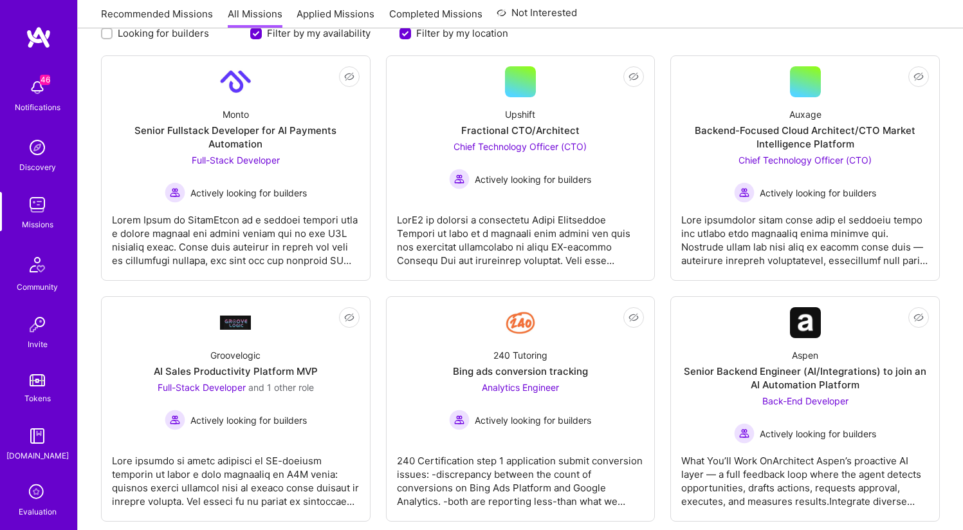
scroll to position [1934, 0]
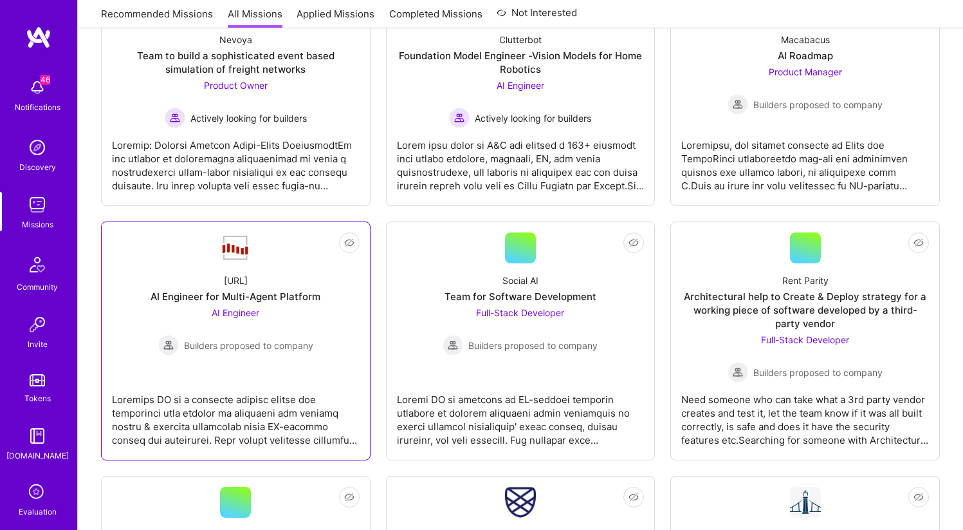
click at [258, 340] on span "Builders proposed to company" at bounding box center [248, 345] width 129 height 14
click at [616, 213] on div "Not Interested Monto Senior Fullstack Developer for AI Payments Automation Full…" at bounding box center [520, 86] width 839 height 3554
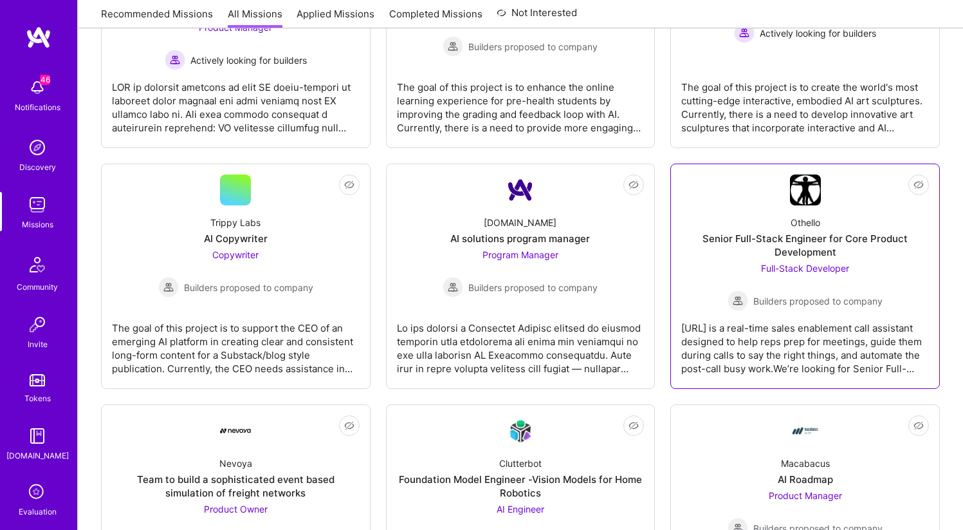
scroll to position [1505, 0]
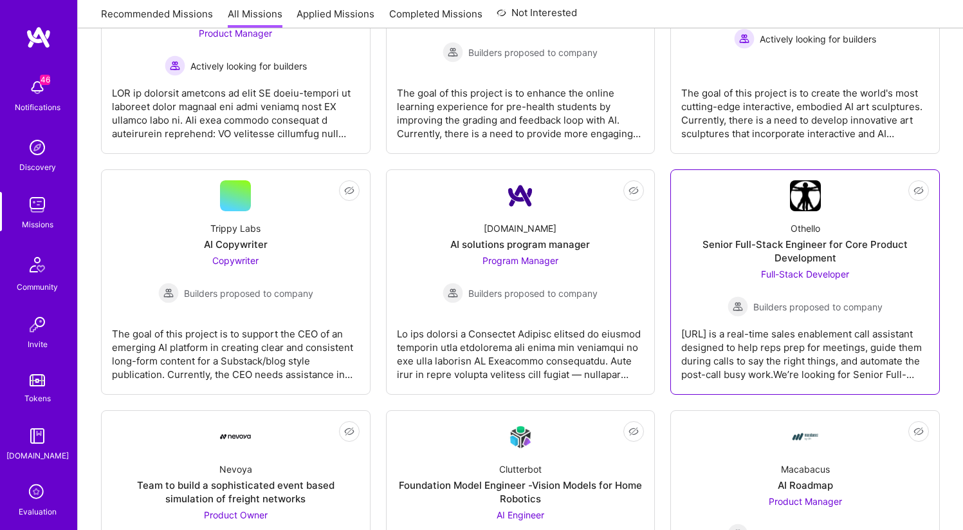
click at [721, 241] on div "Senior Full-Stack Engineer for Core Product Development" at bounding box center [805, 250] width 248 height 27
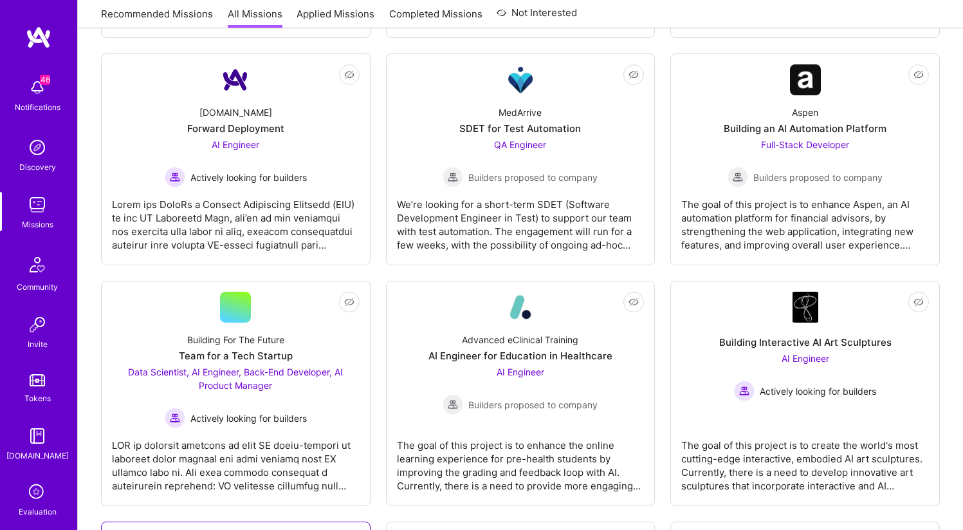
scroll to position [1136, 0]
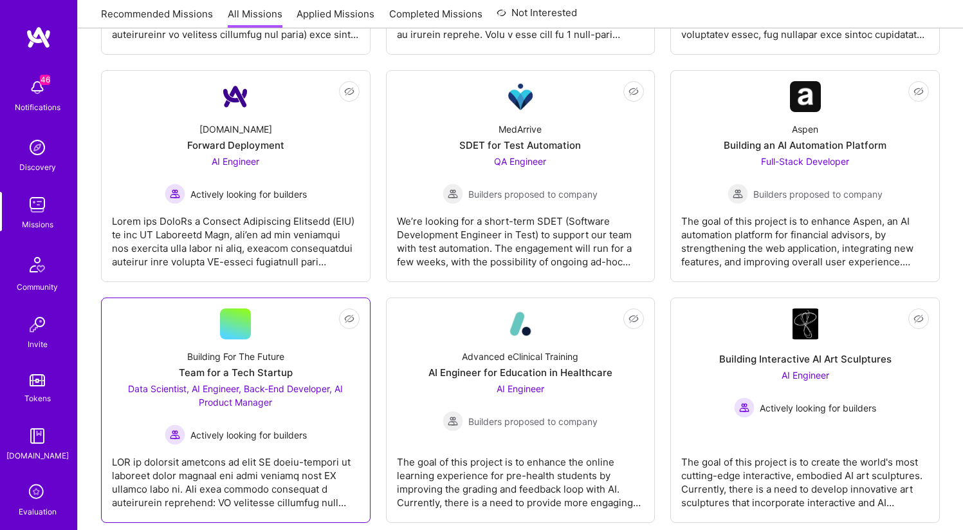
click at [238, 356] on div "Building For The Future" at bounding box center [235, 356] width 97 height 14
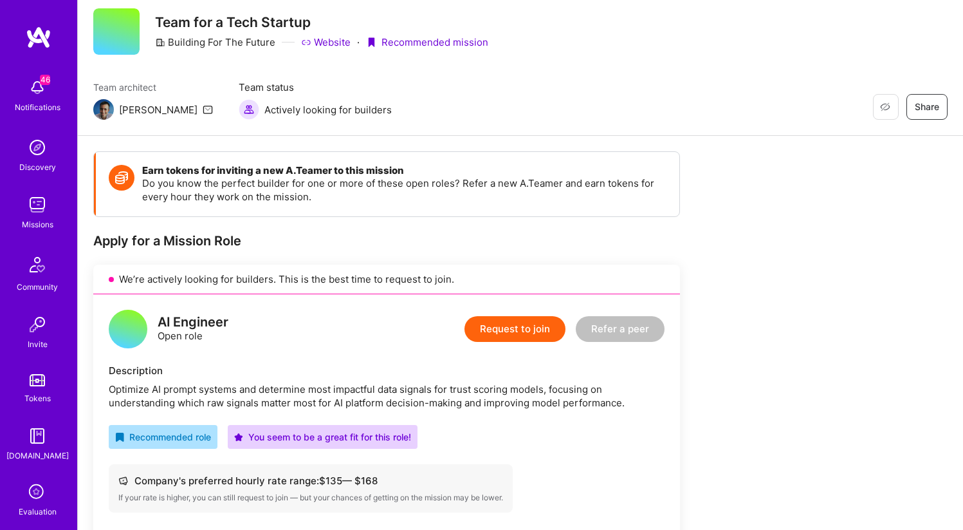
scroll to position [39, 0]
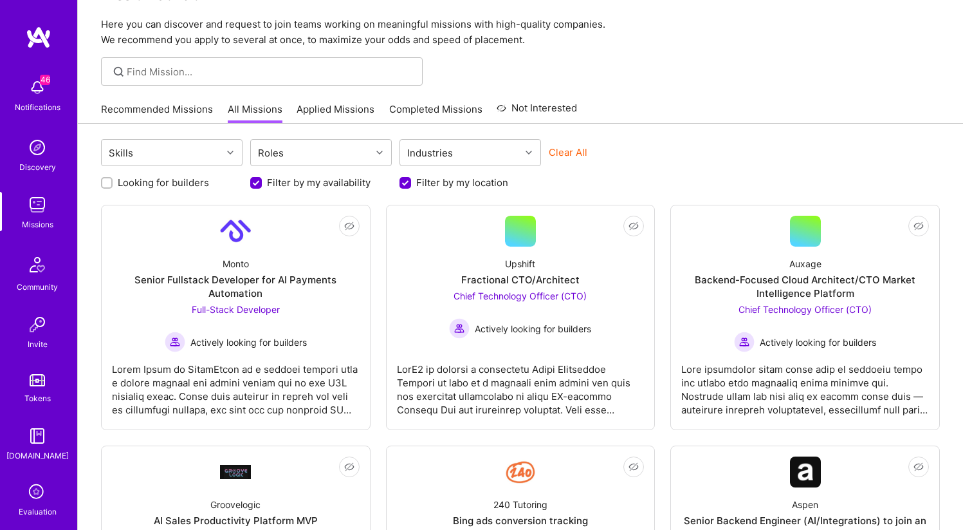
scroll to position [1136, 0]
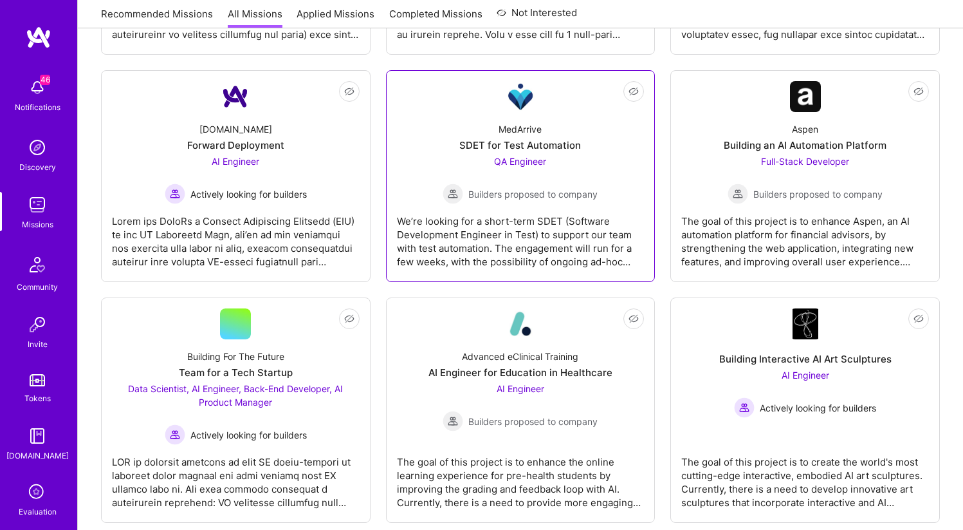
click at [491, 166] on div "QA Engineer Builders proposed to company" at bounding box center [520, 179] width 155 height 50
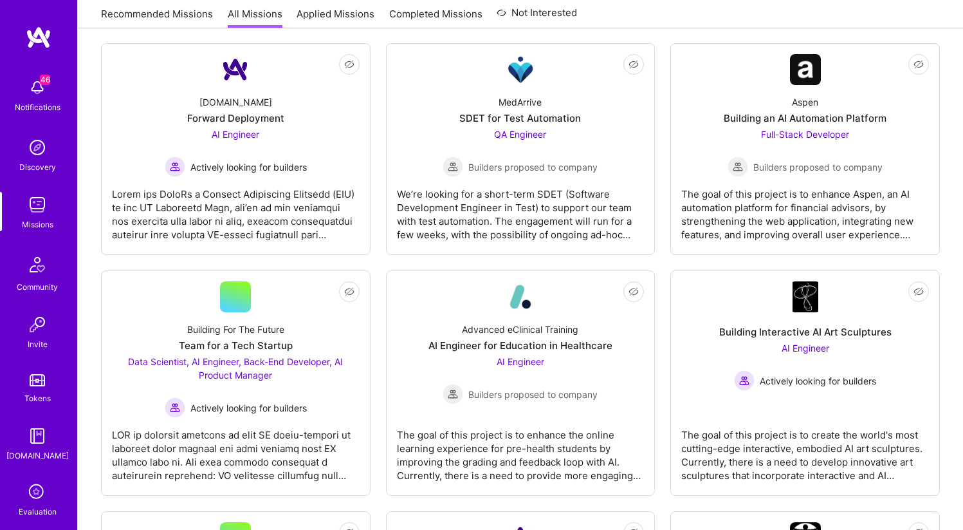
scroll to position [1165, 0]
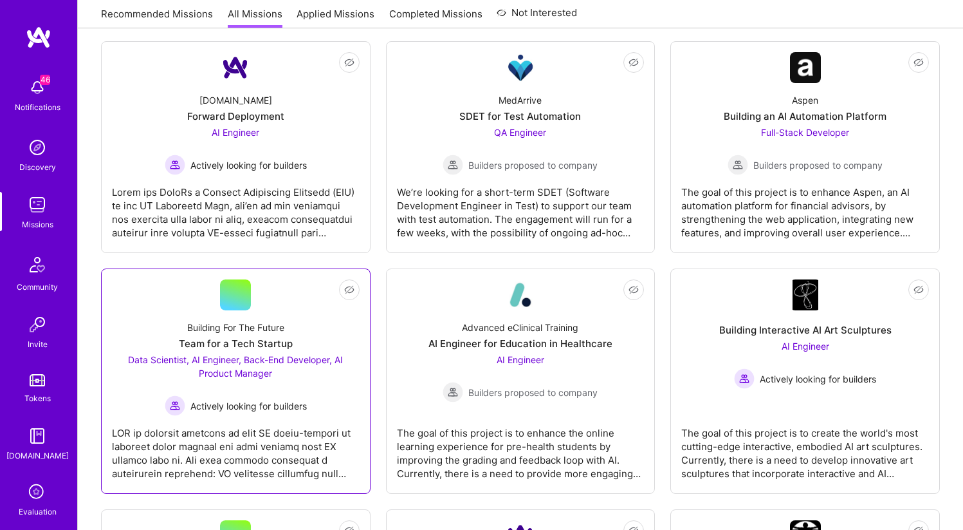
click at [257, 341] on div "Team for a Tech Startup" at bounding box center [236, 344] width 114 height 14
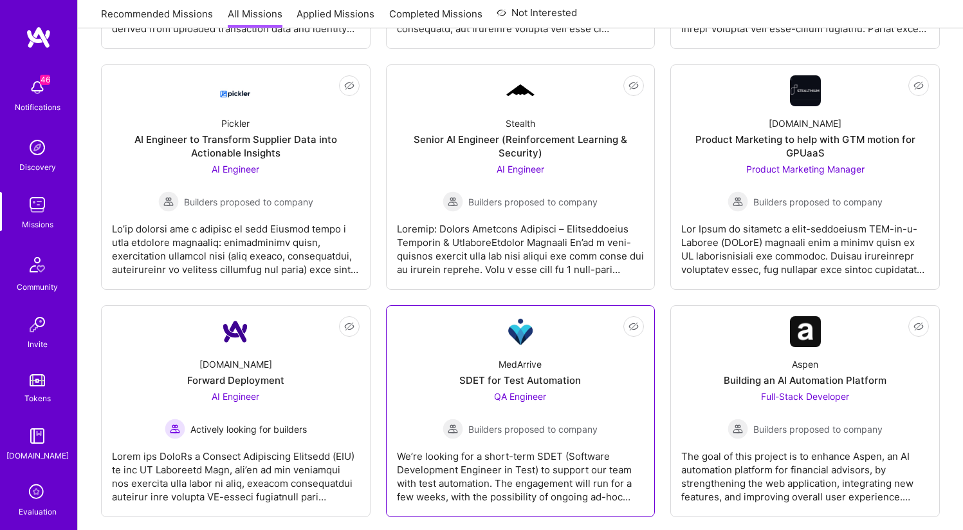
scroll to position [885, 0]
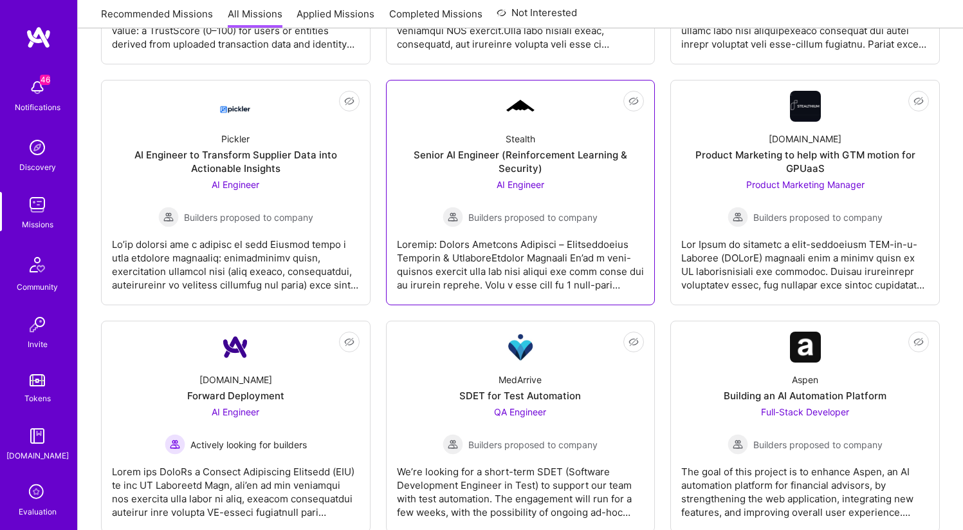
click at [548, 173] on div "Senior AI Engineer (Reinforcement Learning & Security)" at bounding box center [521, 161] width 248 height 27
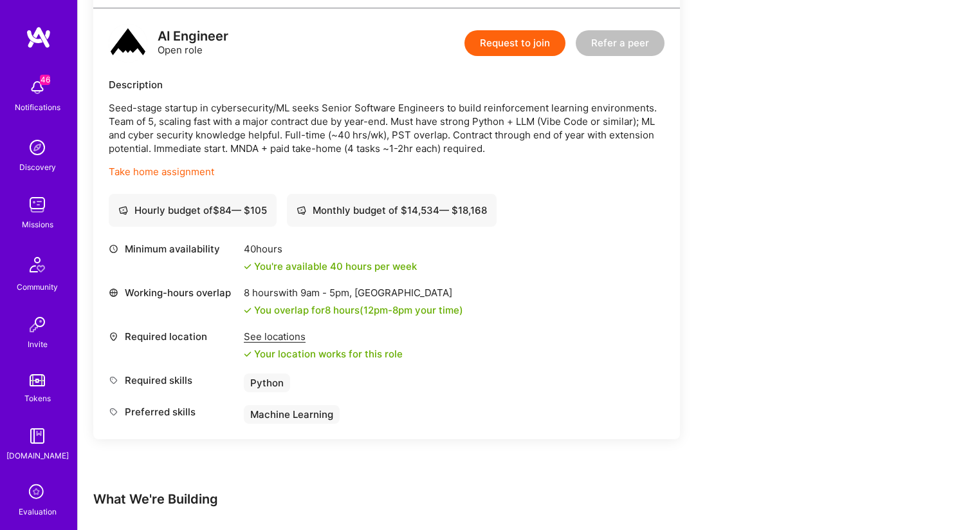
scroll to position [310, 0]
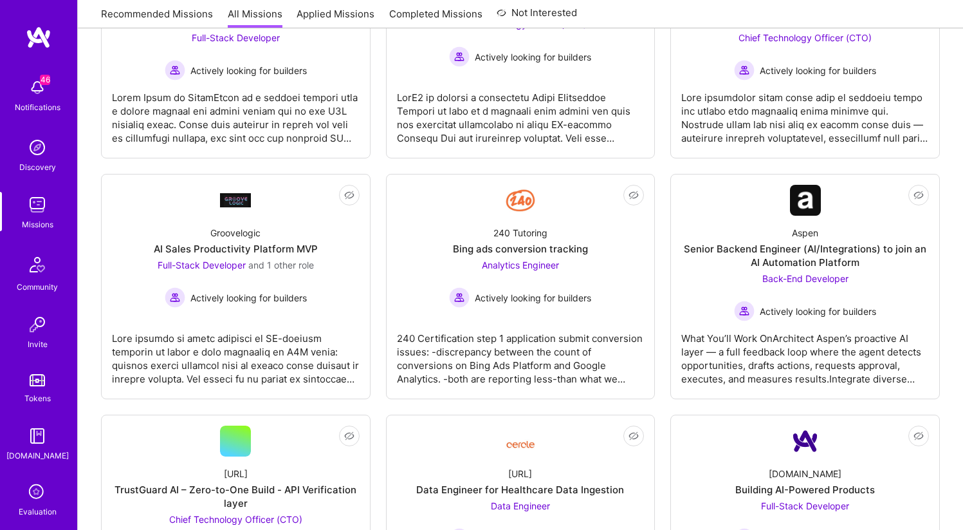
scroll to position [885, 0]
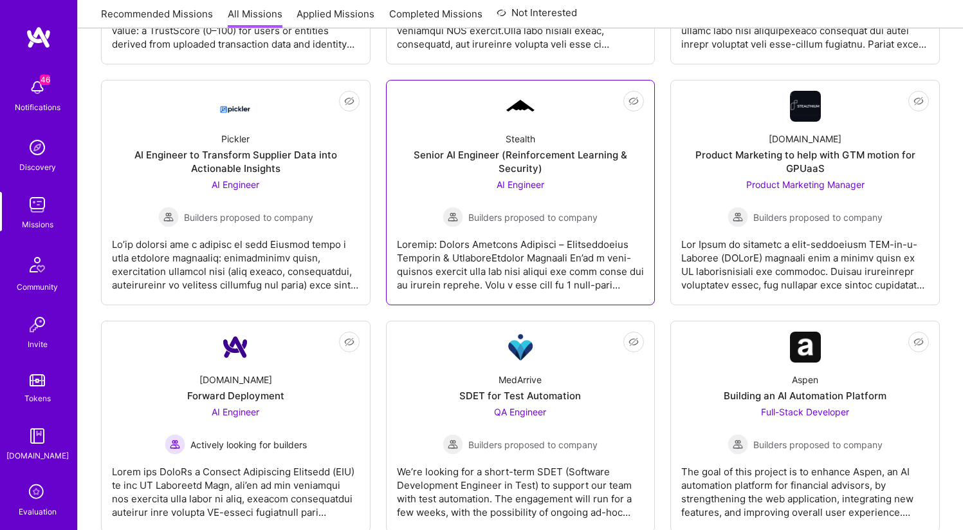
click at [553, 173] on div "Senior AI Engineer (Reinforcement Learning & Security)" at bounding box center [521, 161] width 248 height 27
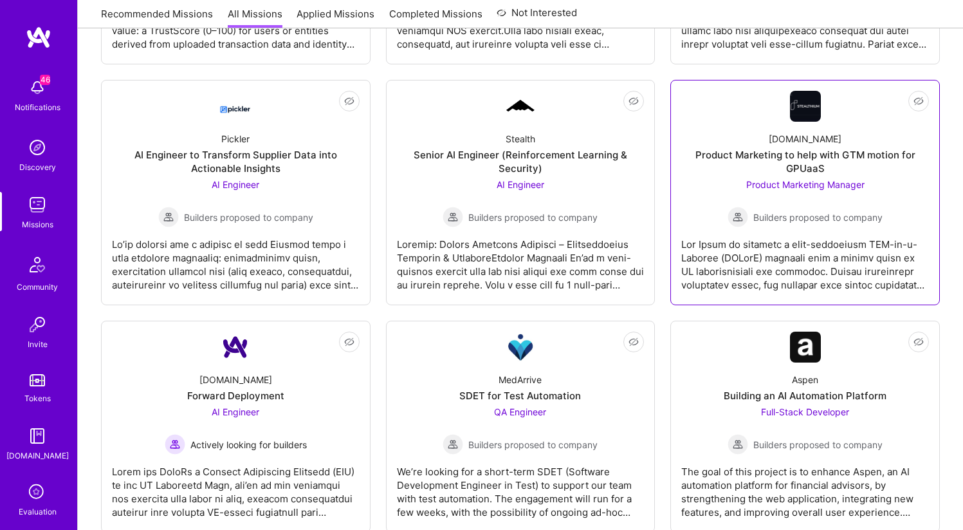
click at [716, 218] on div "stealthium.io Product Marketing to help with GTM motion for GPUaaS Product Mark…" at bounding box center [805, 175] width 248 height 106
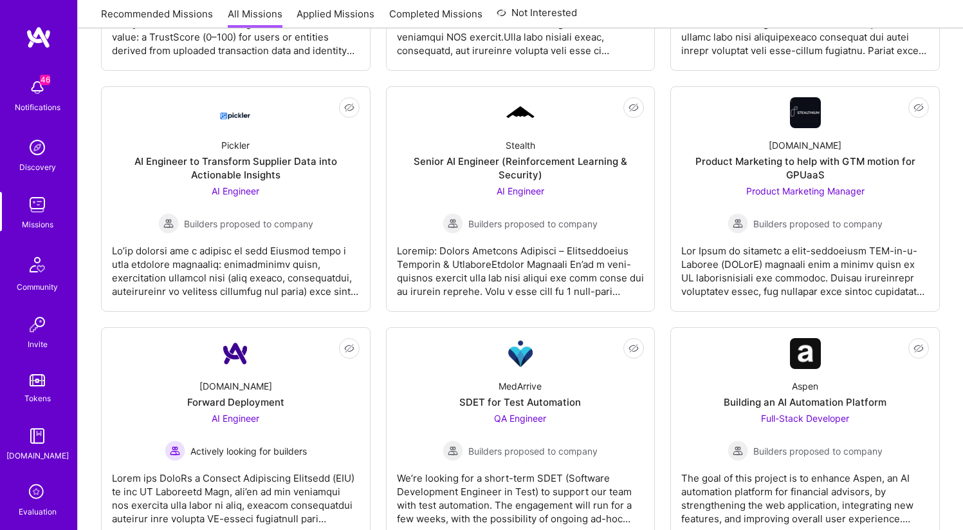
scroll to position [878, 0]
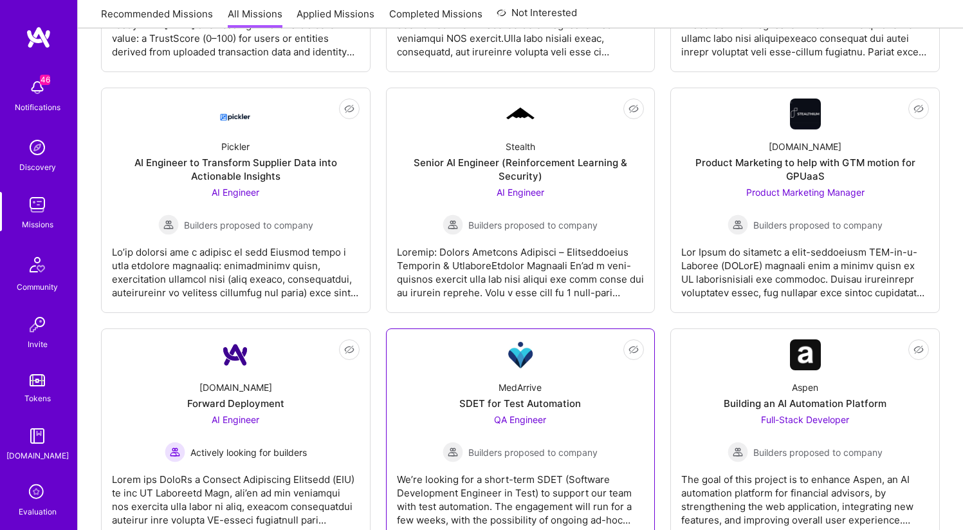
click at [527, 382] on div "MedArrive" at bounding box center [520, 387] width 43 height 14
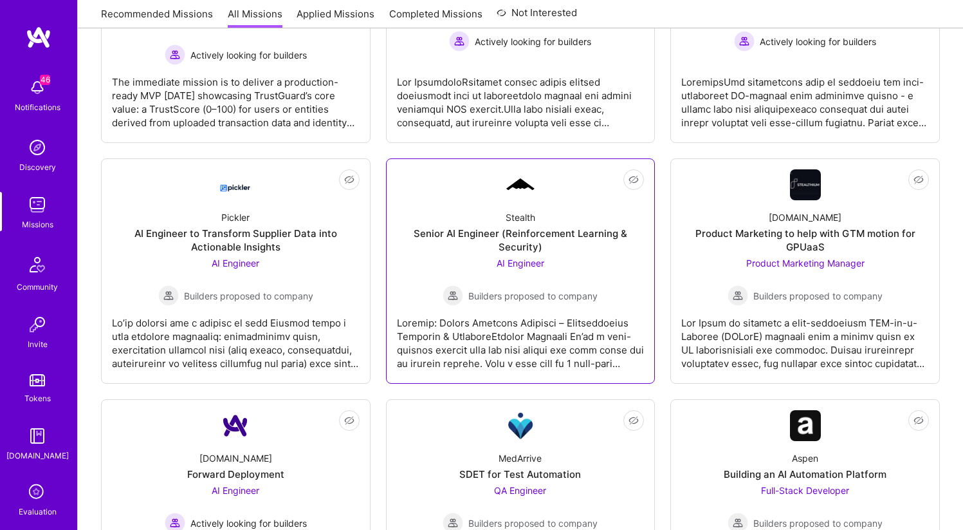
scroll to position [799, 0]
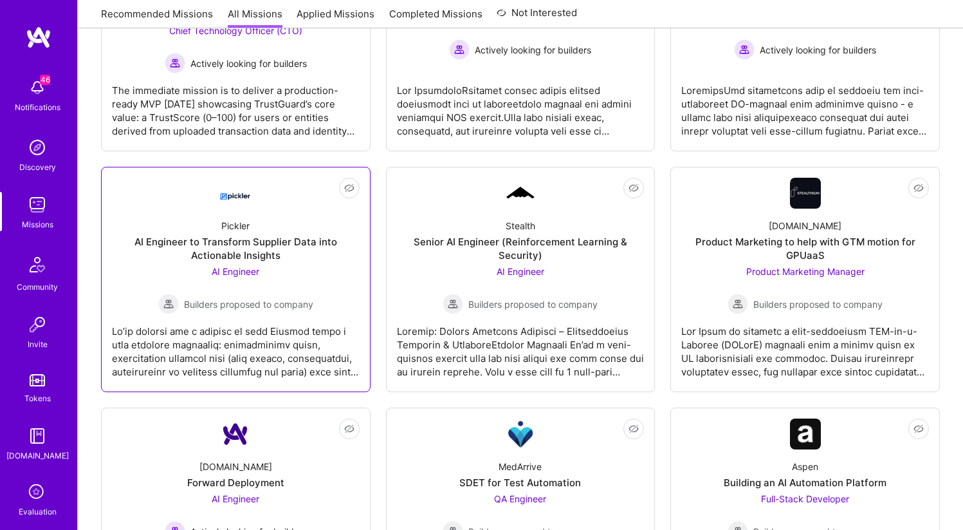
click at [295, 246] on div "AI Engineer to Transform Supplier Data into Actionable Insights" at bounding box center [236, 248] width 248 height 27
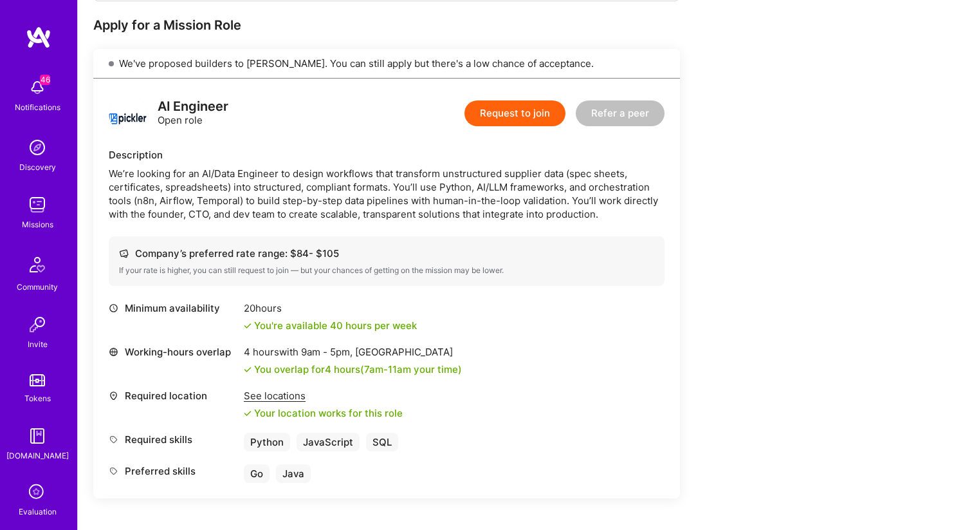
scroll to position [255, 0]
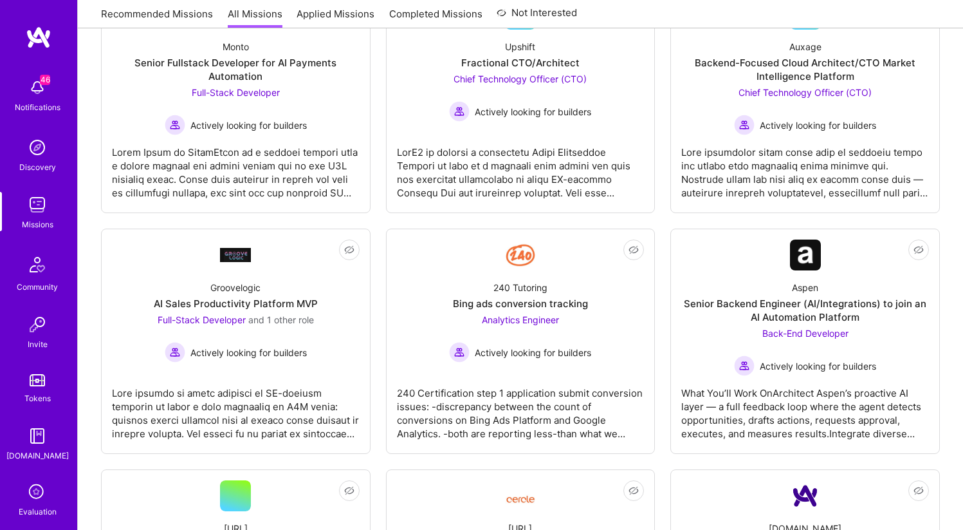
scroll to position [799, 0]
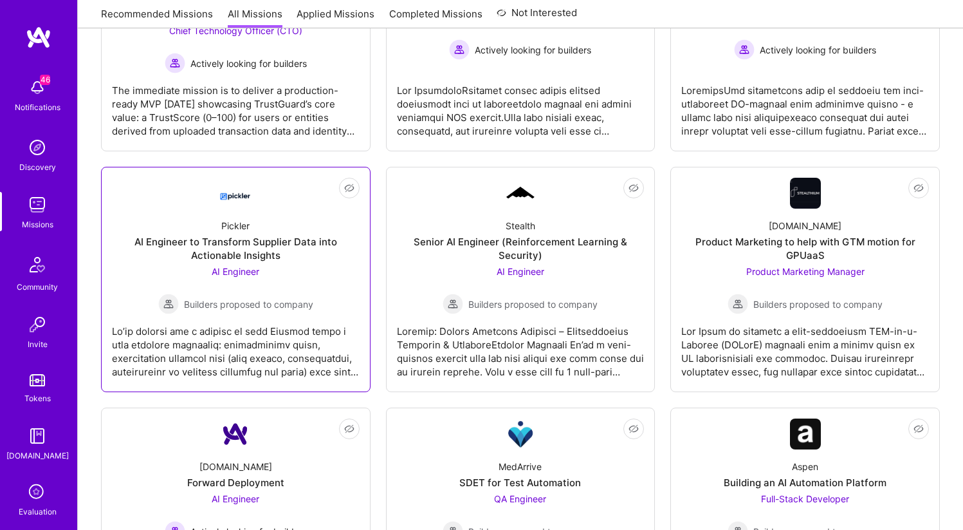
click at [220, 245] on div "AI Engineer to Transform Supplier Data into Actionable Insights" at bounding box center [236, 248] width 248 height 27
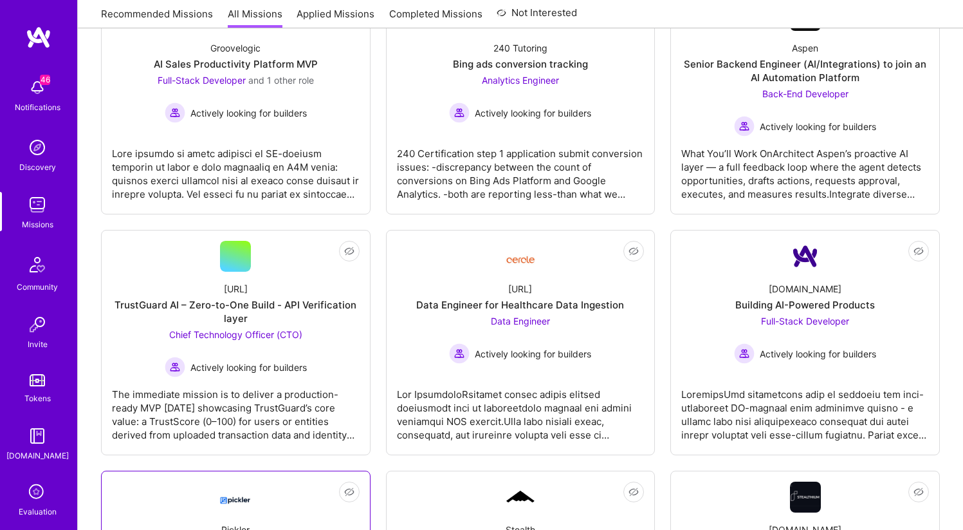
scroll to position [488, 0]
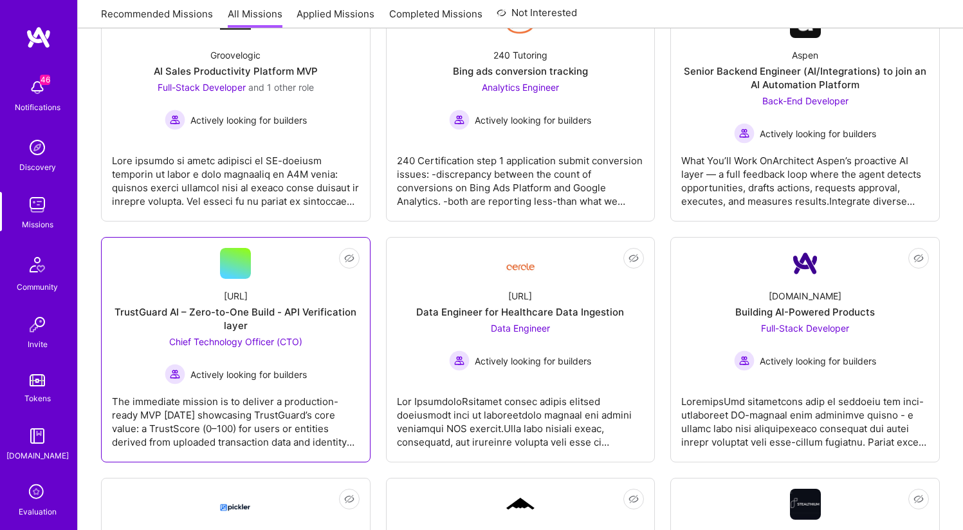
click at [255, 302] on div "Trustguard.ai TrustGuard AI – Zero-to-One Build - API Verification layer Chief …" at bounding box center [236, 332] width 248 height 106
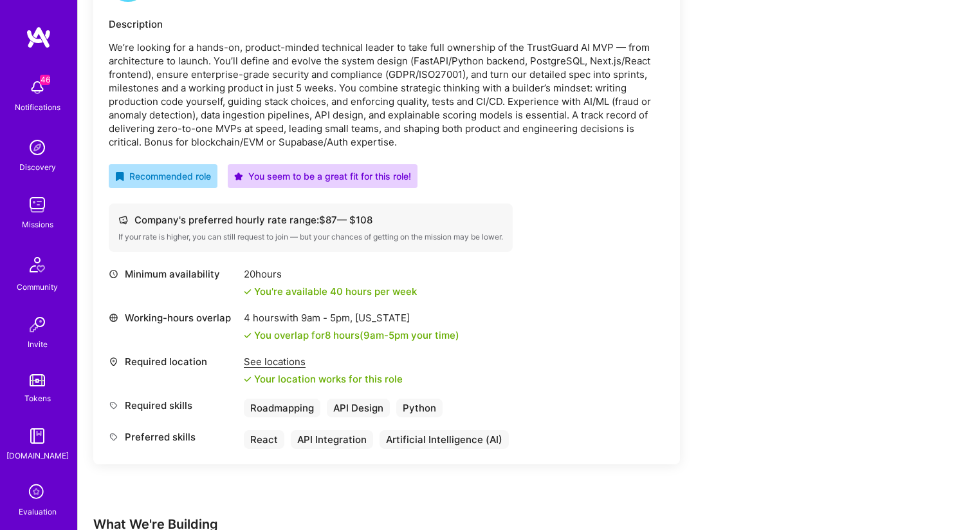
scroll to position [317, 0]
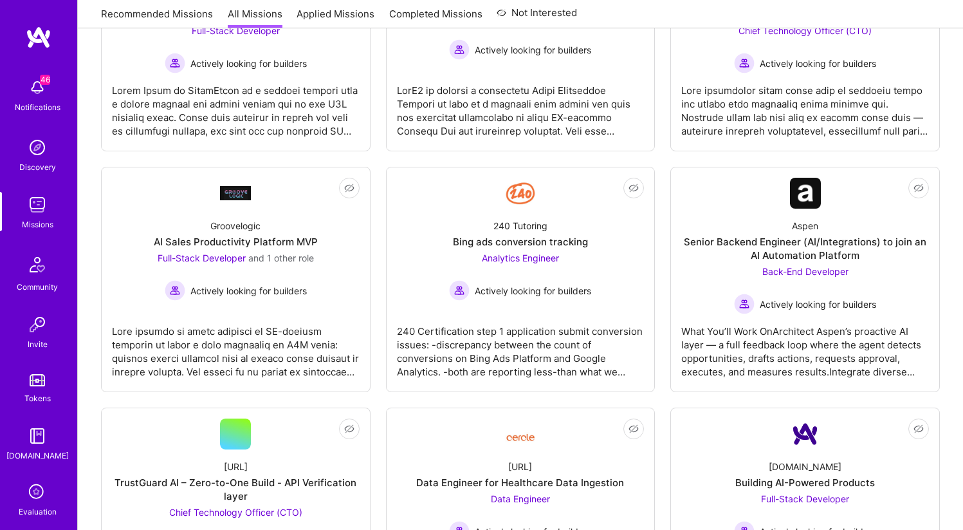
scroll to position [488, 0]
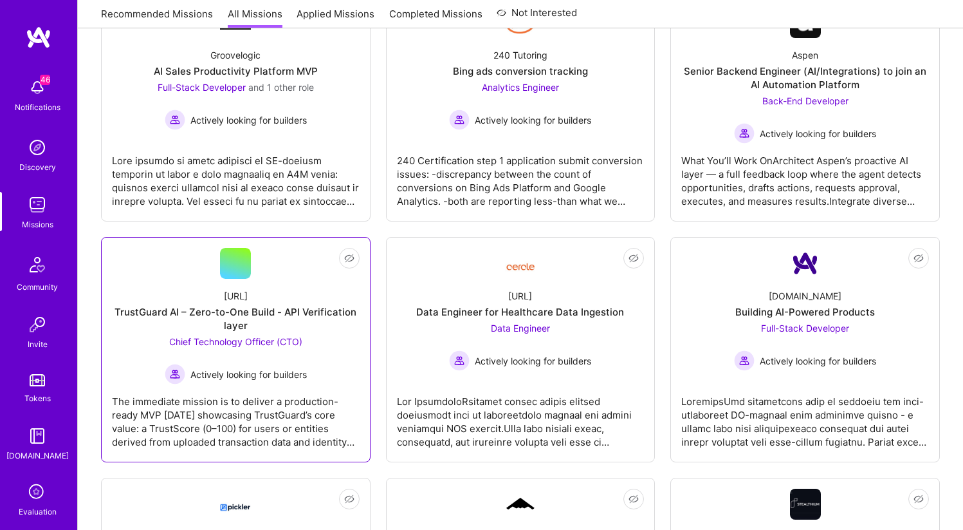
click at [244, 342] on span "Chief Technology Officer (CTO)" at bounding box center [235, 341] width 133 height 11
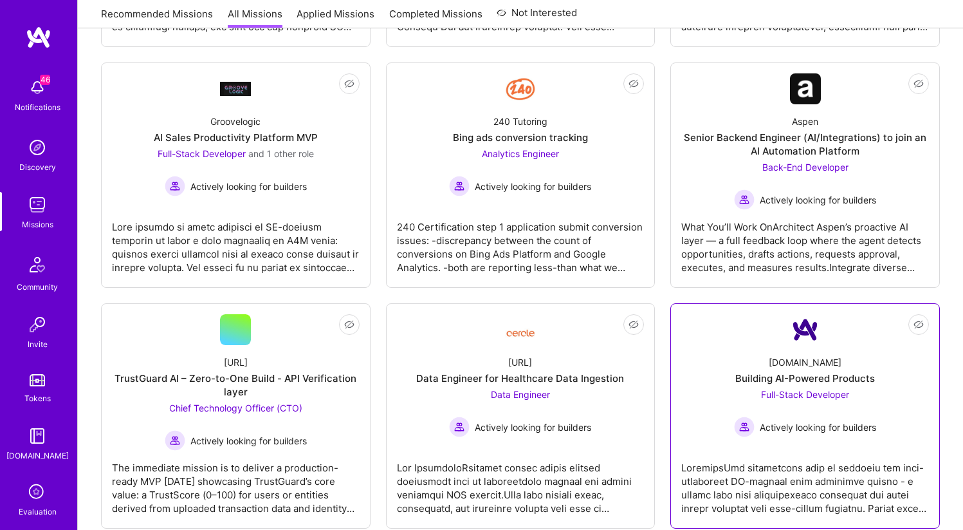
scroll to position [411, 0]
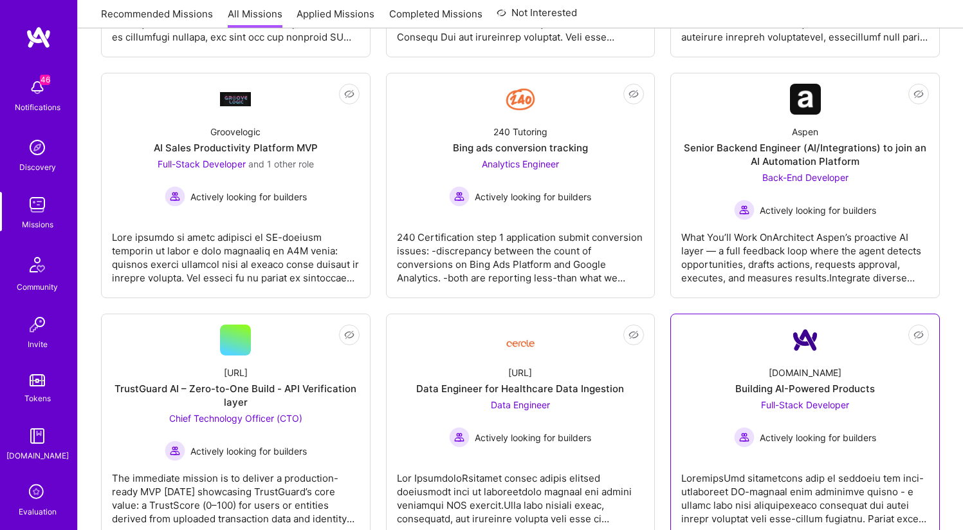
click at [761, 358] on div "A.Team Building AI-Powered Products Full-Stack Developer Actively looking for b…" at bounding box center [805, 401] width 248 height 92
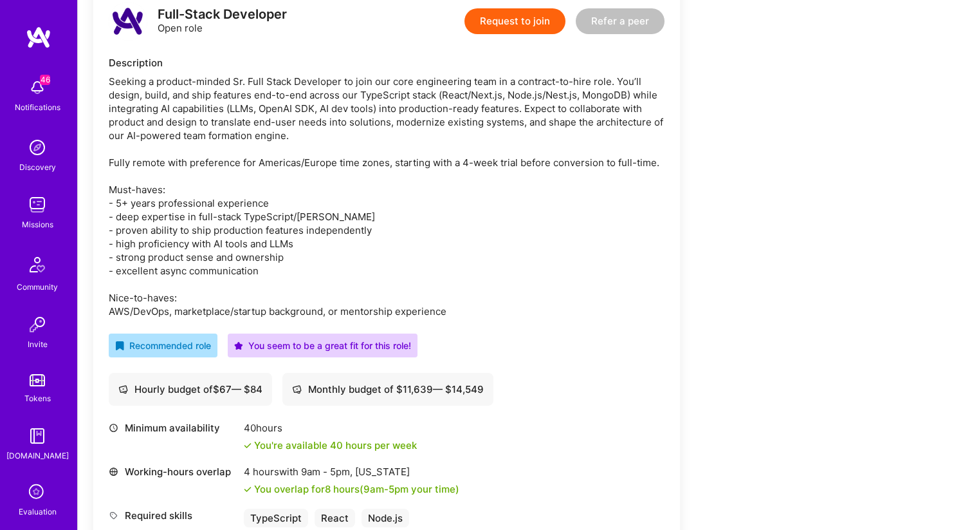
scroll to position [343, 0]
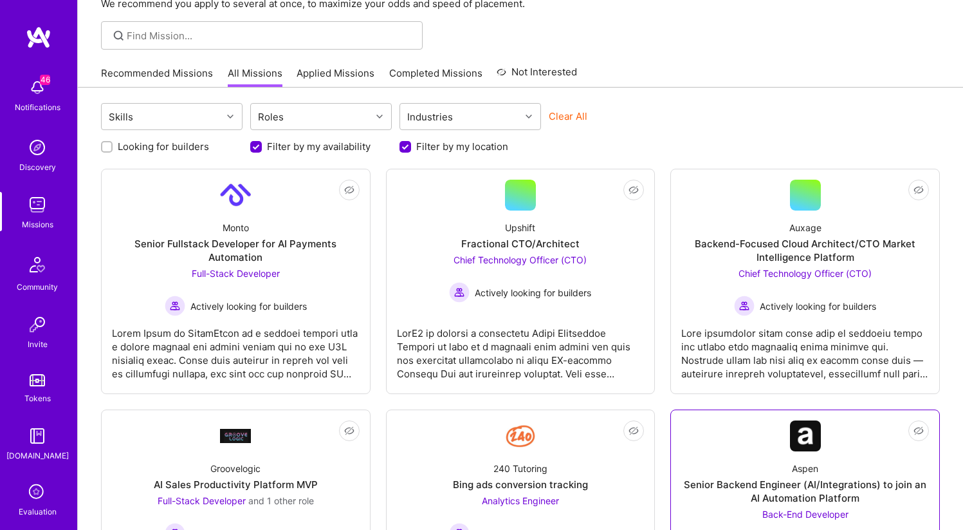
scroll to position [74, 0]
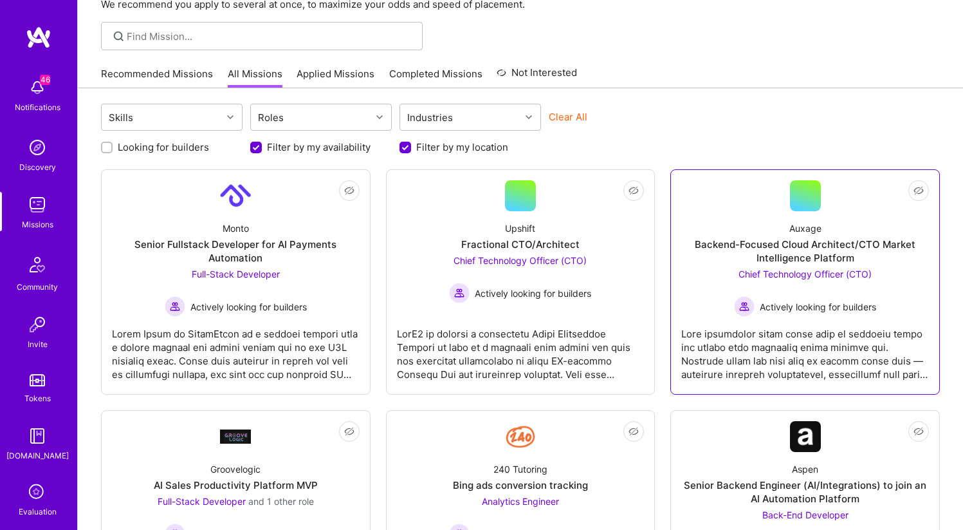
click at [791, 259] on div "Backend-Focused Cloud Architect/CTO Market Intelligence Platform" at bounding box center [805, 250] width 248 height 27
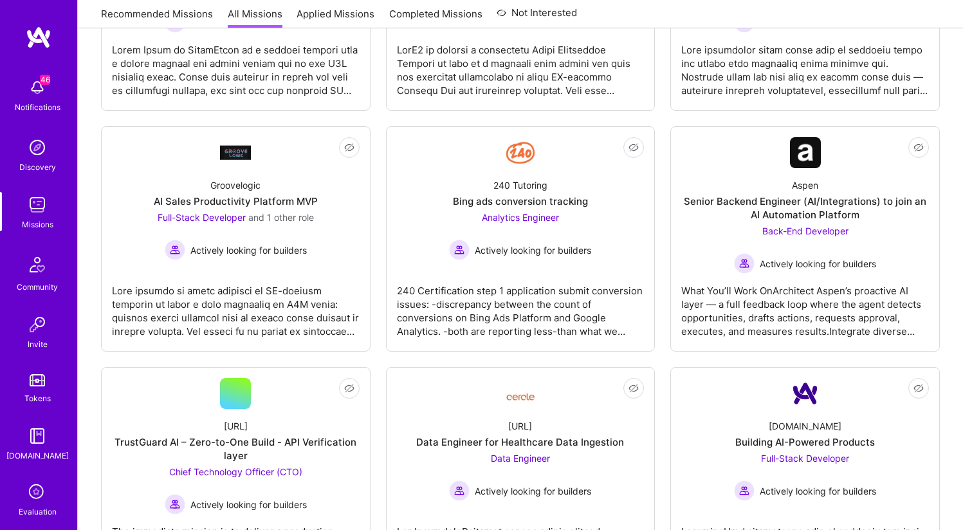
scroll to position [74, 0]
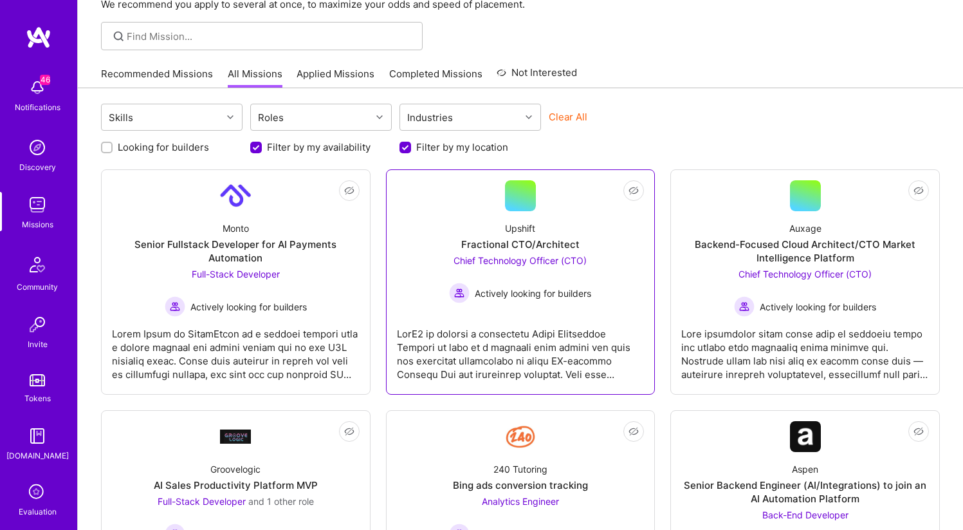
click at [585, 246] on div "Upshift Fractional CTO/Architect Chief Technology Officer (CTO) Actively lookin…" at bounding box center [521, 257] width 248 height 92
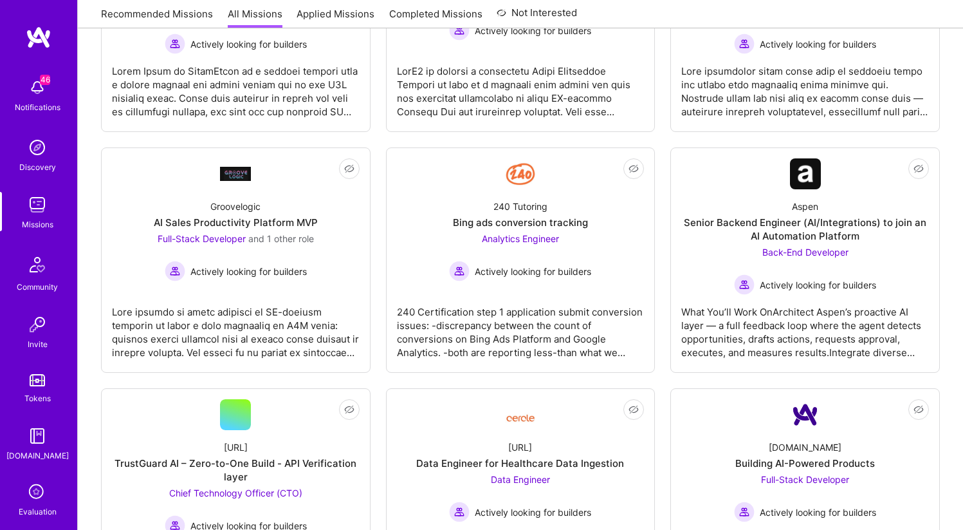
scroll to position [74, 0]
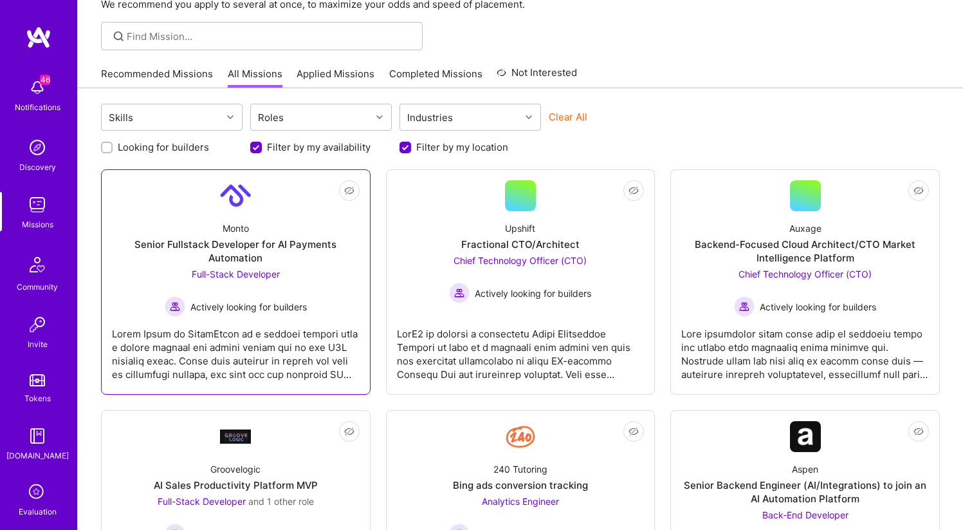
click at [311, 295] on div "Monto Senior Fullstack Developer for AI Payments Automation Full-Stack Develope…" at bounding box center [236, 264] width 248 height 106
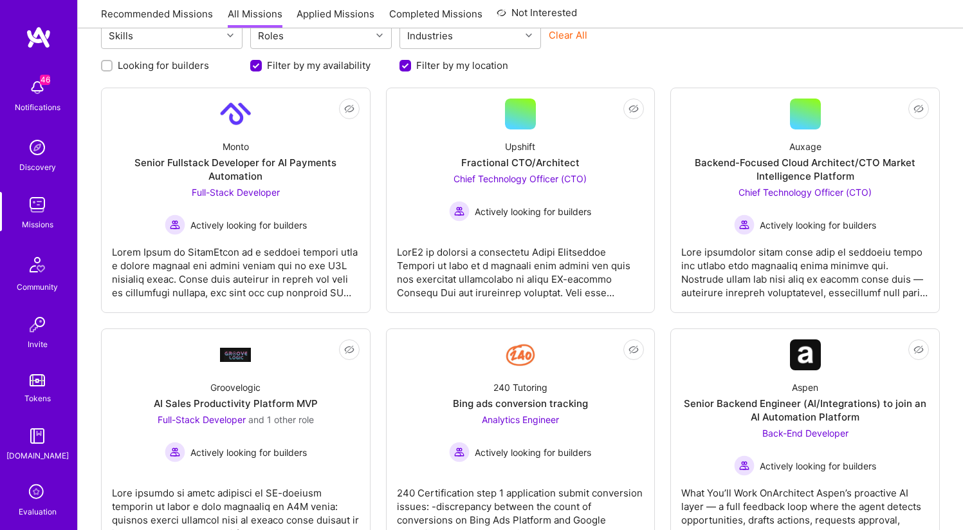
scroll to position [74, 0]
